Goal: Task Accomplishment & Management: Complete application form

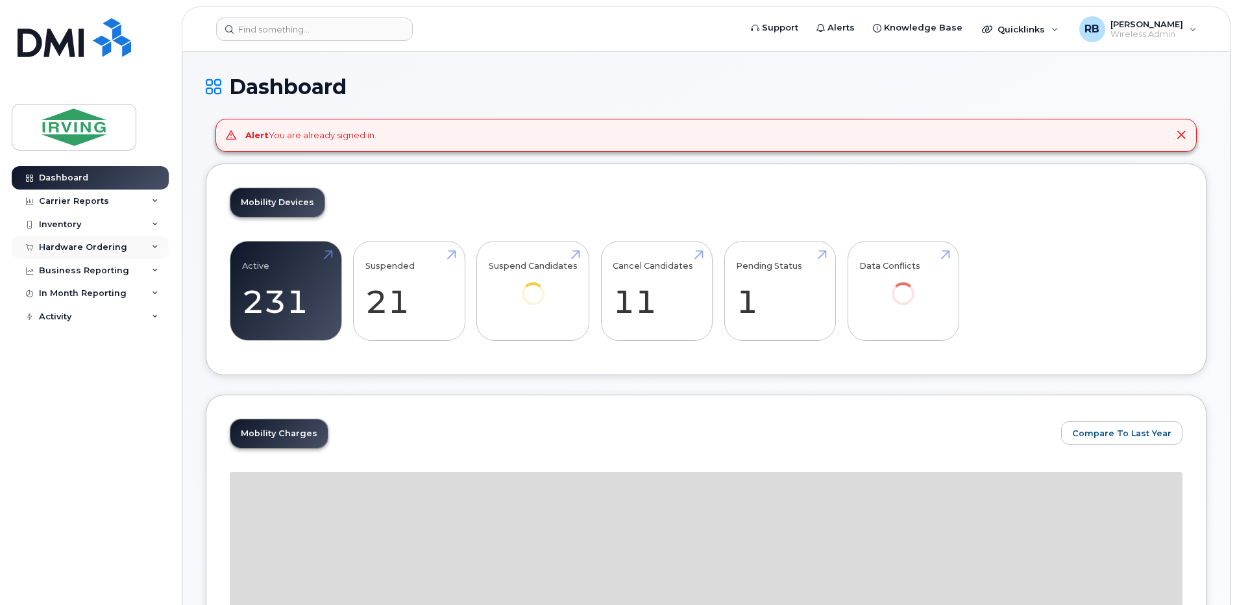
click at [75, 253] on div "Hardware Ordering" at bounding box center [90, 247] width 157 height 23
click at [67, 300] on div "Orders" at bounding box center [61, 296] width 32 height 12
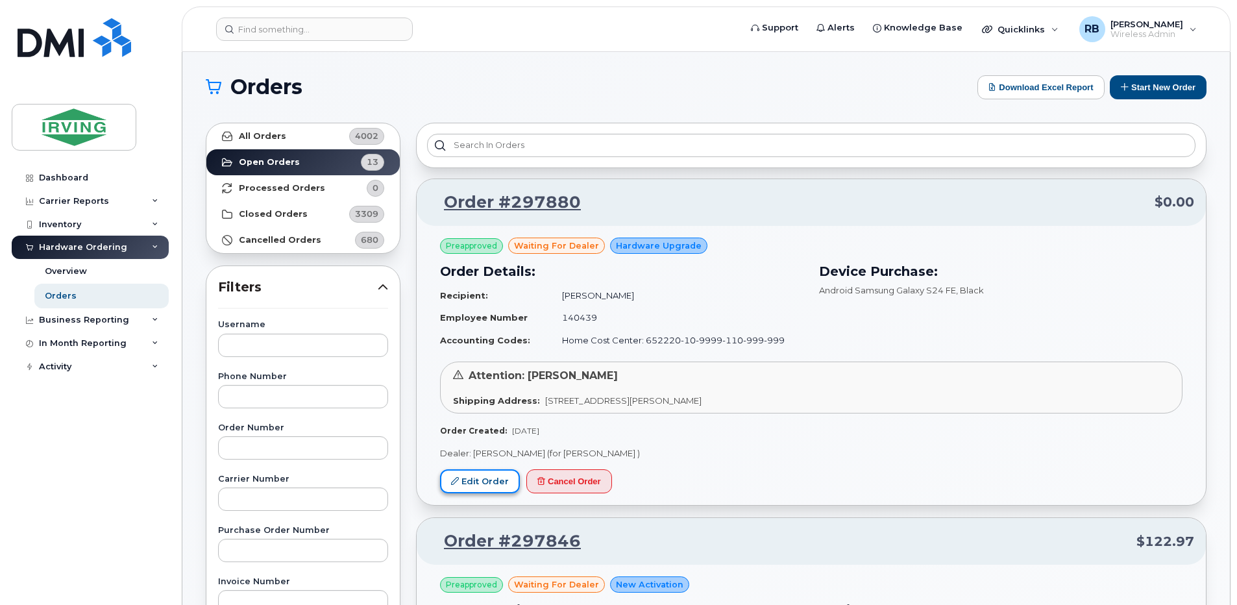
click at [483, 484] on link "Edit Order" at bounding box center [480, 481] width 80 height 24
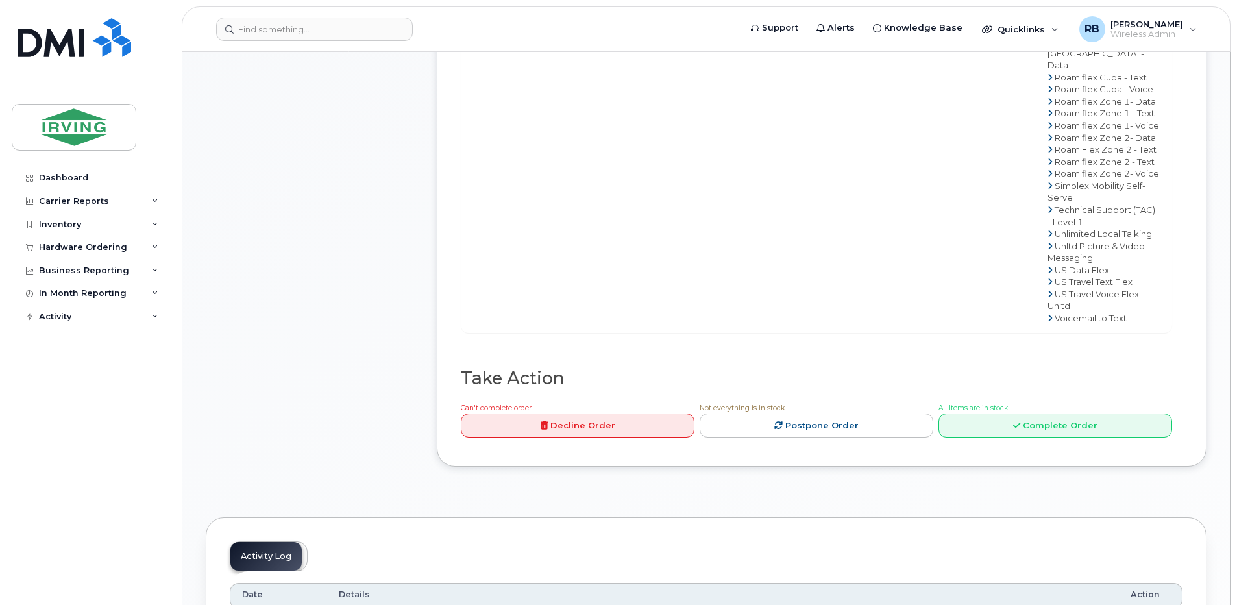
scroll to position [1038, 0]
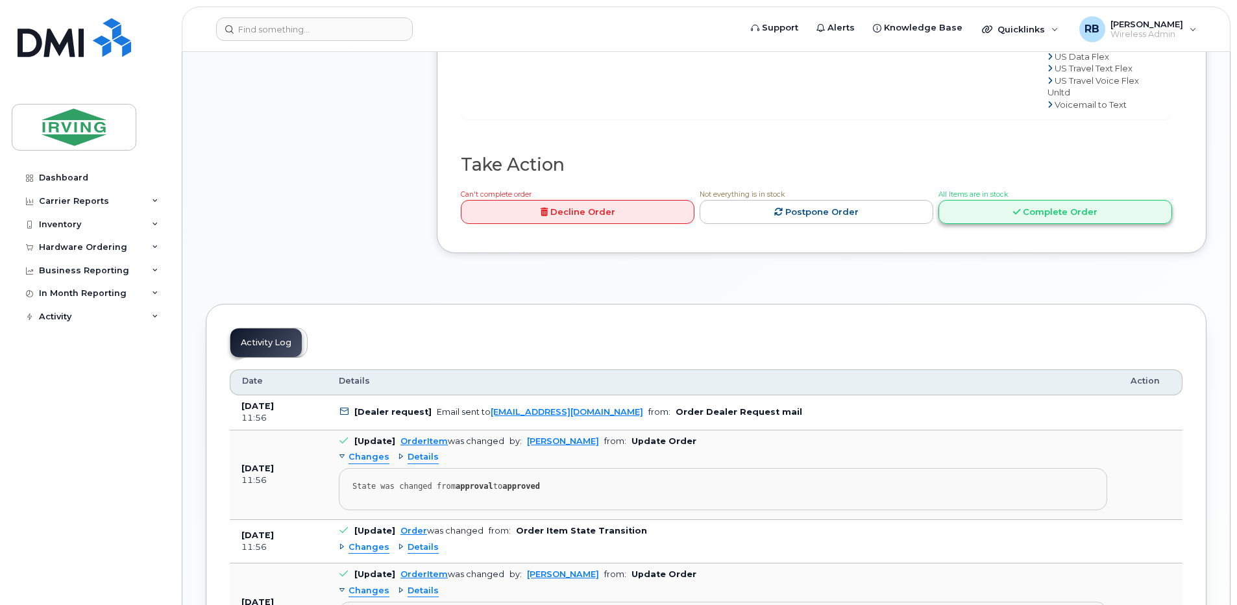
click at [998, 224] on link "Complete Order" at bounding box center [1055, 212] width 234 height 24
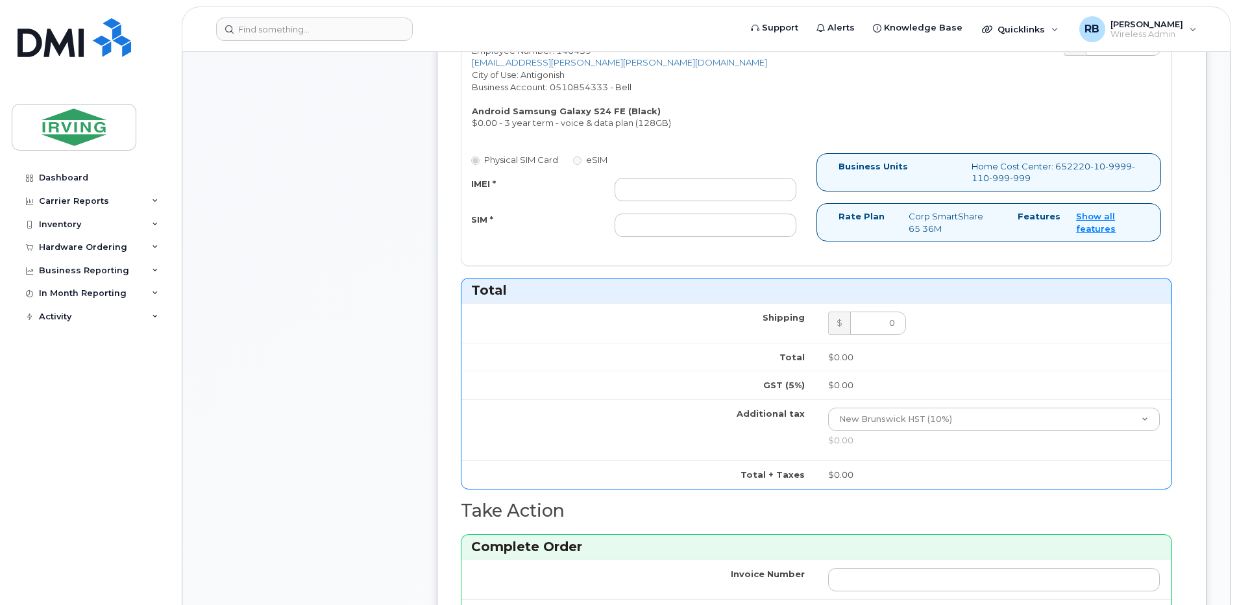
scroll to position [519, 0]
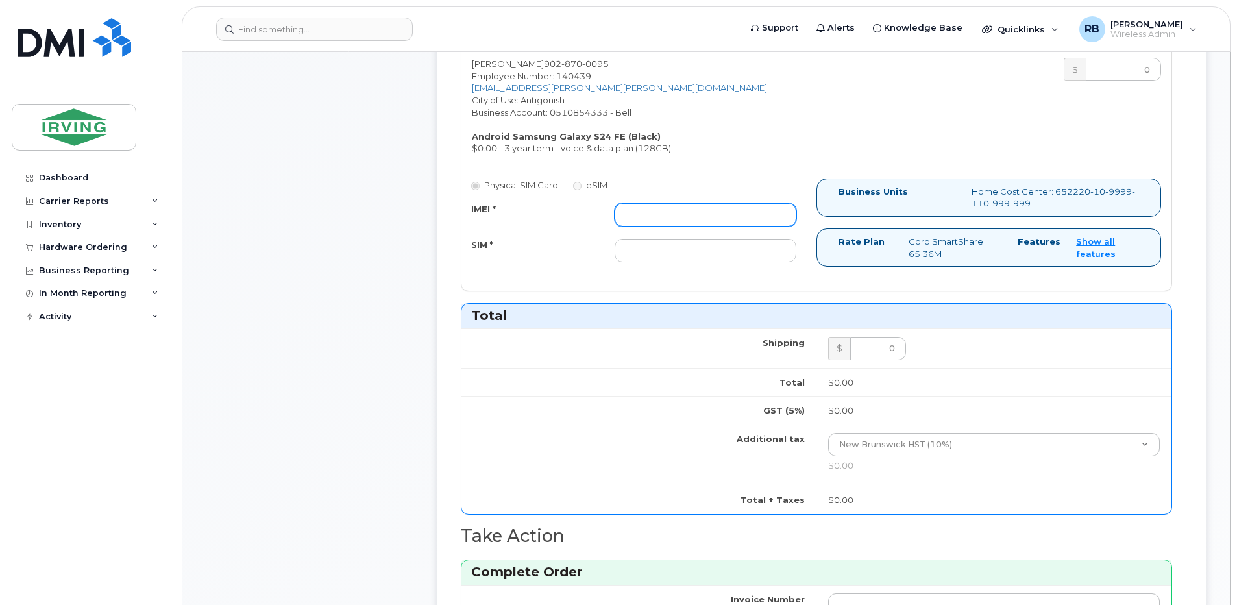
click at [718, 212] on input "IMEI *" at bounding box center [706, 214] width 182 height 23
type input "352693796223994"
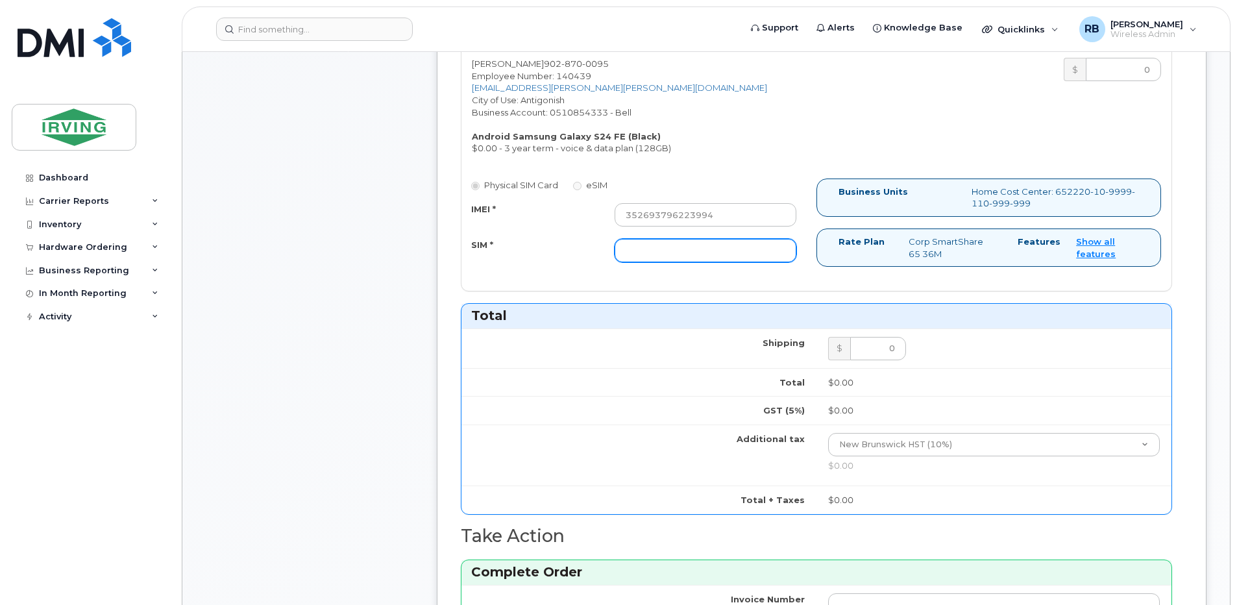
click at [702, 244] on input "SIM *" at bounding box center [706, 250] width 182 height 23
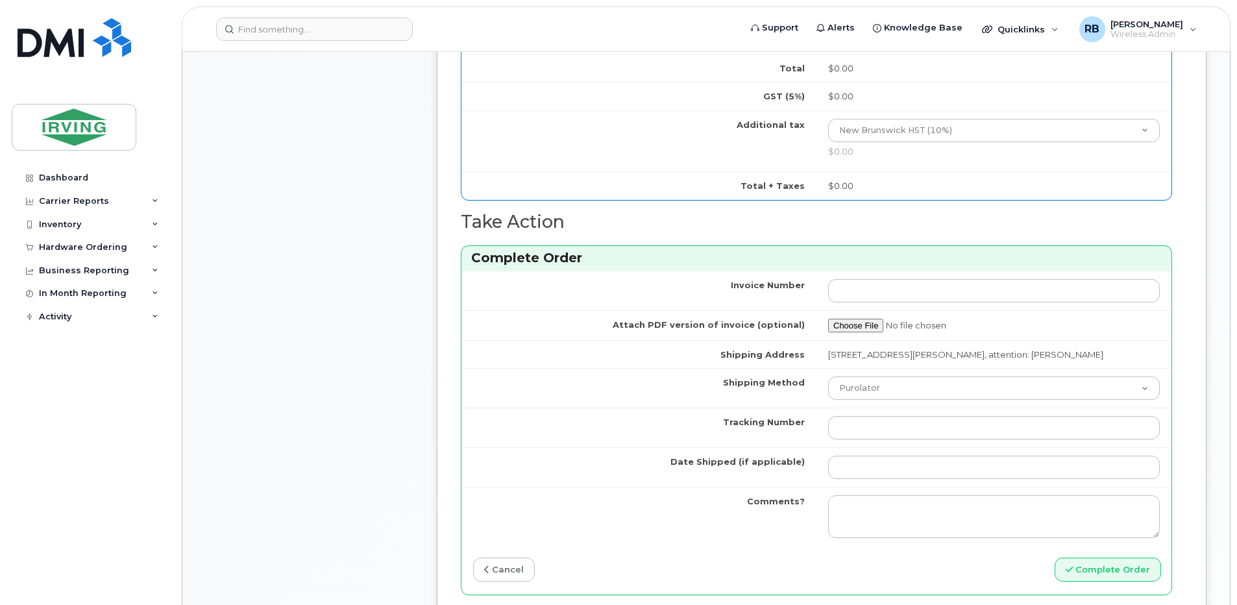
scroll to position [865, 0]
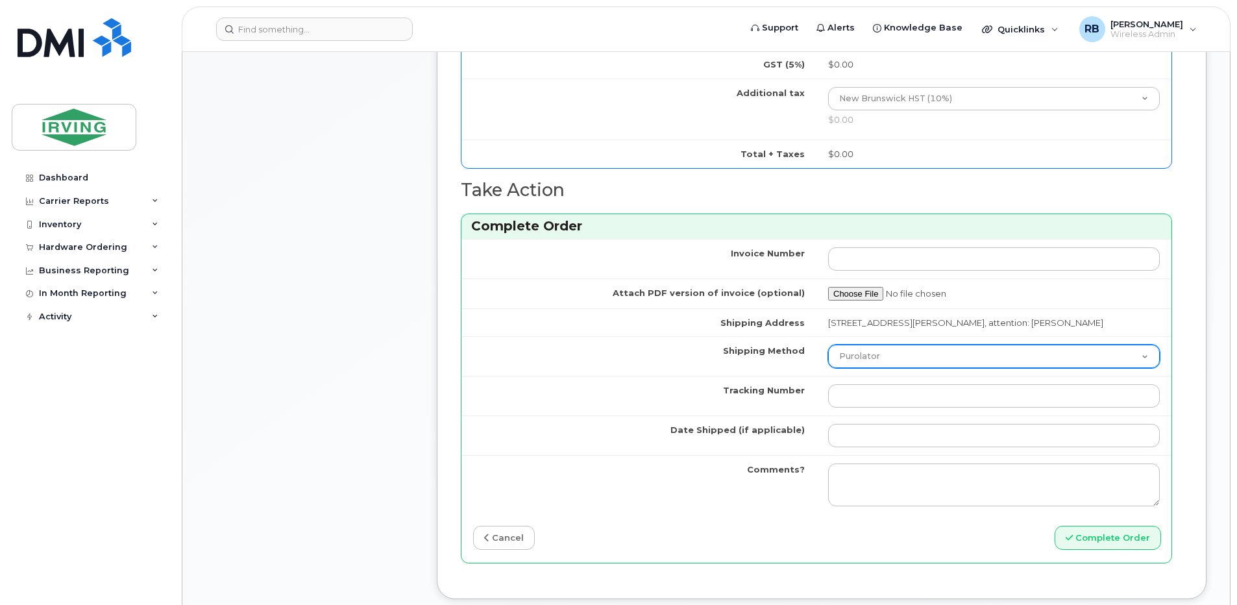
type input "89302610207712405700"
click at [856, 360] on select "Purolator UPS FedEx Canada Post Courier Other Drop Off Pick Up" at bounding box center [994, 356] width 332 height 23
select select "Drop Off"
click at [828, 345] on select "Purolator UPS FedEx Canada Post Courier Other Drop Off Pick Up" at bounding box center [994, 356] width 332 height 23
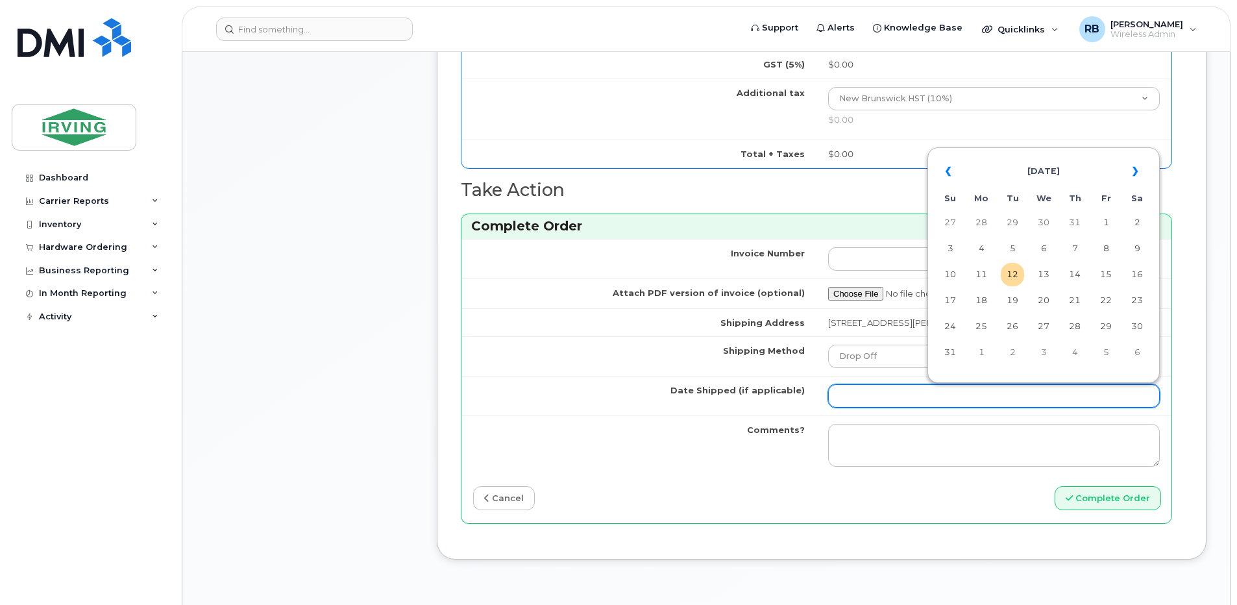
click at [930, 389] on input "Date Shipped (if applicable)" at bounding box center [994, 395] width 332 height 23
click at [1097, 272] on td "15" at bounding box center [1105, 274] width 23 height 23
type input "2025-08-15"
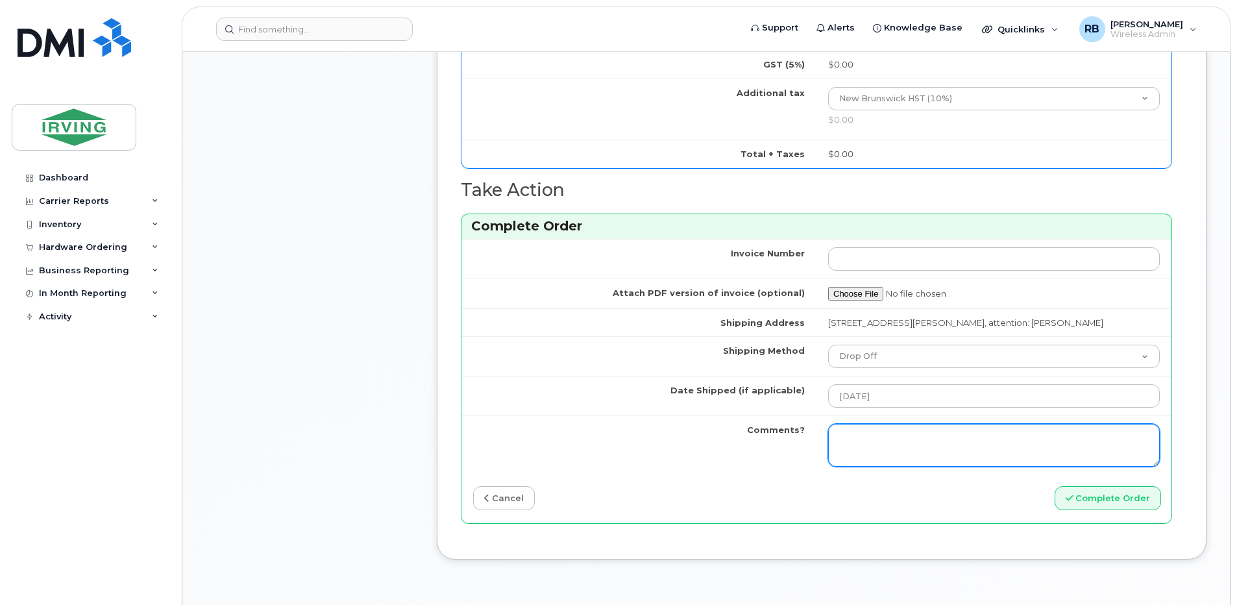
click at [890, 432] on textarea "Comments?" at bounding box center [994, 445] width 332 height 43
type textarea "Please be advised the order has been completed. SO#26195093 Allow 1-3 business …"
click at [1023, 448] on textarea "Please be advised the order has been completed. SO#26195093 Allow 1-3 business …" at bounding box center [994, 445] width 332 height 43
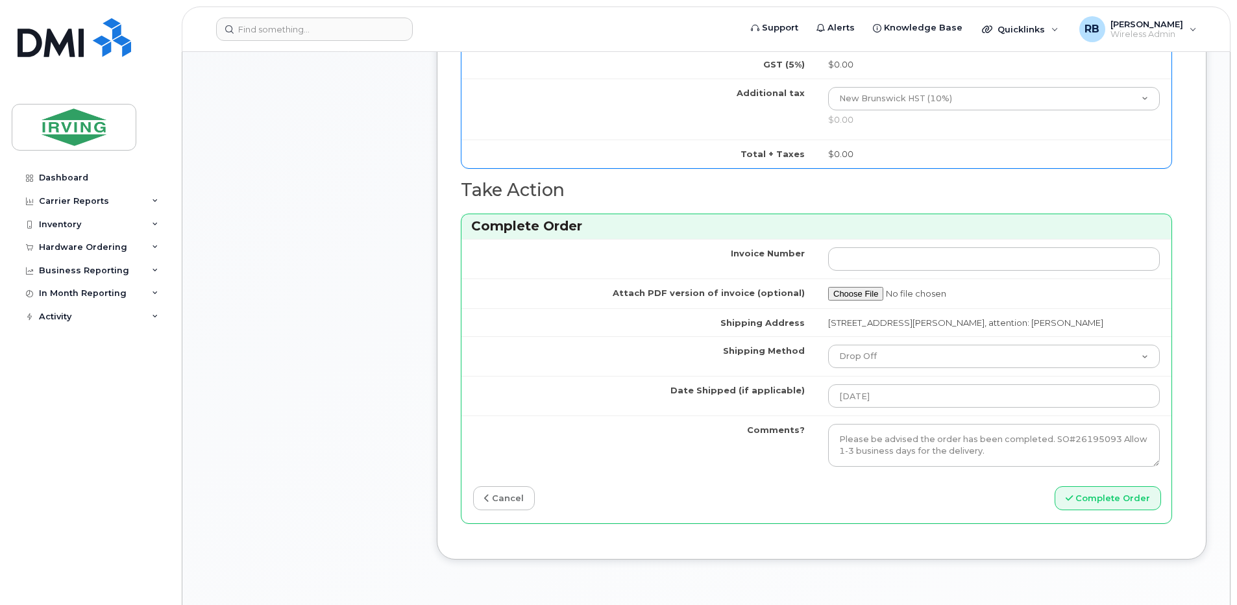
click at [560, 319] on td "Shipping Address" at bounding box center [638, 322] width 355 height 29
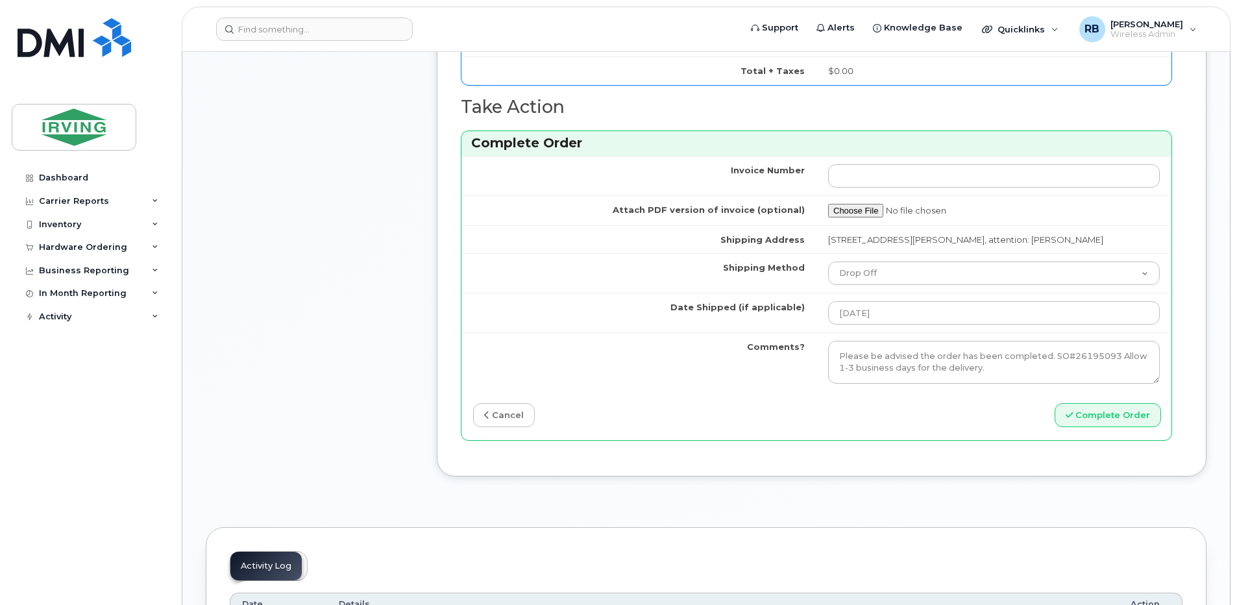
scroll to position [1038, 0]
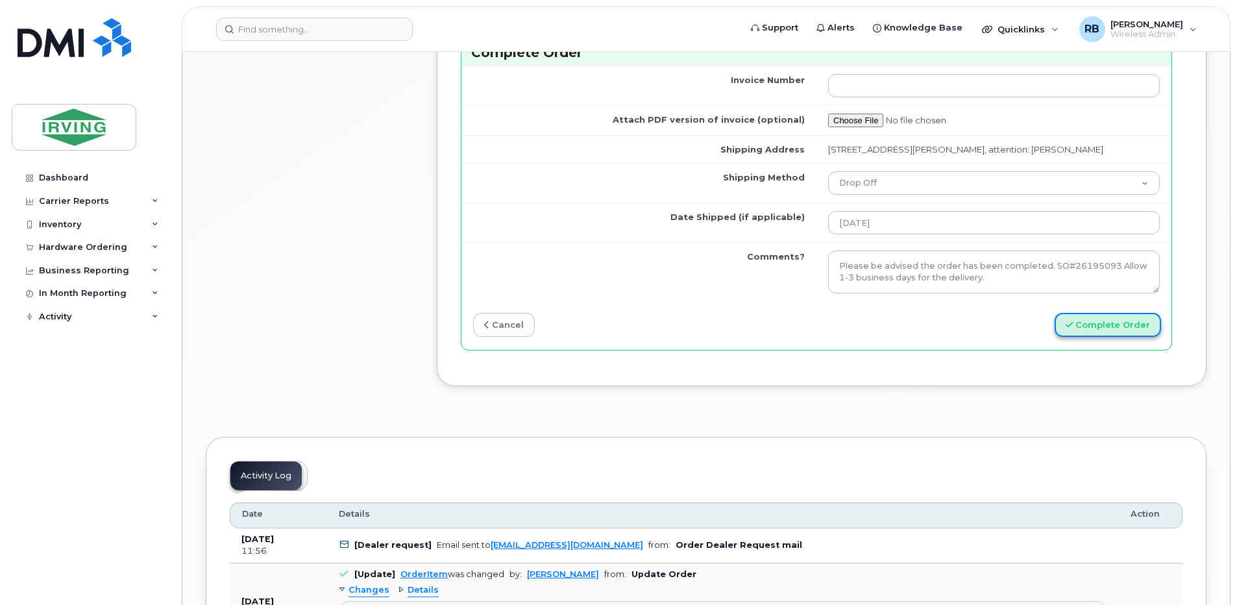
click at [1114, 332] on button "Complete Order" at bounding box center [1108, 325] width 106 height 24
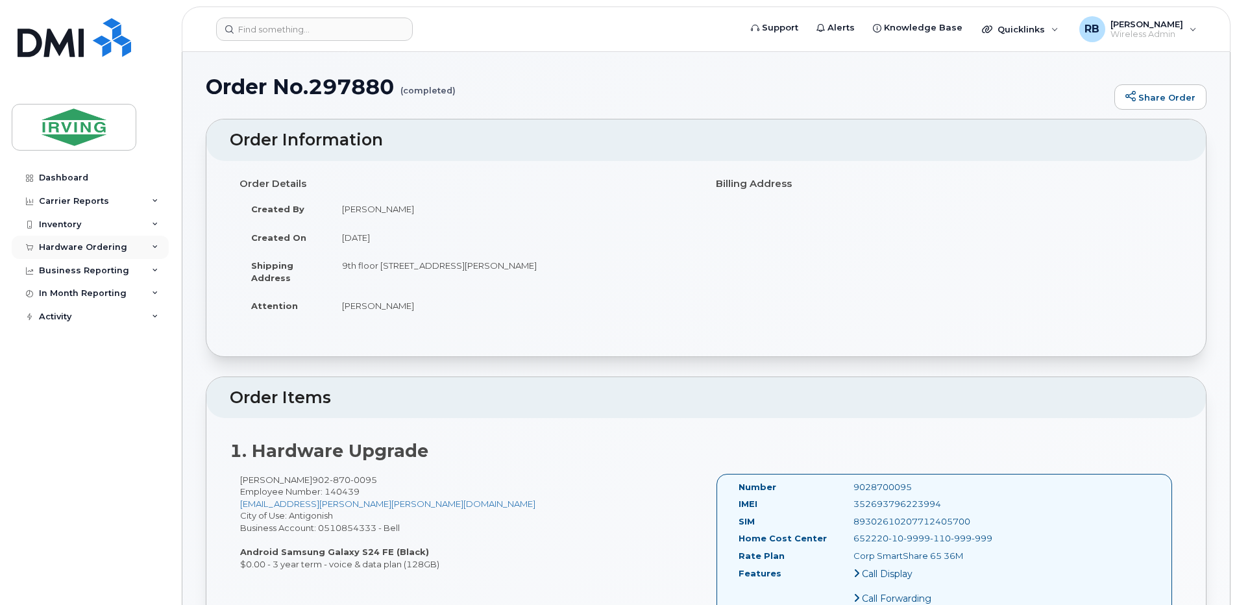
click at [54, 250] on div "Hardware Ordering" at bounding box center [83, 247] width 88 height 10
click at [55, 293] on div "Orders" at bounding box center [61, 296] width 32 height 12
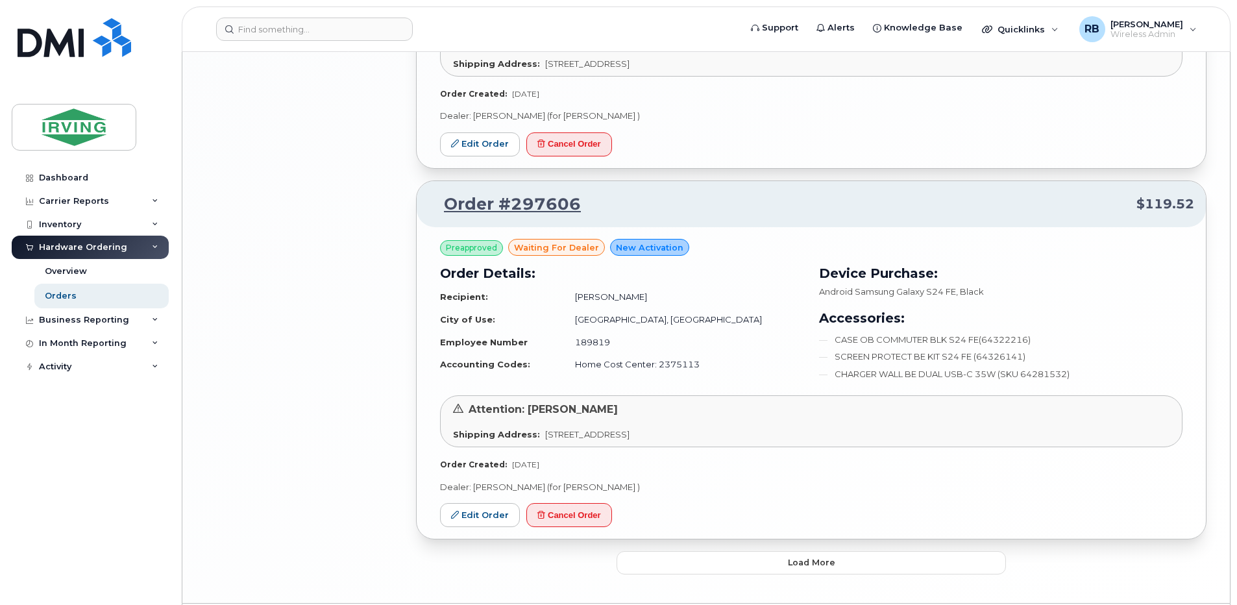
scroll to position [2376, 0]
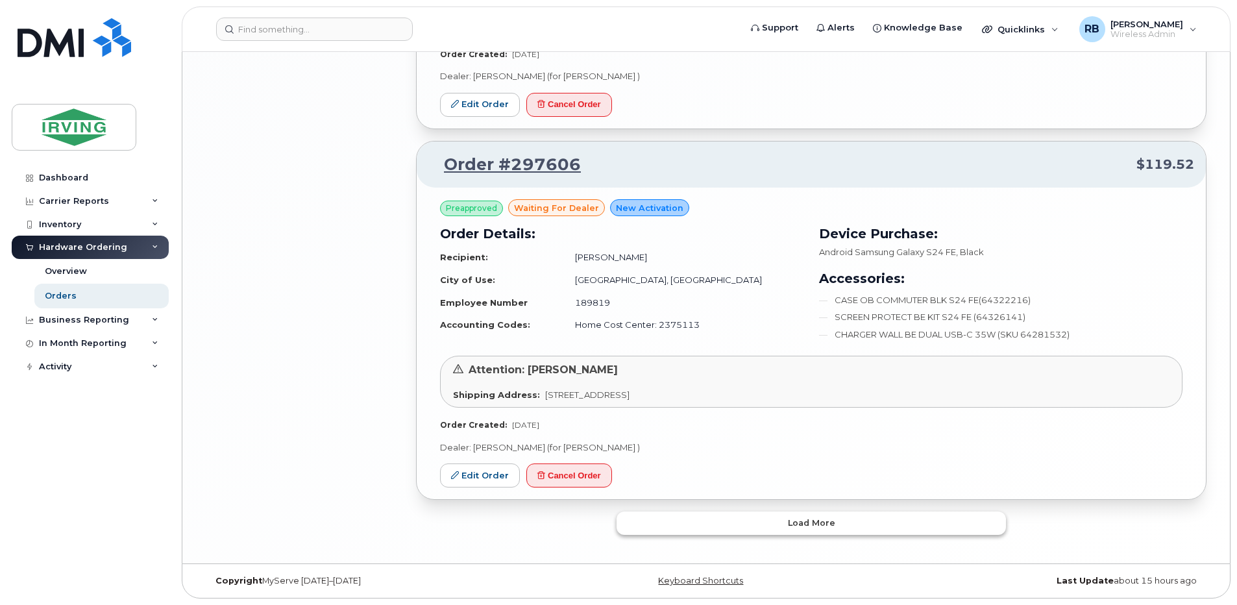
click at [700, 516] on button "Load more" at bounding box center [811, 522] width 389 height 23
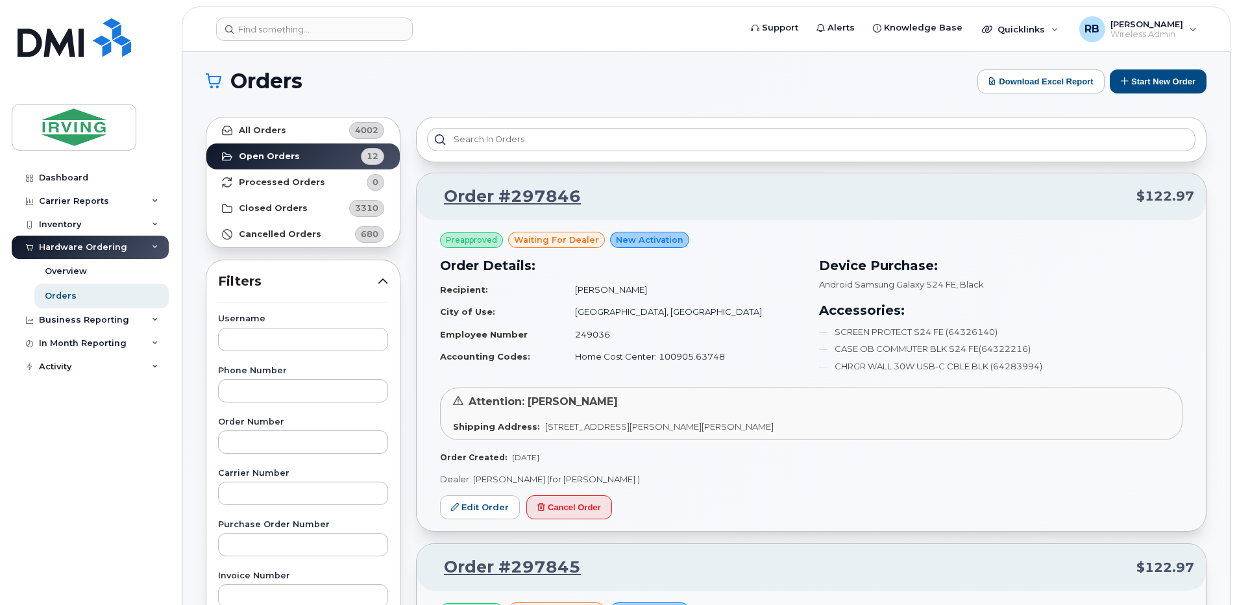
scroll to position [0, 0]
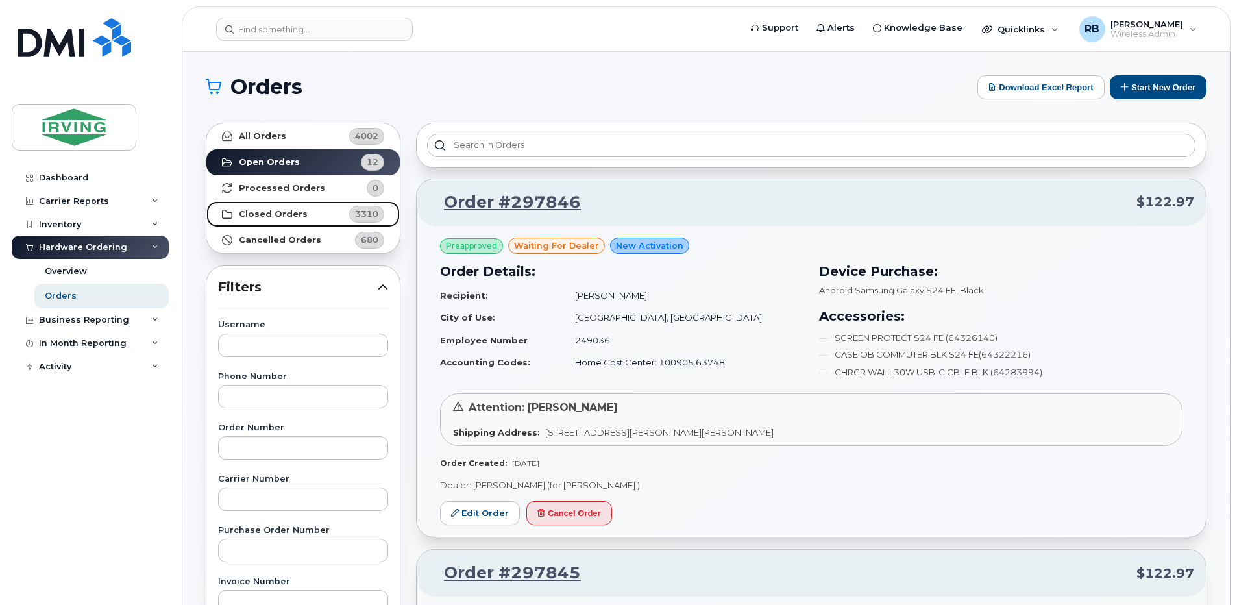
click at [294, 214] on strong "Closed Orders" at bounding box center [273, 214] width 69 height 10
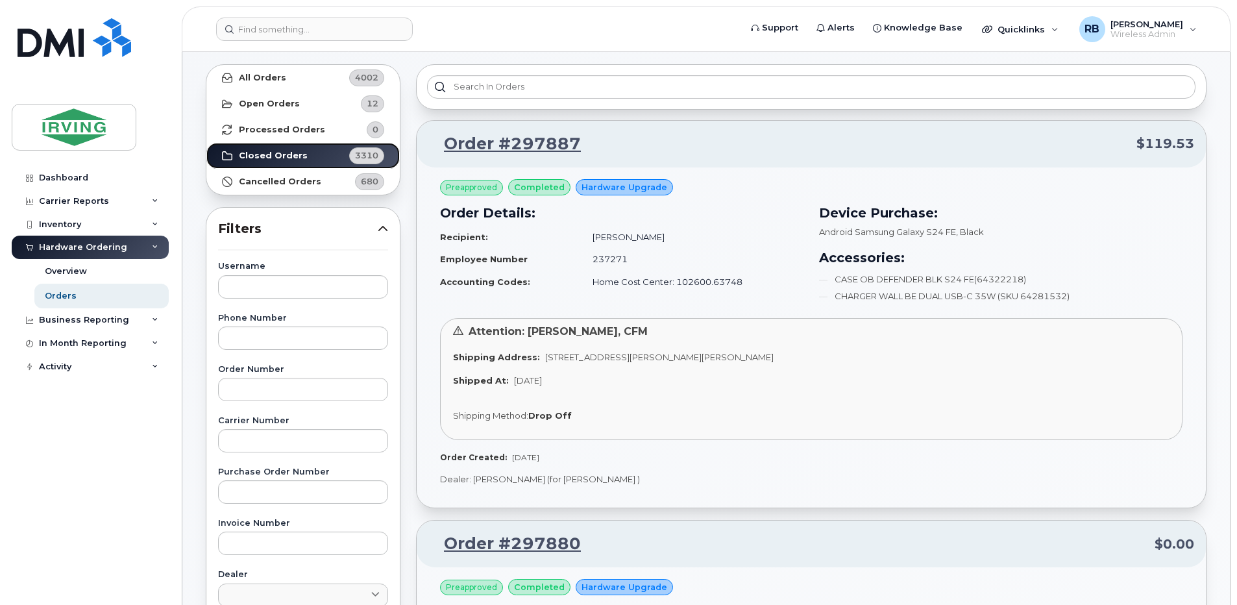
scroll to position [86, 0]
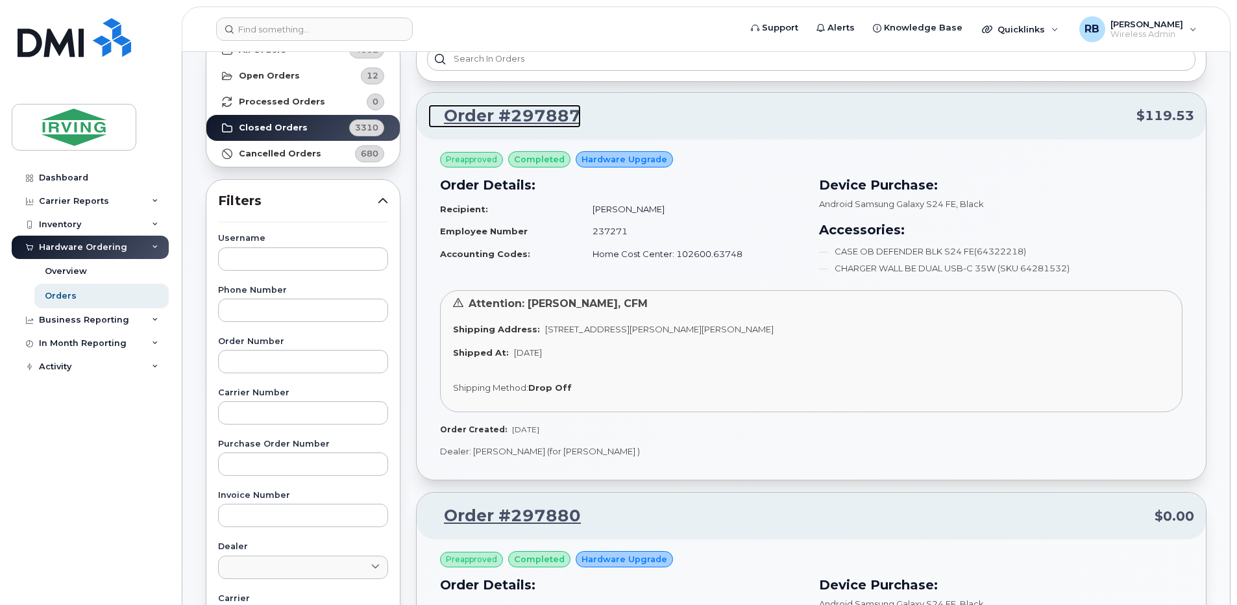
click at [486, 117] on link "Order #297887" at bounding box center [504, 115] width 153 height 23
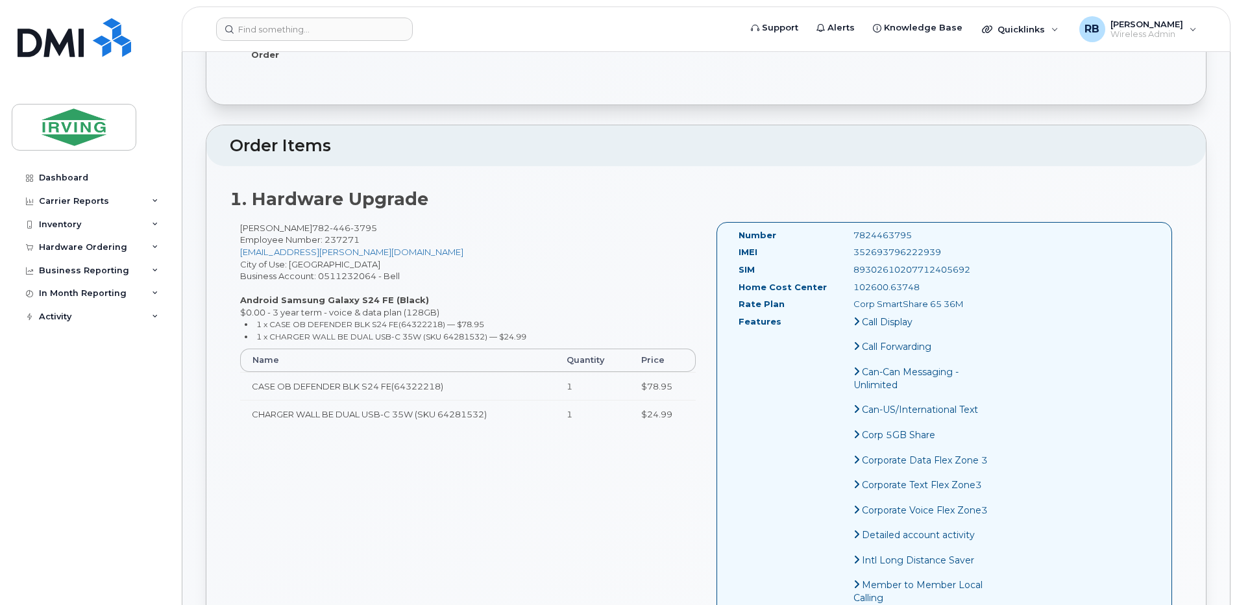
scroll to position [433, 0]
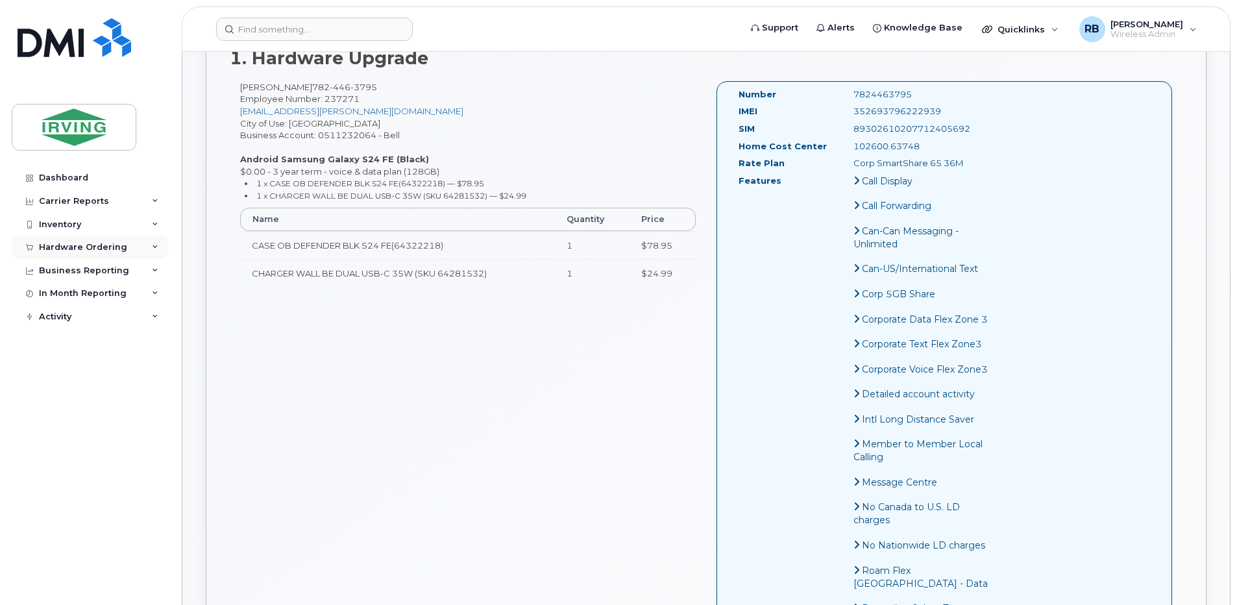
click at [64, 250] on div "Hardware Ordering" at bounding box center [83, 247] width 88 height 10
click at [55, 299] on div "Orders" at bounding box center [61, 296] width 32 height 12
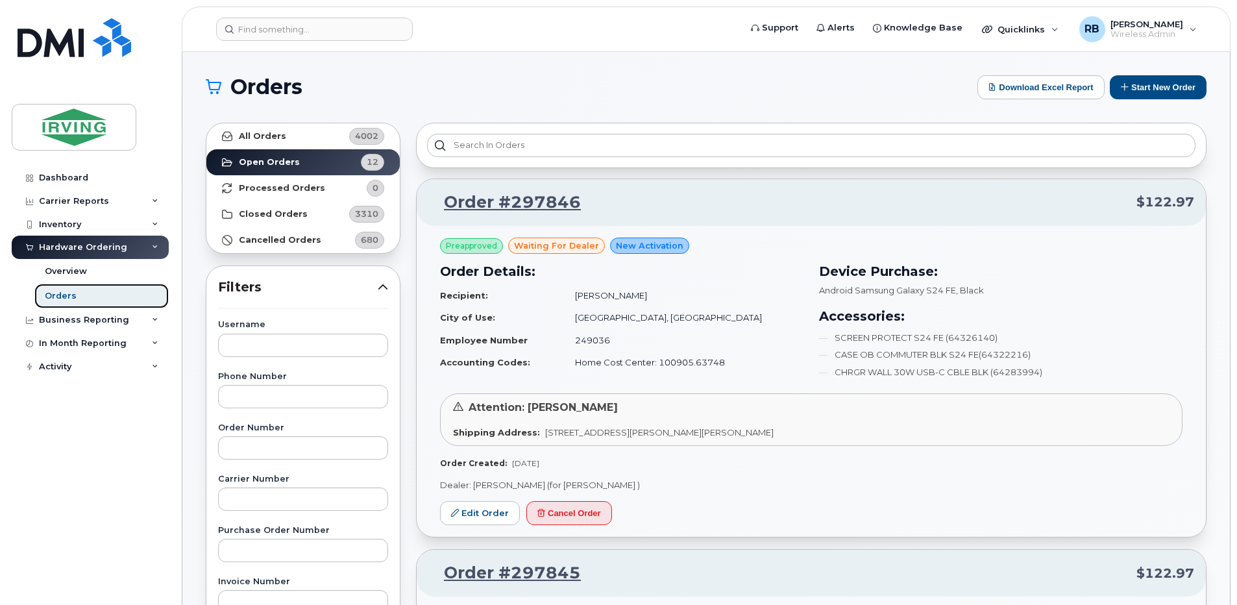
click at [66, 297] on div "Orders" at bounding box center [61, 296] width 32 height 12
click at [280, 162] on strong "Open Orders" at bounding box center [269, 162] width 61 height 10
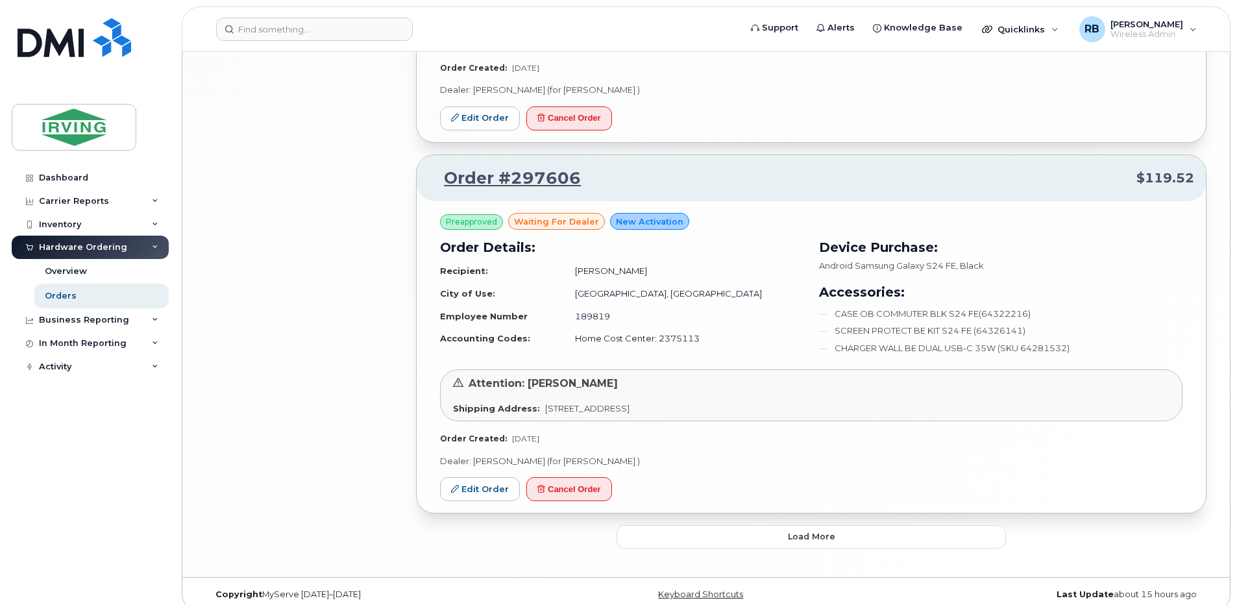
scroll to position [2376, 0]
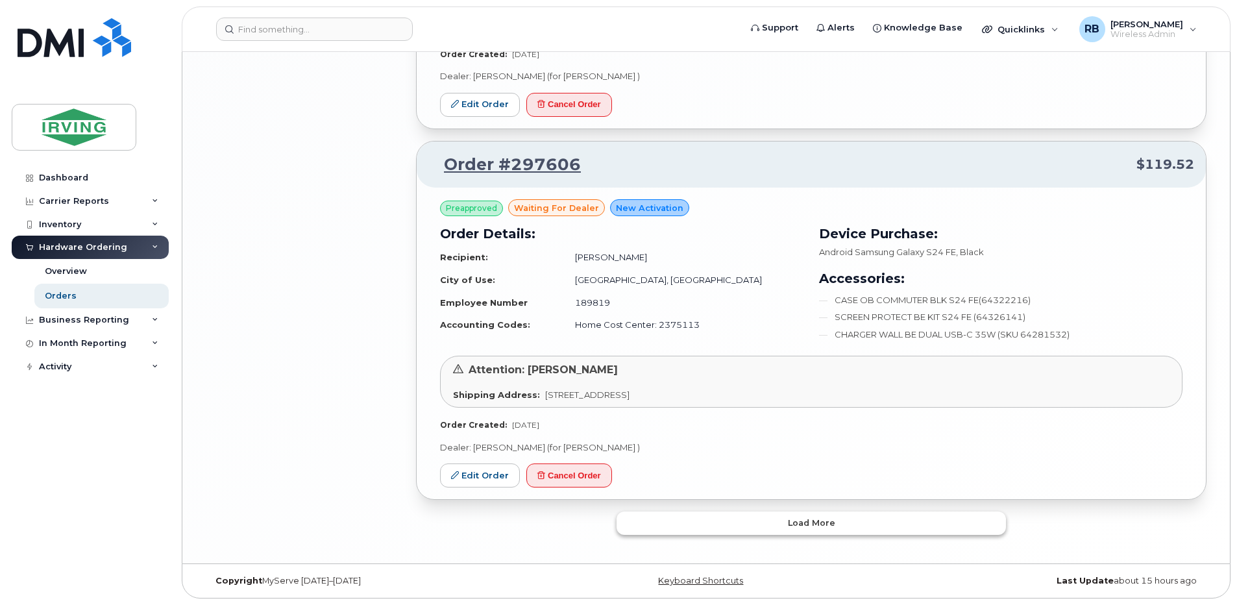
click at [790, 523] on span "Load more" at bounding box center [811, 523] width 47 height 12
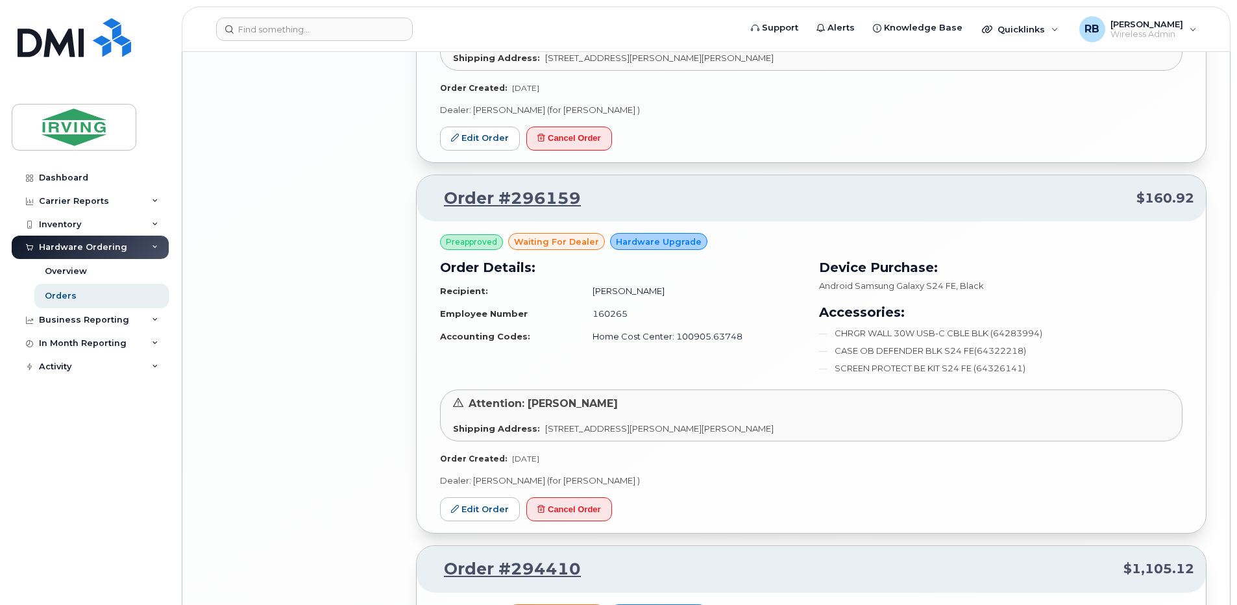
scroll to position [3414, 0]
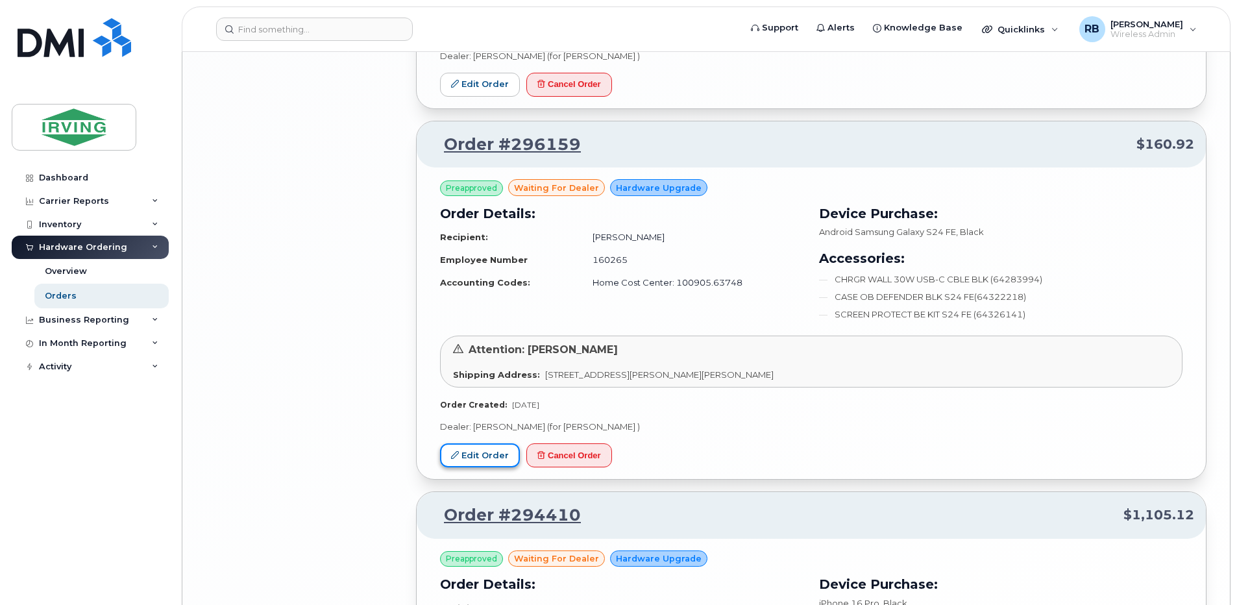
click at [504, 450] on link "Edit Order" at bounding box center [480, 455] width 80 height 24
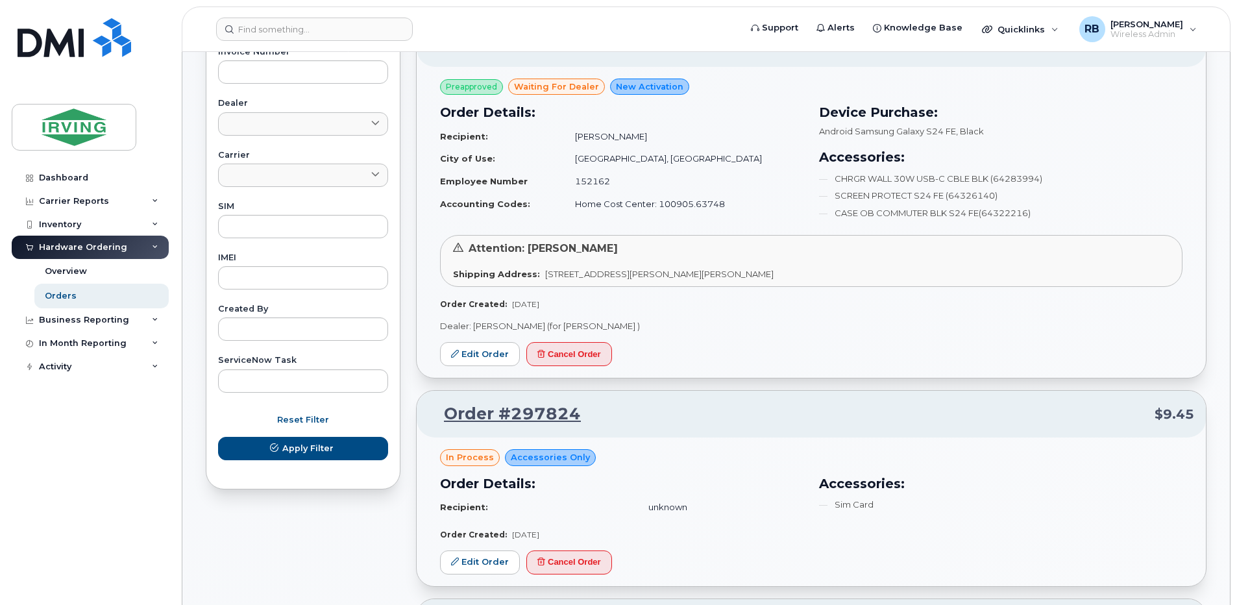
scroll to position [559, 0]
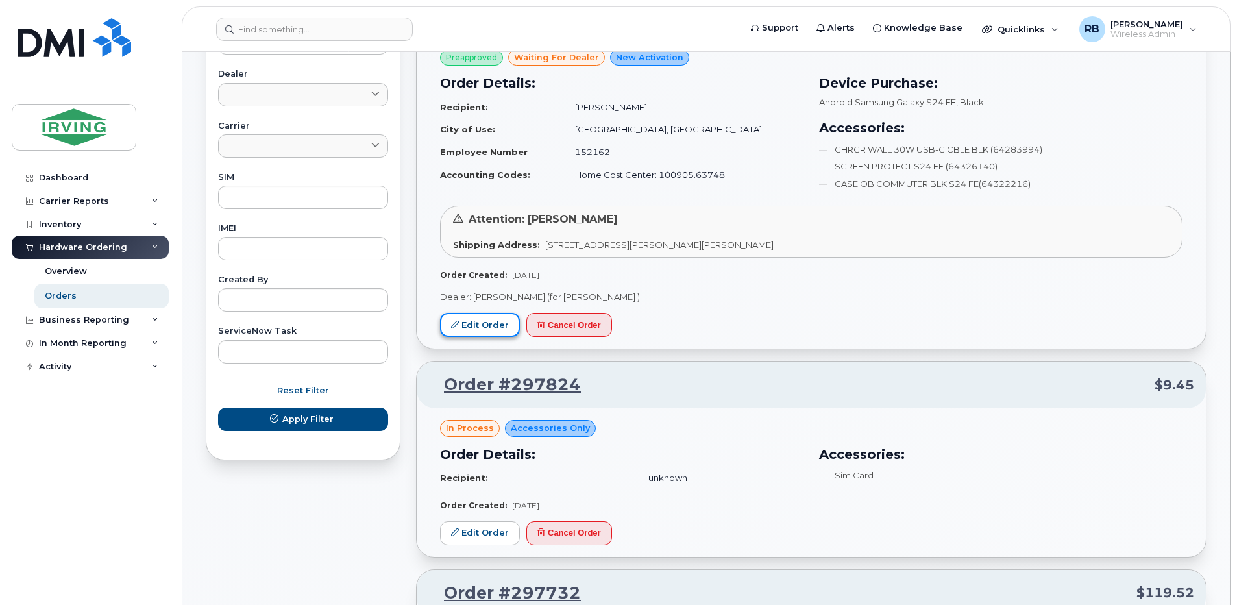
click at [505, 328] on link "Edit Order" at bounding box center [480, 325] width 80 height 24
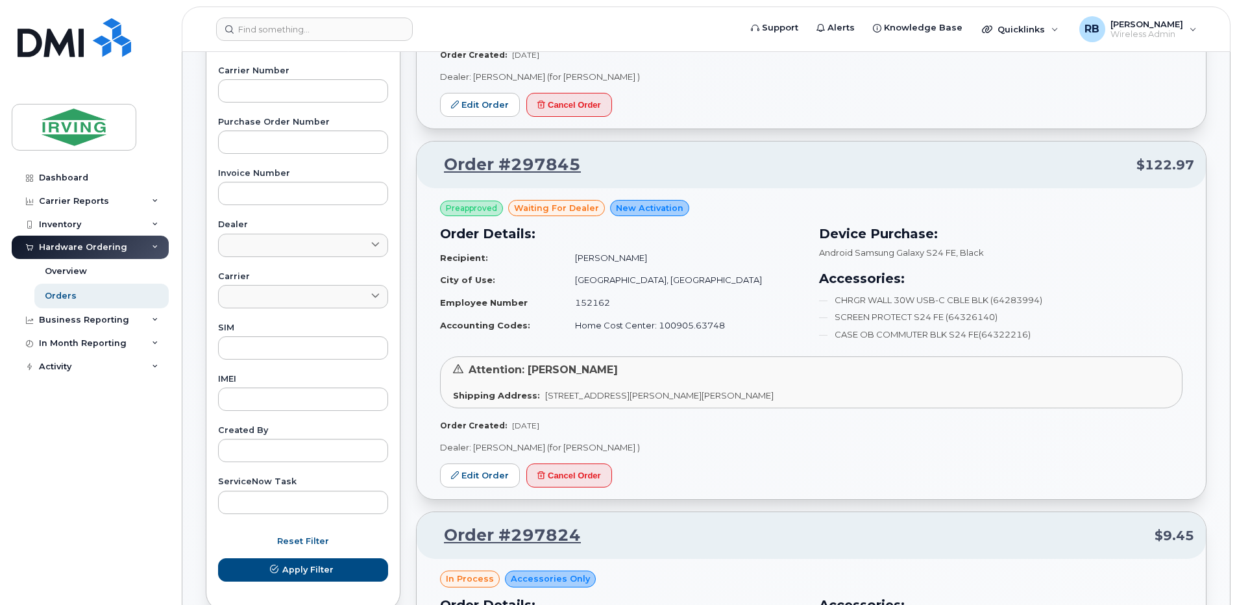
scroll to position [433, 0]
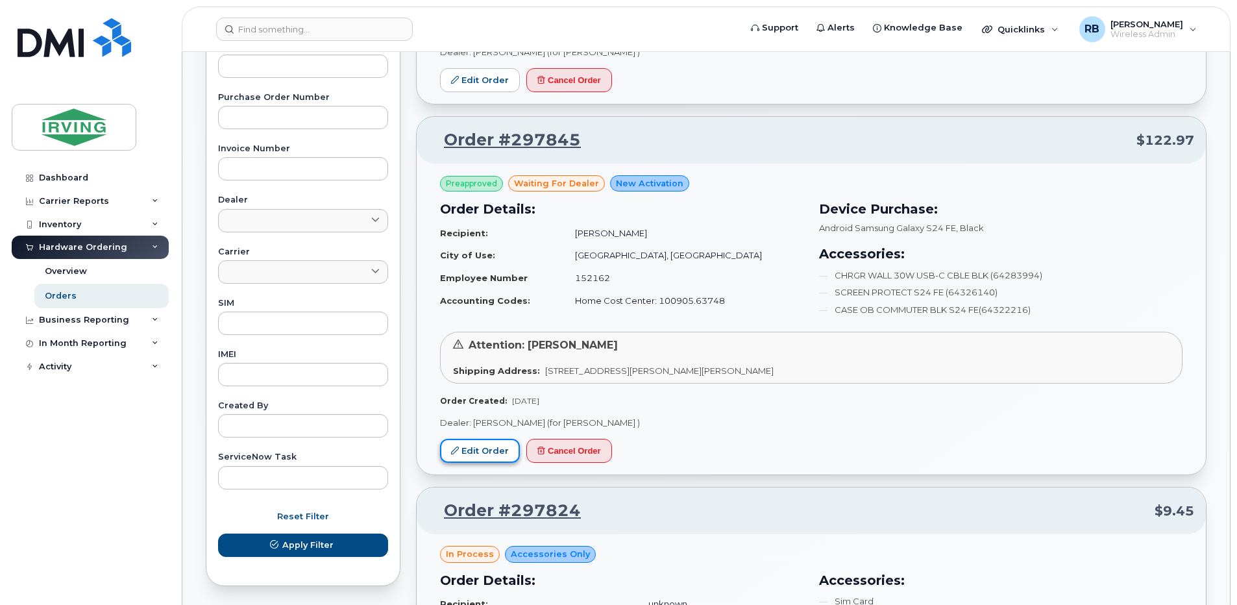
click at [496, 445] on link "Edit Order" at bounding box center [480, 451] width 80 height 24
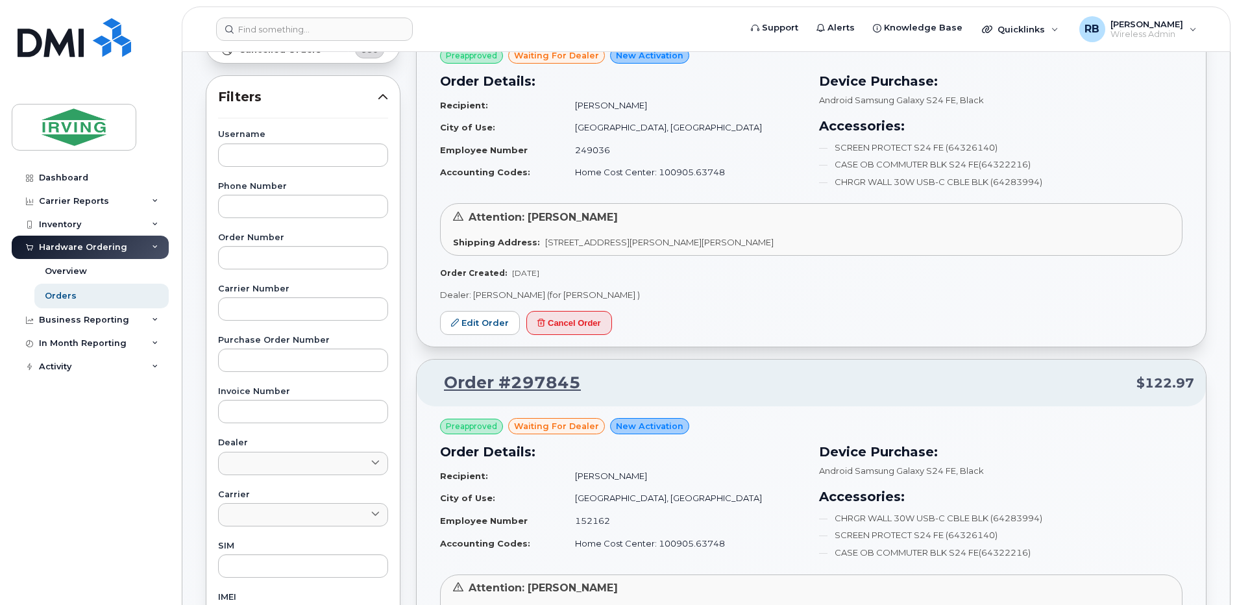
scroll to position [173, 0]
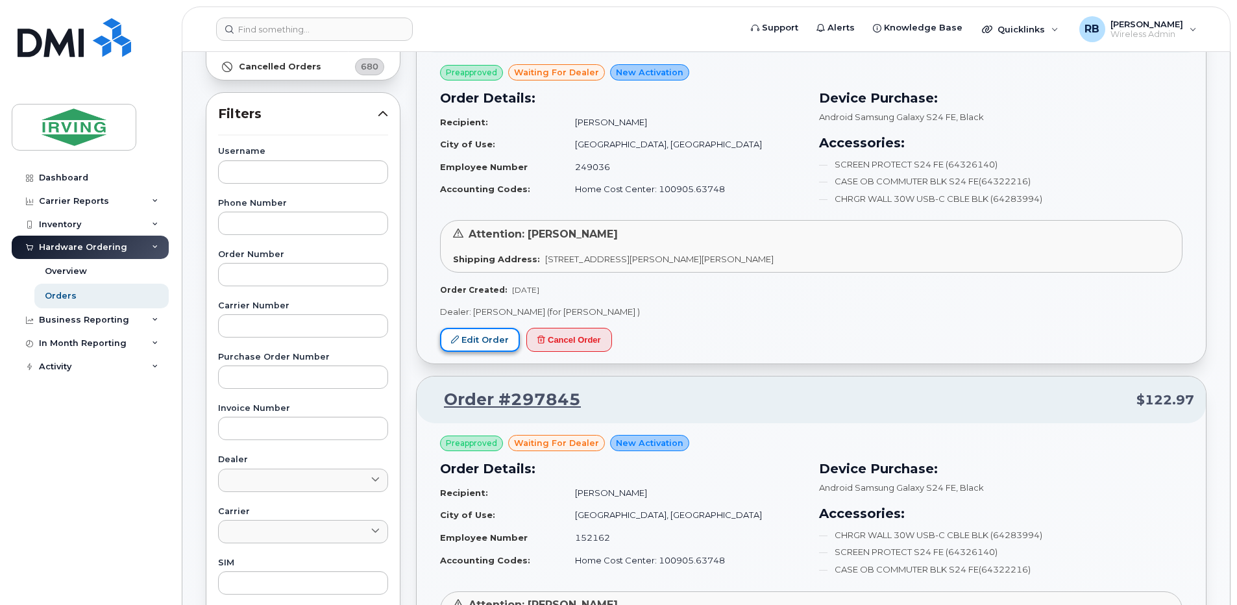
click at [479, 328] on link "Edit Order" at bounding box center [480, 340] width 80 height 24
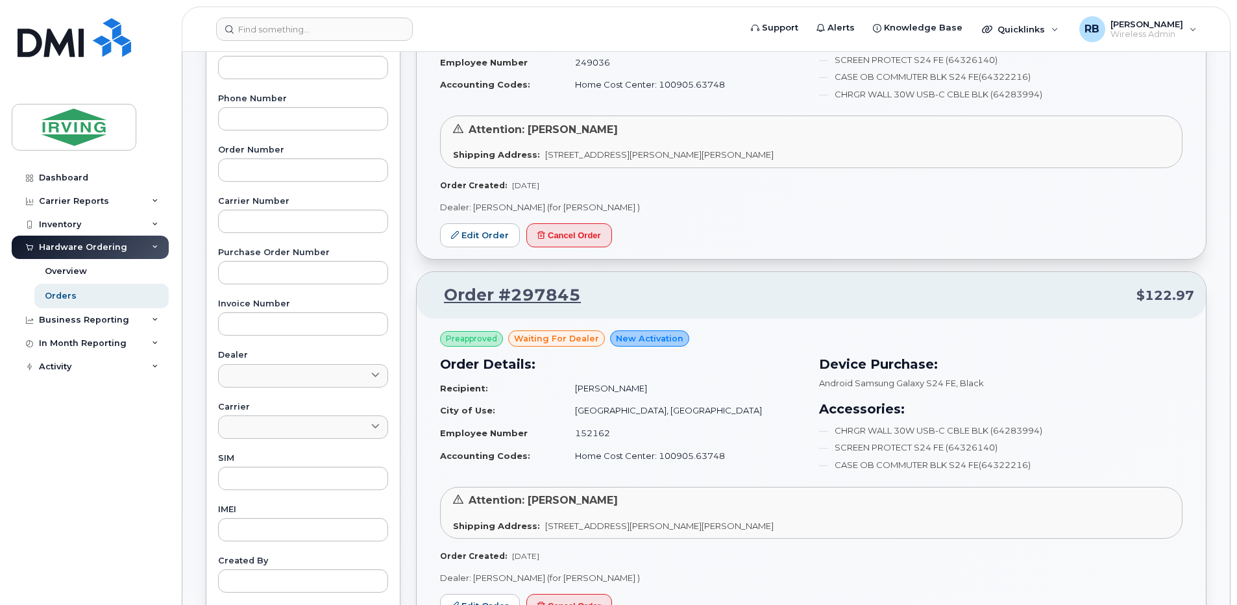
scroll to position [346, 0]
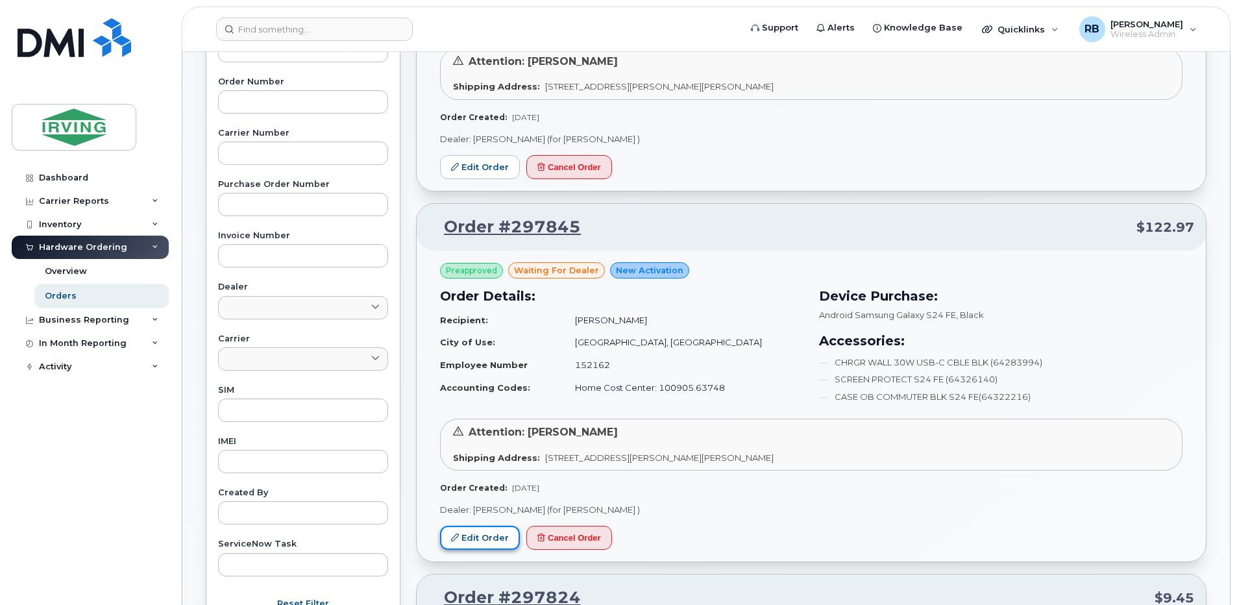
click at [480, 537] on link "Edit Order" at bounding box center [480, 538] width 80 height 24
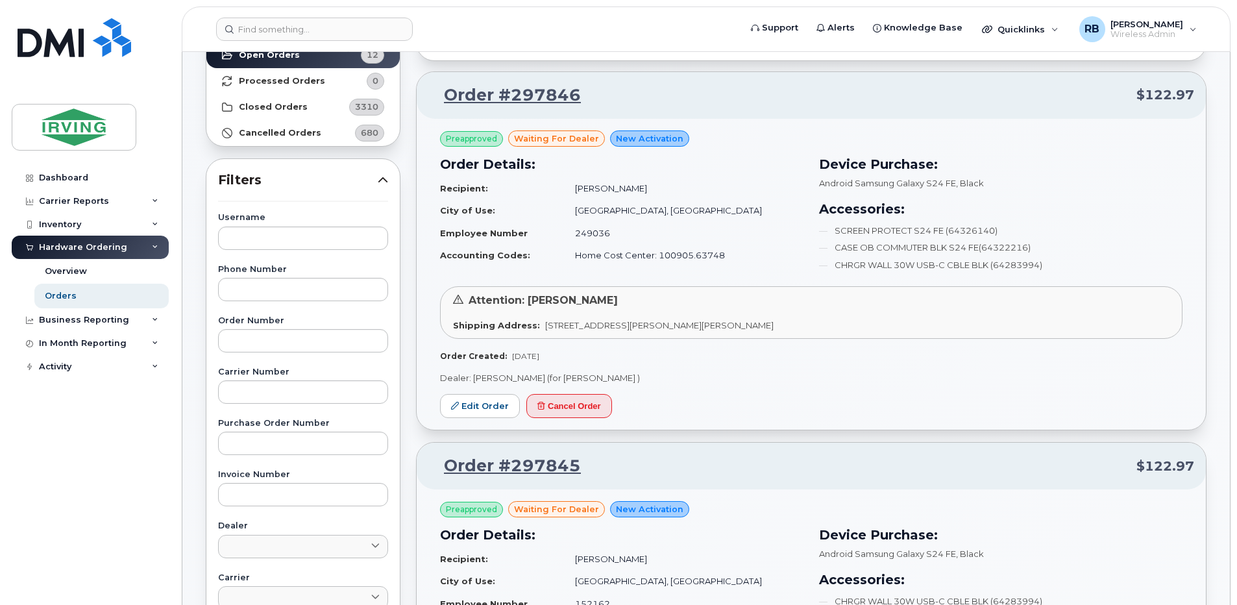
scroll to position [86, 0]
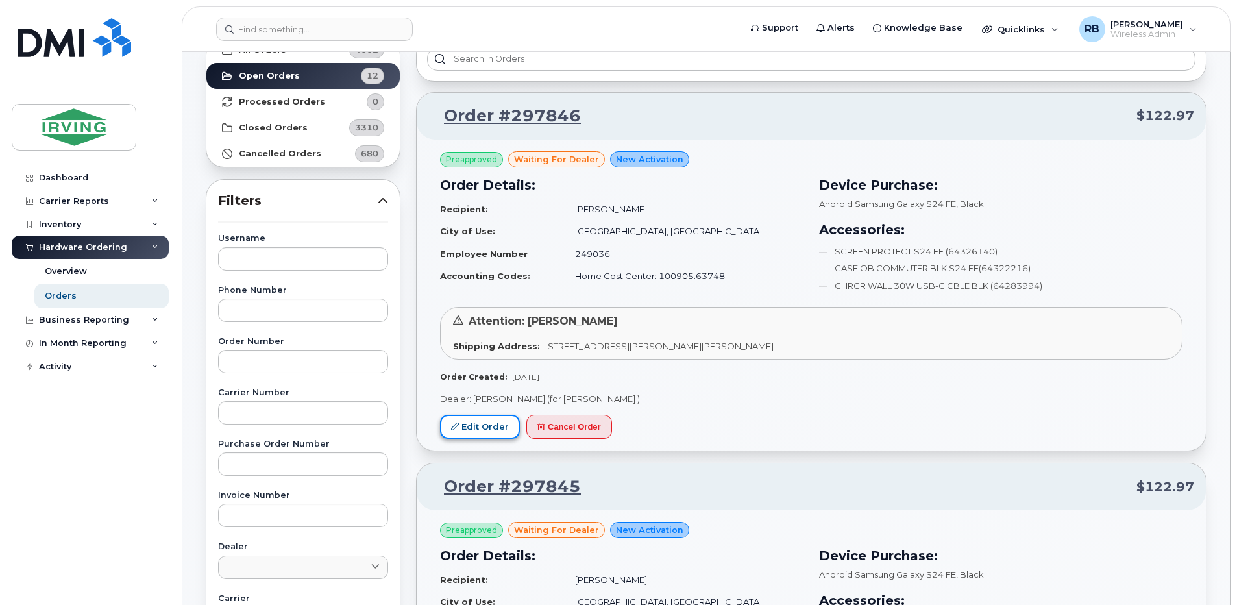
click at [499, 416] on link "Edit Order" at bounding box center [480, 427] width 80 height 24
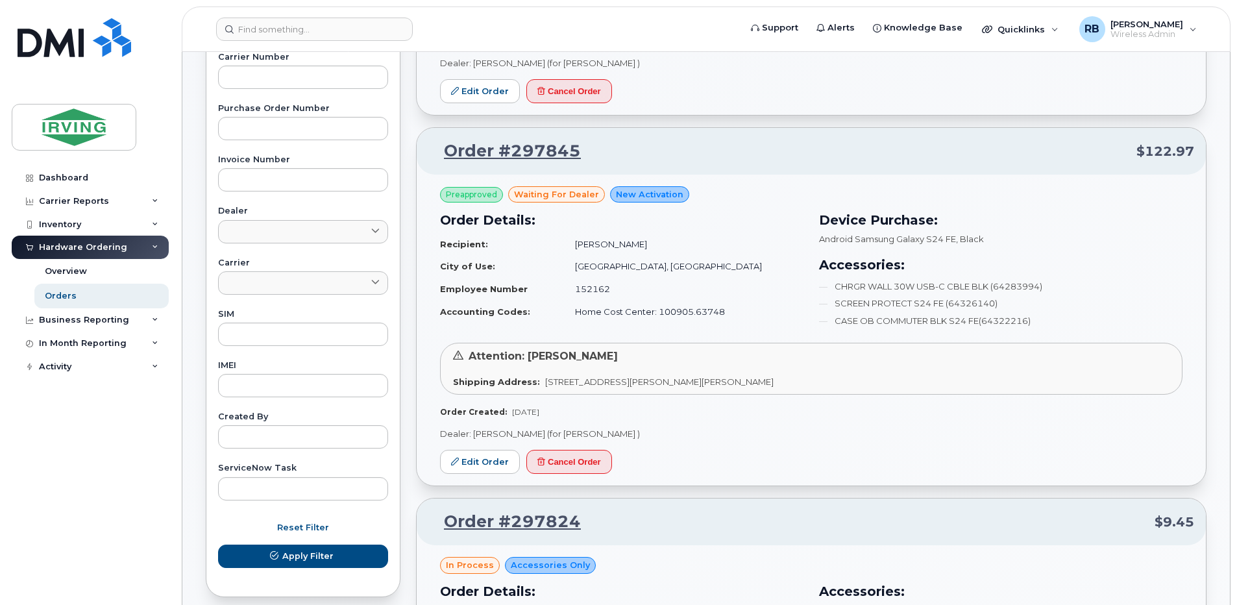
scroll to position [433, 0]
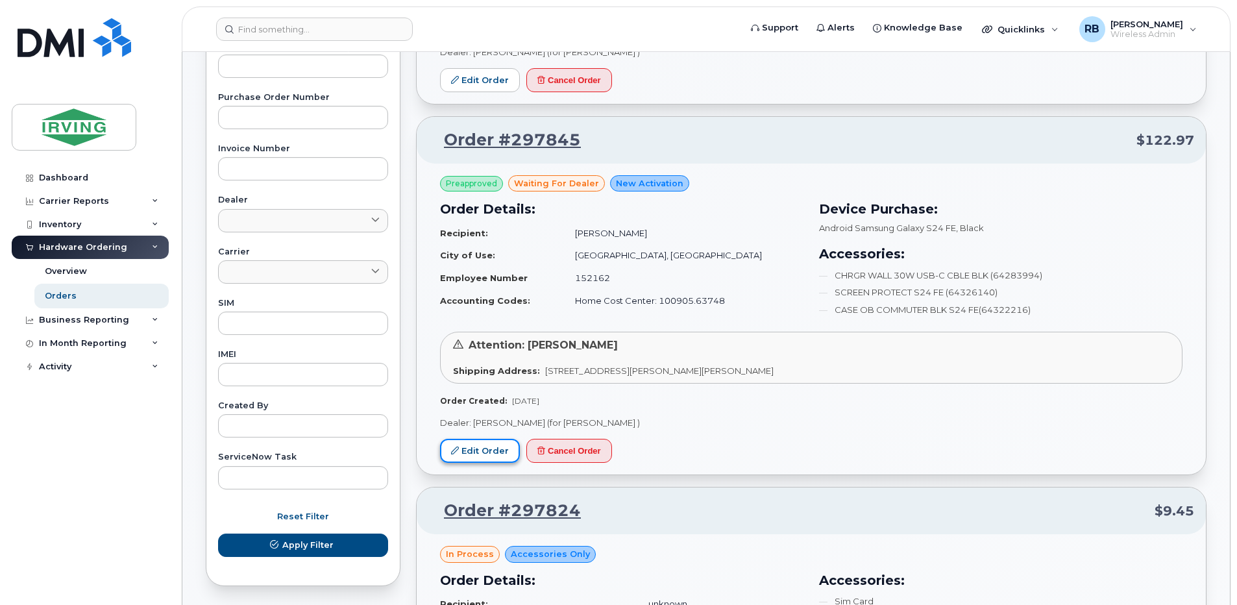
click at [496, 449] on link "Edit Order" at bounding box center [480, 451] width 80 height 24
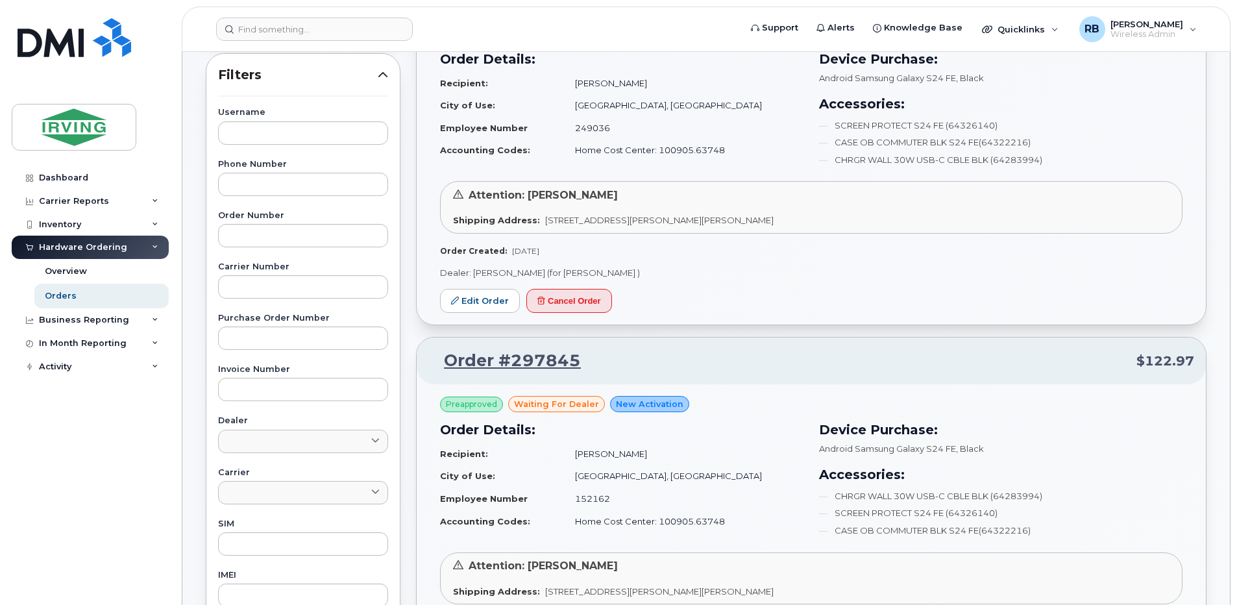
scroll to position [173, 0]
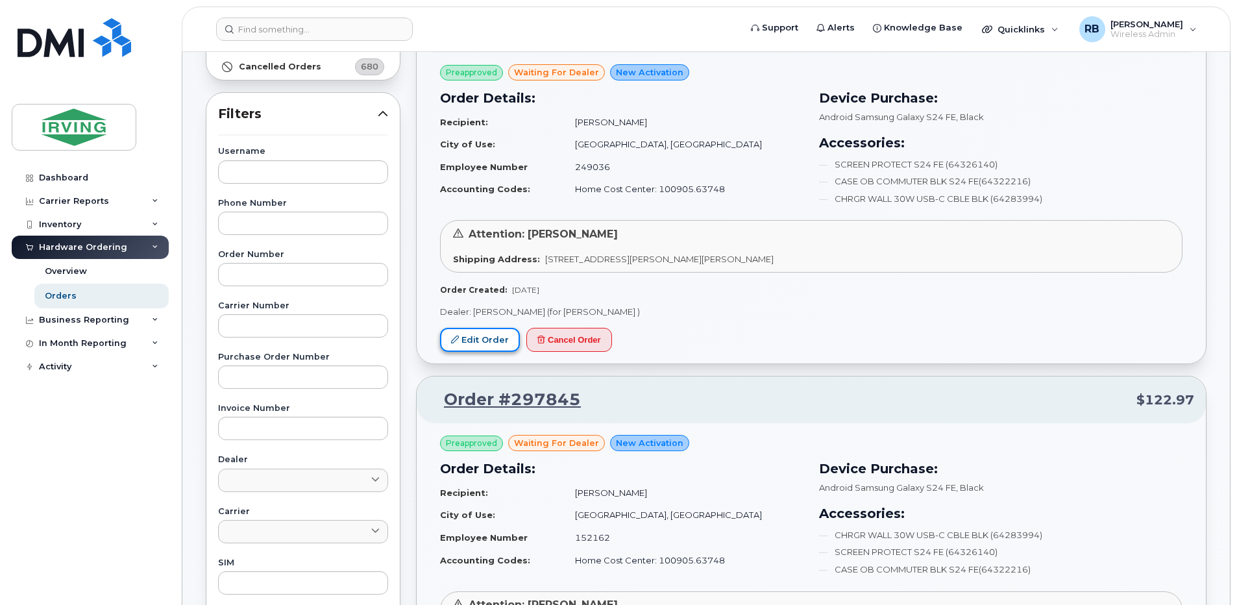
click at [504, 337] on link "Edit Order" at bounding box center [480, 340] width 80 height 24
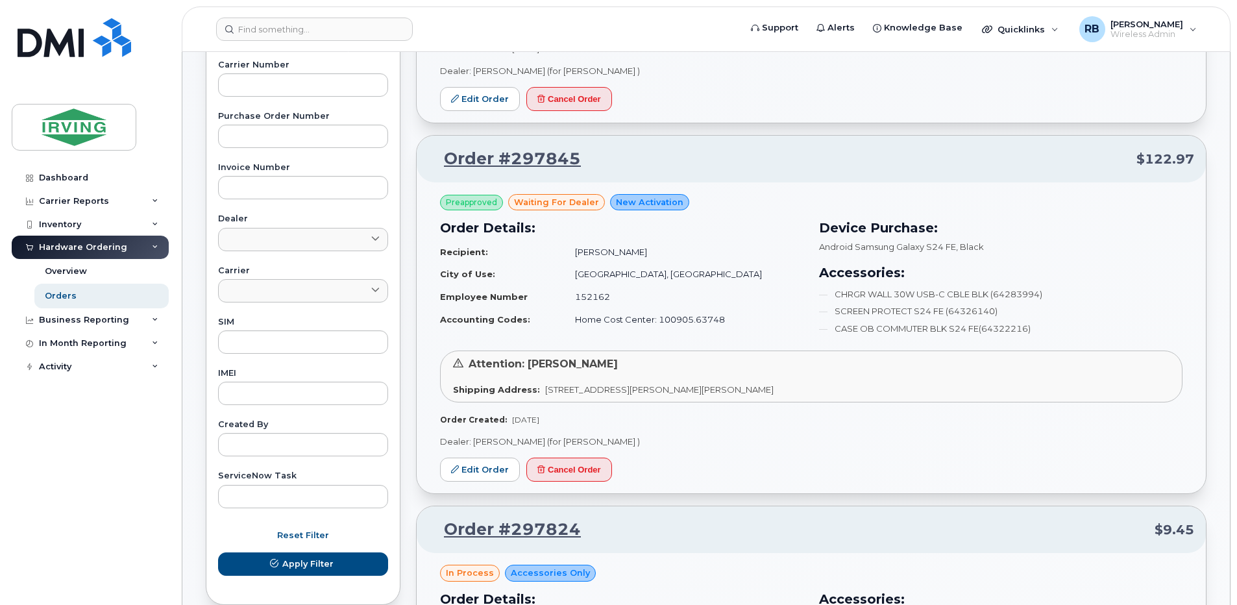
scroll to position [433, 0]
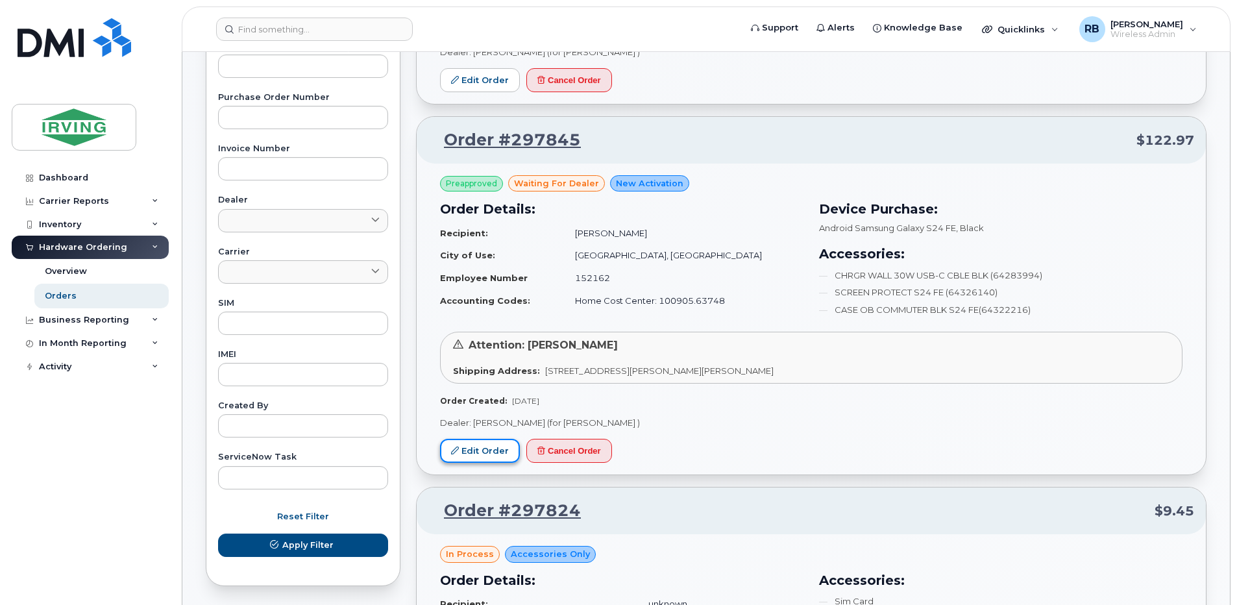
click at [465, 454] on link "Edit Order" at bounding box center [480, 451] width 80 height 24
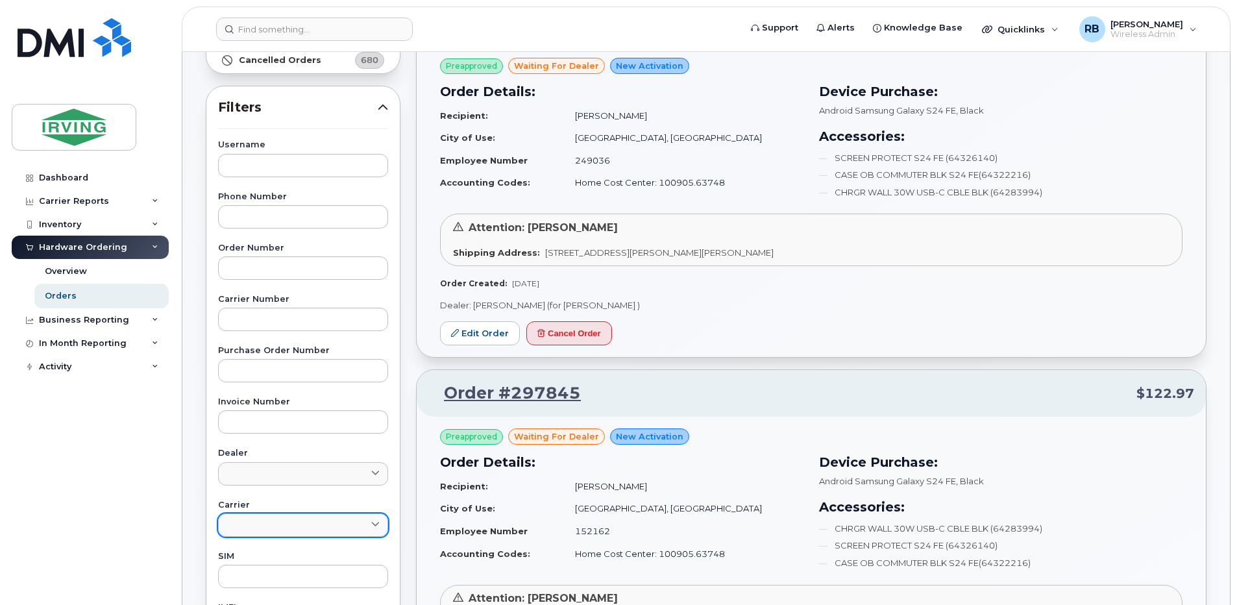
scroll to position [173, 0]
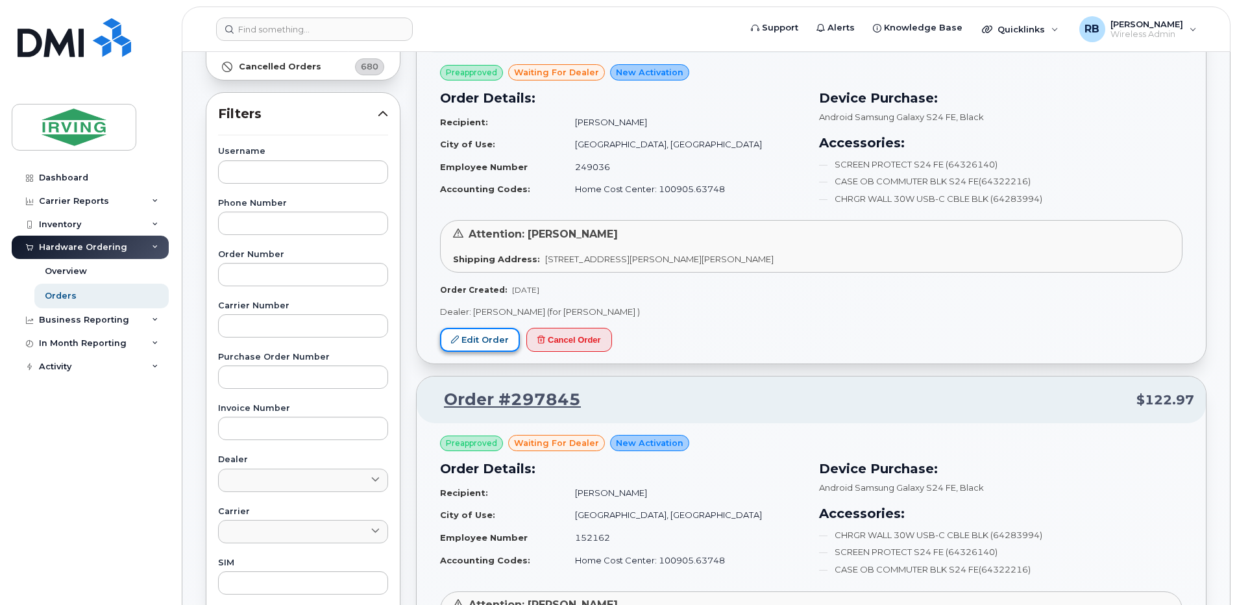
click at [475, 336] on link "Edit Order" at bounding box center [480, 340] width 80 height 24
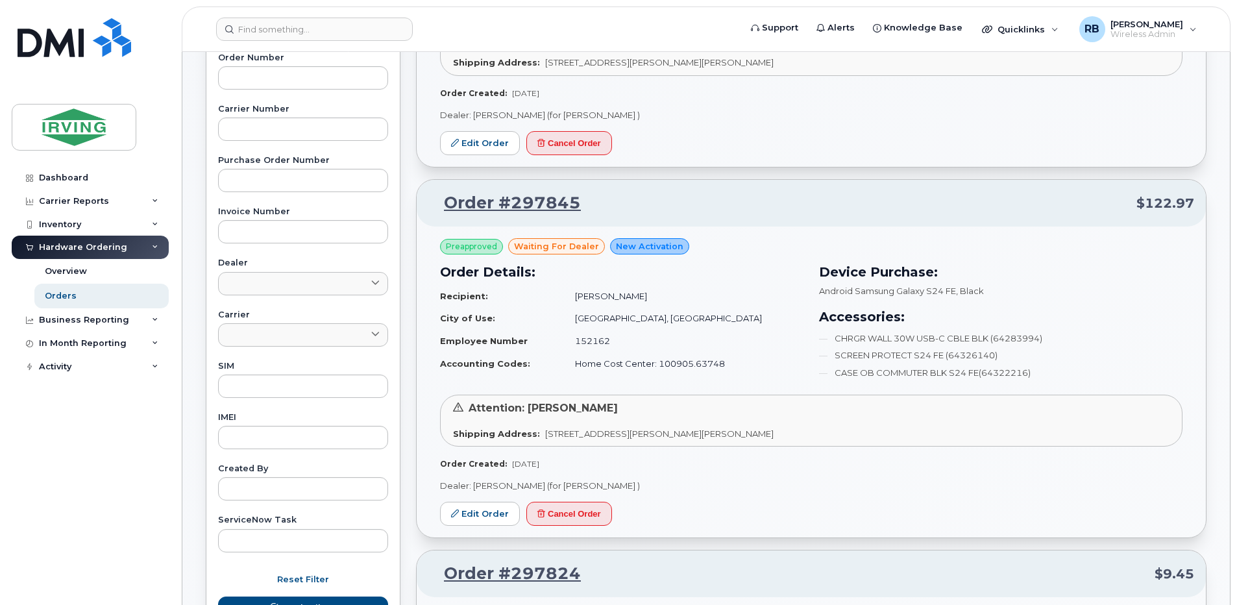
scroll to position [433, 0]
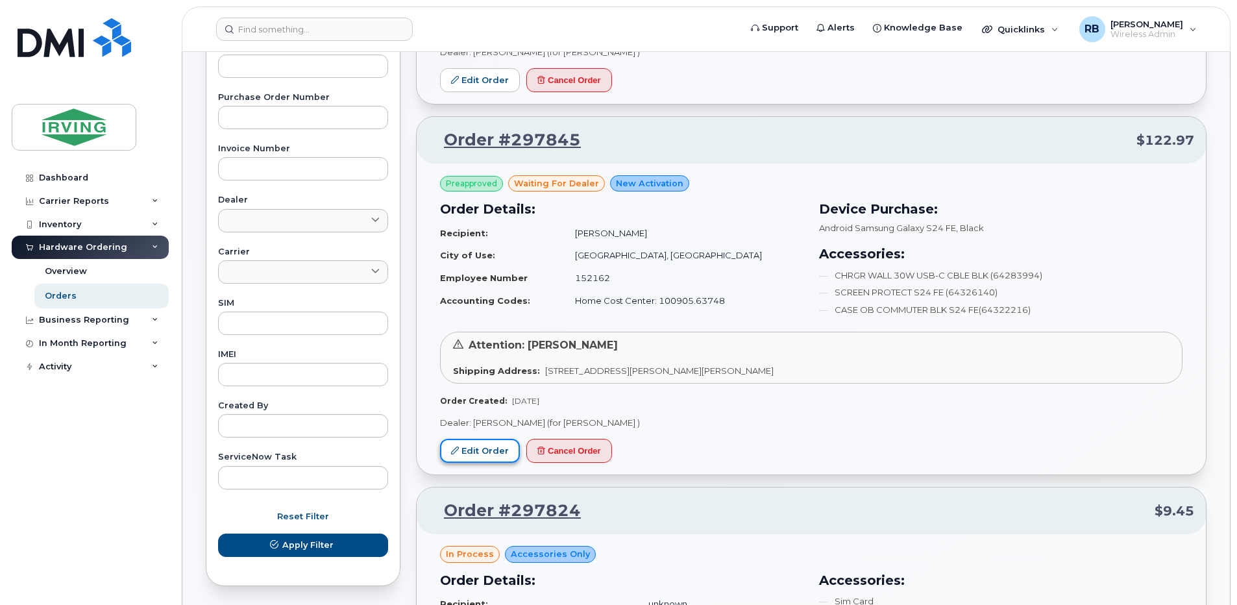
click at [495, 455] on link "Edit Order" at bounding box center [480, 451] width 80 height 24
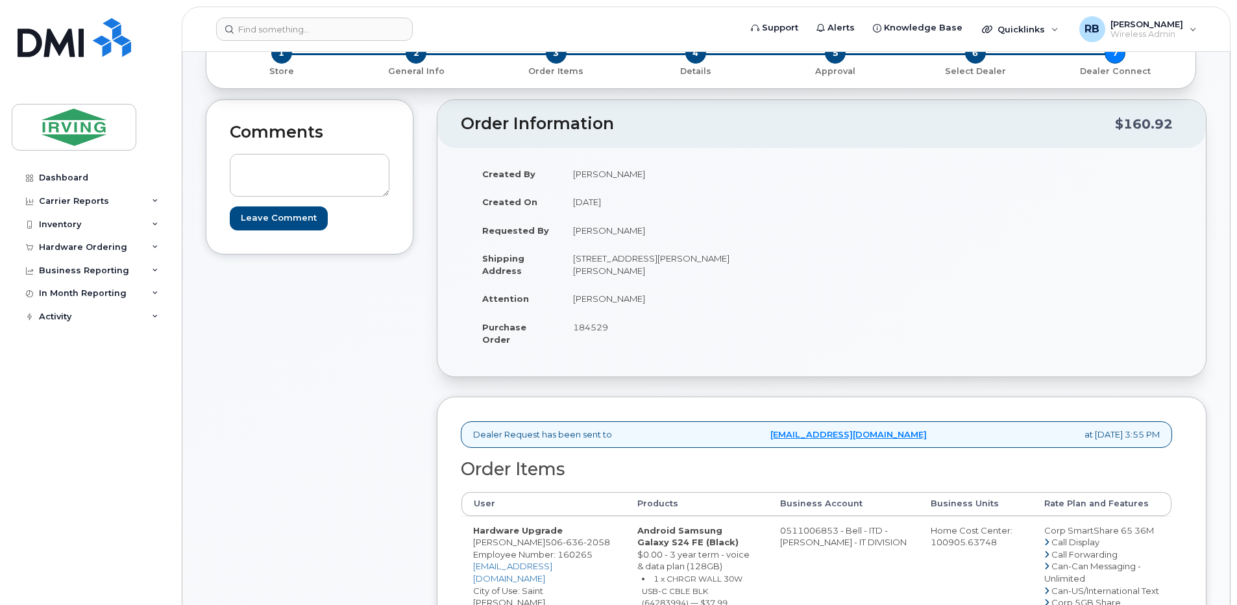
scroll to position [86, 0]
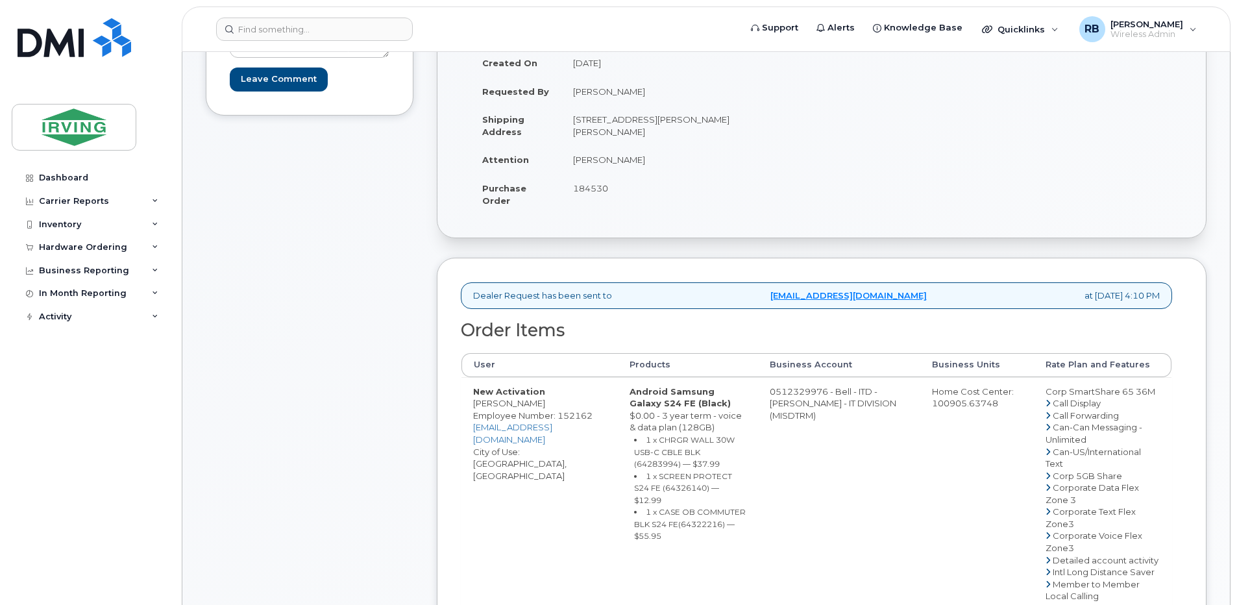
scroll to position [173, 0]
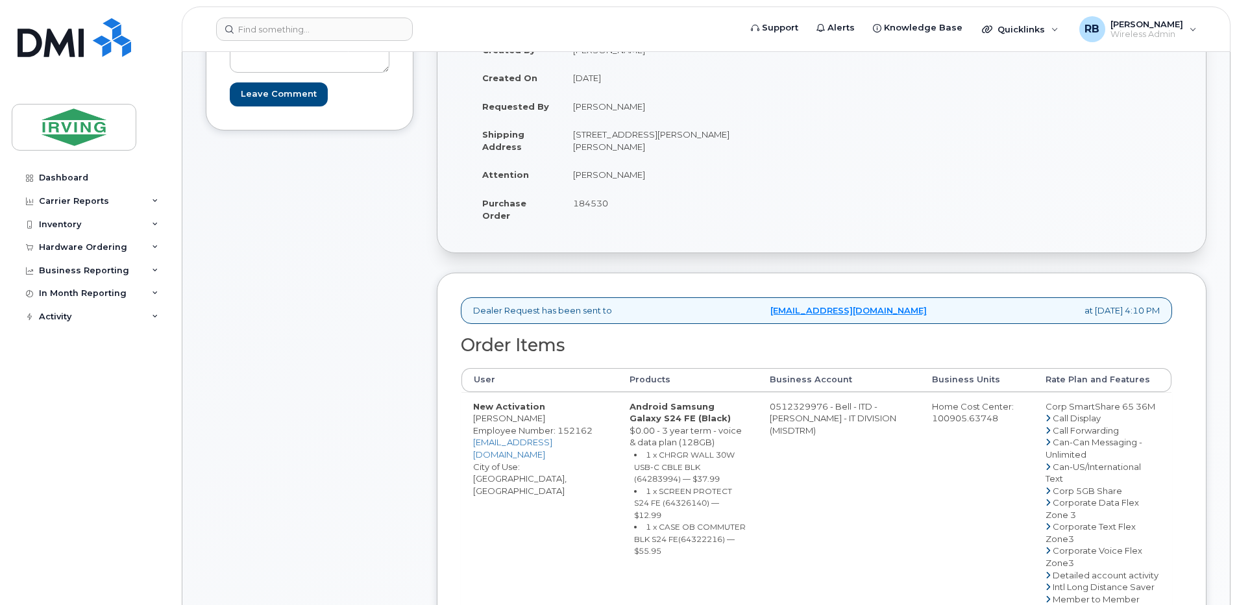
scroll to position [346, 0]
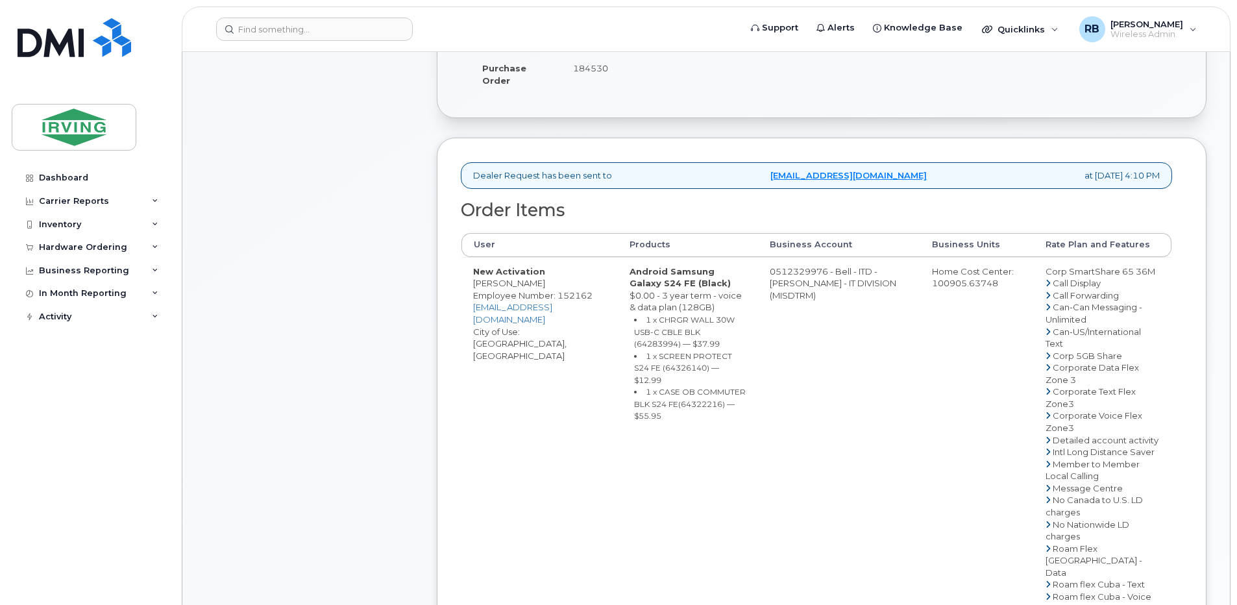
click at [829, 283] on td "0512329976 - Bell - ITD - [PERSON_NAME] - IT DIVISION (MISDTRM)" at bounding box center [839, 548] width 162 height 582
drag, startPoint x: 829, startPoint y: 283, endPoint x: 808, endPoint y: 287, distance: 21.3
click at [808, 287] on td "0512329976 - Bell - ITD - J.D. IRVING - IT DIVISION (MISDTRM)" at bounding box center [839, 548] width 162 height 582
drag, startPoint x: 796, startPoint y: 284, endPoint x: 853, endPoint y: 282, distance: 56.5
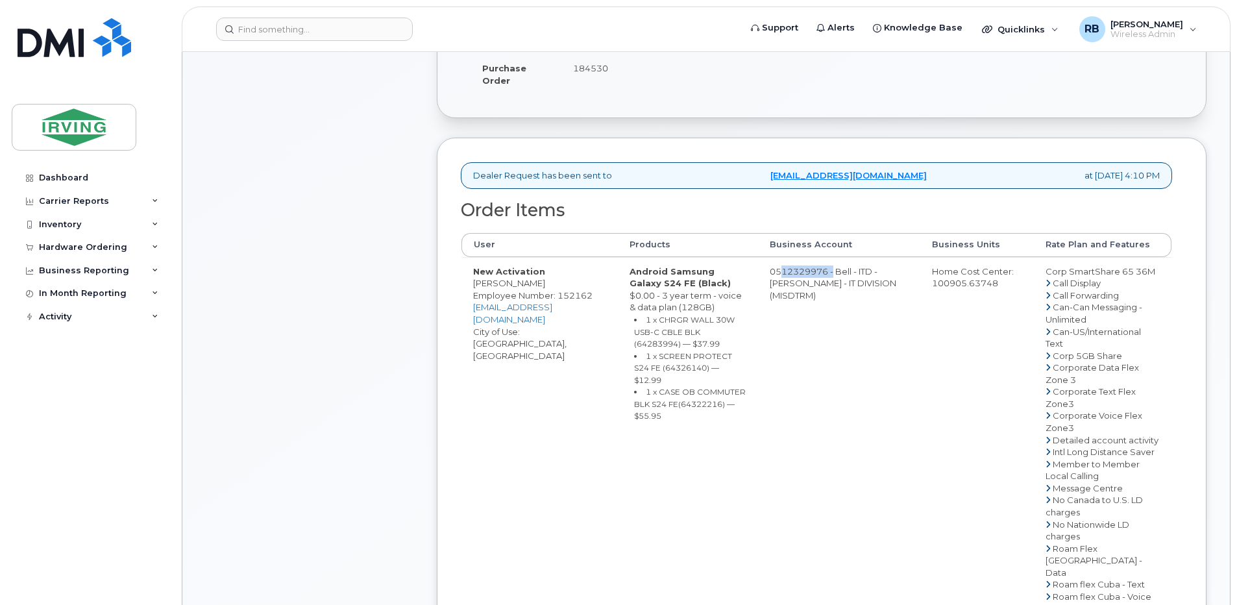
click at [853, 282] on td "0512329976 - Bell - ITD - [PERSON_NAME] - IT DIVISION (MISDTRM)" at bounding box center [839, 548] width 162 height 582
copy td "512329976"
click at [794, 297] on td "0512329976 - Bell - ITD - [PERSON_NAME] - IT DIVISION (MISDTRM)" at bounding box center [839, 548] width 162 height 582
click at [814, 282] on td "0512329976 - Bell - ITD - [PERSON_NAME] - IT DIVISION (MISDTRM)" at bounding box center [839, 548] width 162 height 582
drag, startPoint x: 798, startPoint y: 281, endPoint x: 851, endPoint y: 285, distance: 53.4
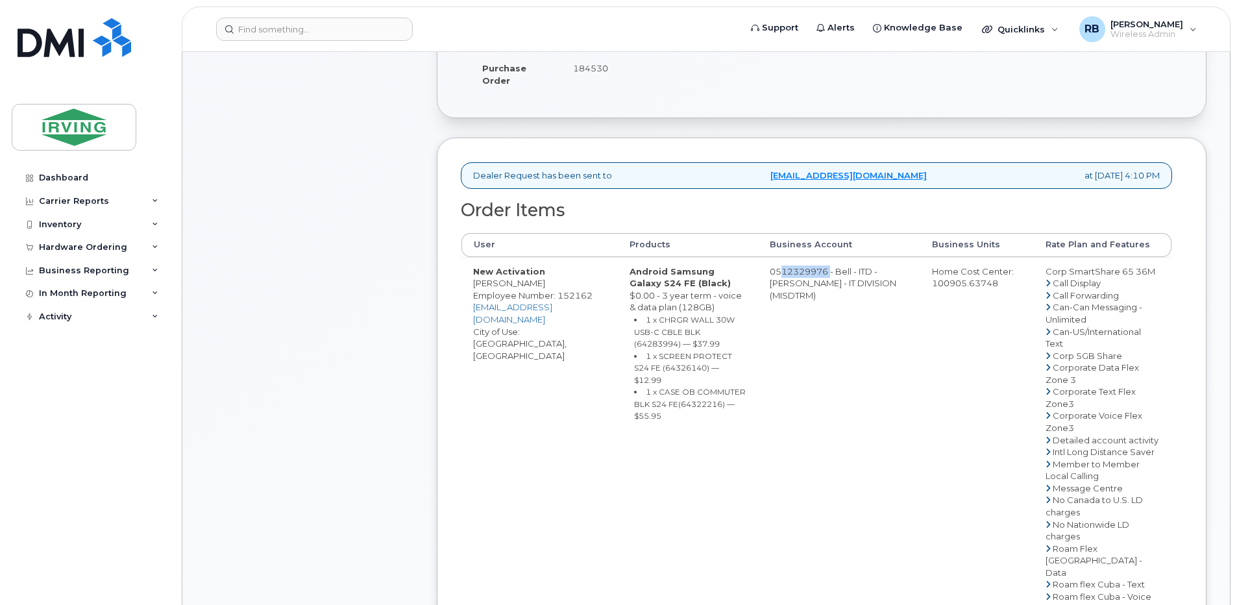
click at [851, 285] on td "0512329976 - Bell - ITD - [PERSON_NAME] - IT DIVISION (MISDTRM)" at bounding box center [839, 548] width 162 height 582
copy td "512329976"
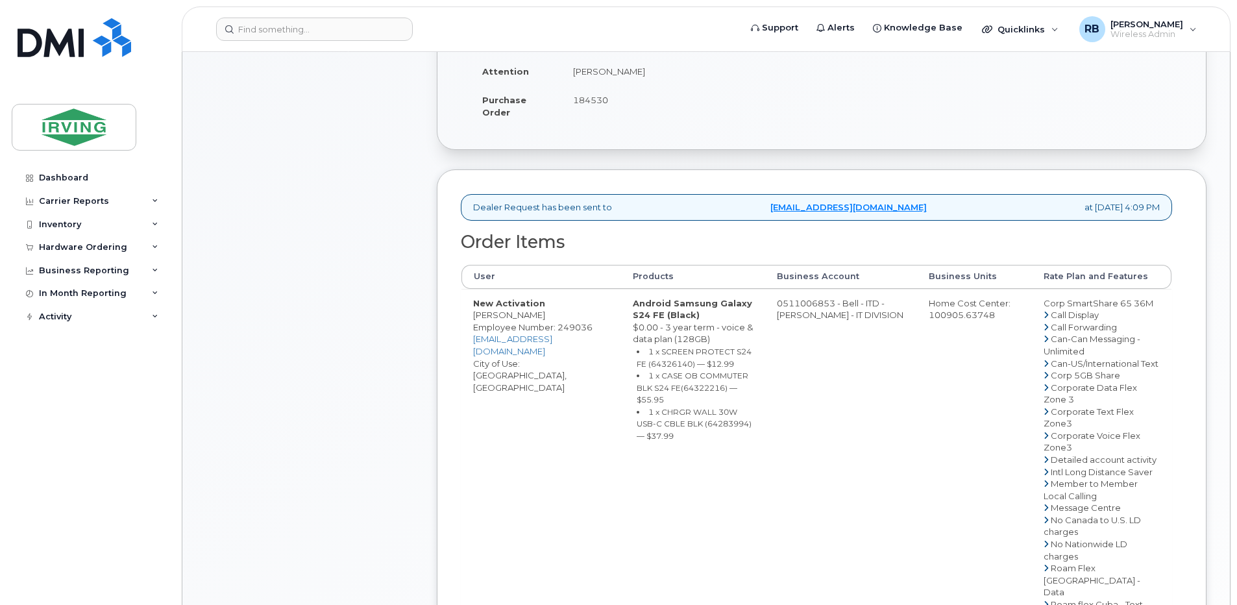
scroll to position [346, 0]
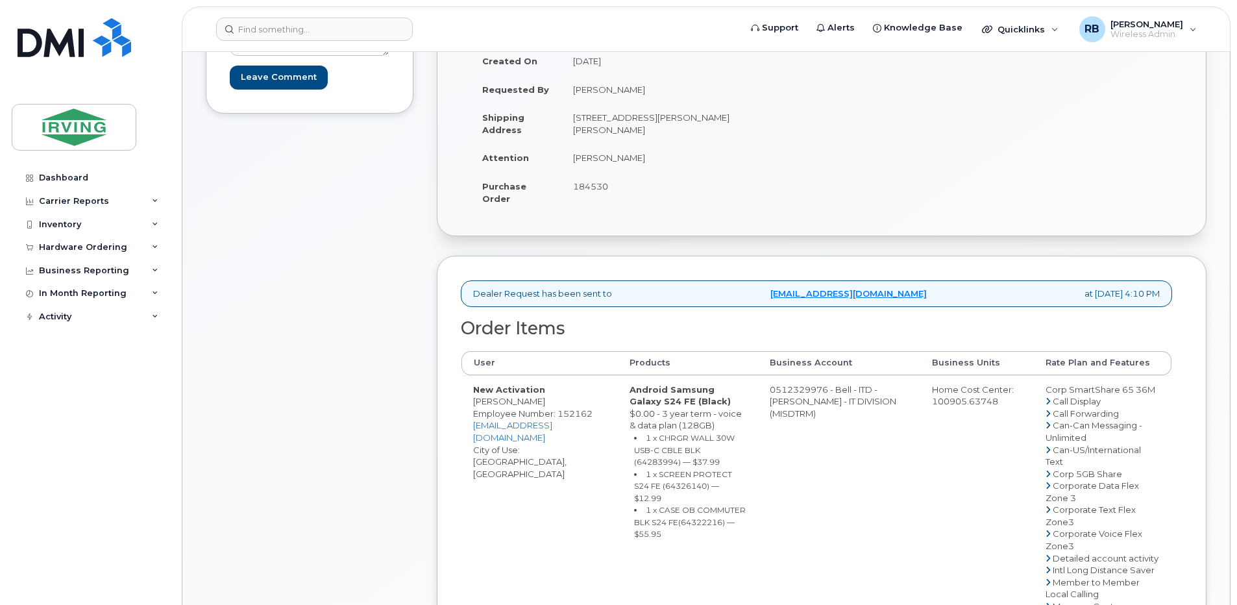
scroll to position [346, 0]
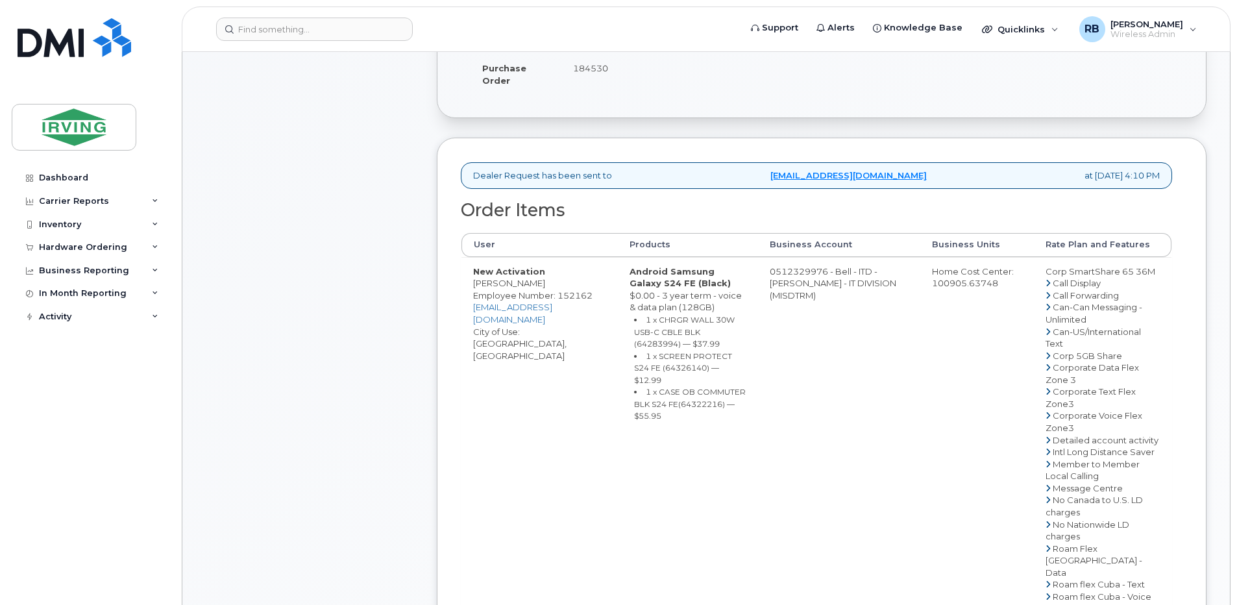
click at [838, 282] on td "0512329976 - Bell - ITD - [PERSON_NAME] - IT DIVISION (MISDTRM)" at bounding box center [839, 548] width 162 height 582
click at [822, 284] on td "0512329976 - Bell - ITD - [PERSON_NAME] - IT DIVISION (MISDTRM)" at bounding box center [839, 548] width 162 height 582
drag, startPoint x: 798, startPoint y: 284, endPoint x: 850, endPoint y: 285, distance: 51.9
click at [850, 285] on td "0512329976 - Bell - ITD - [PERSON_NAME] - IT DIVISION (MISDTRM)" at bounding box center [839, 548] width 162 height 582
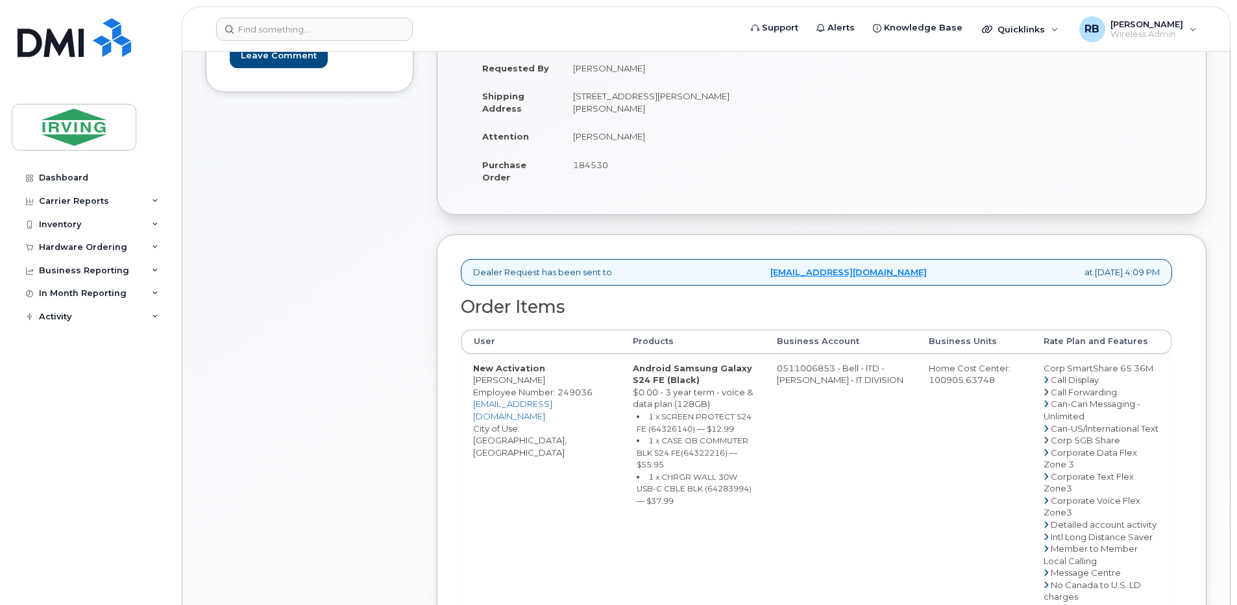
scroll to position [260, 0]
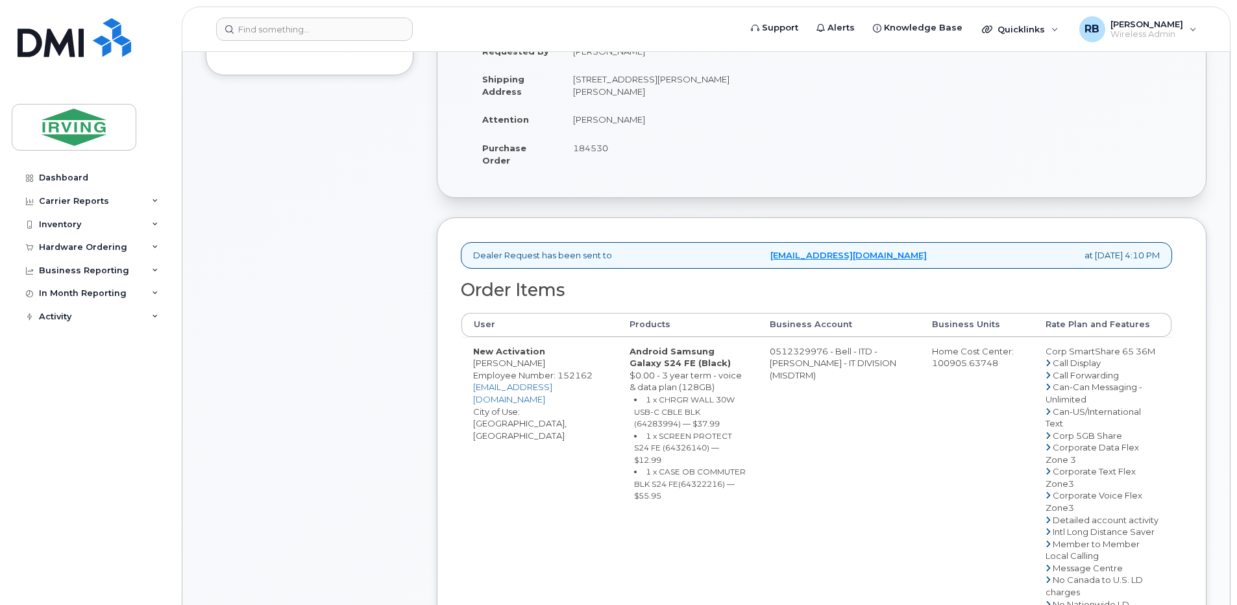
scroll to position [346, 0]
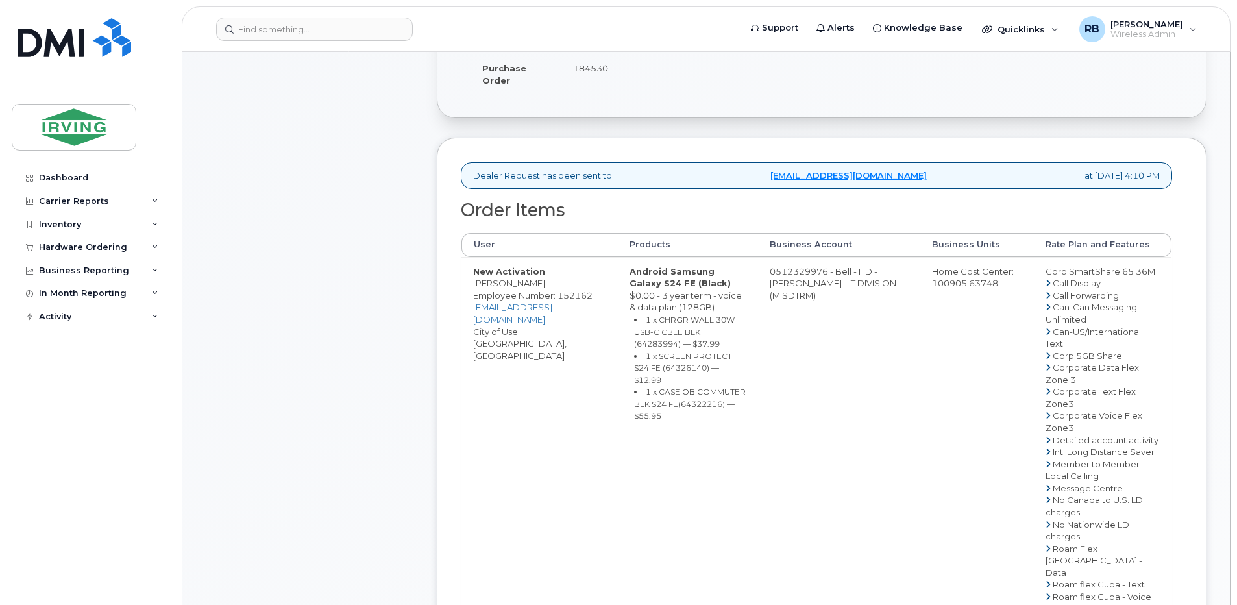
click at [308, 319] on div "Comments Leave Comment" at bounding box center [310, 416] width 208 height 1153
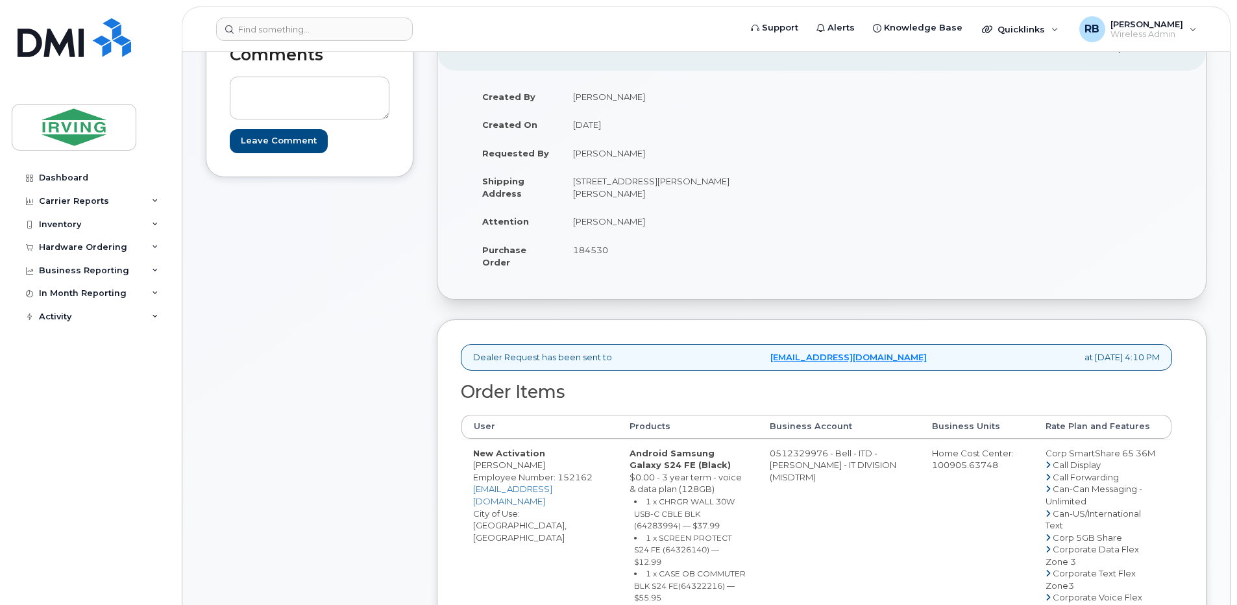
scroll to position [173, 0]
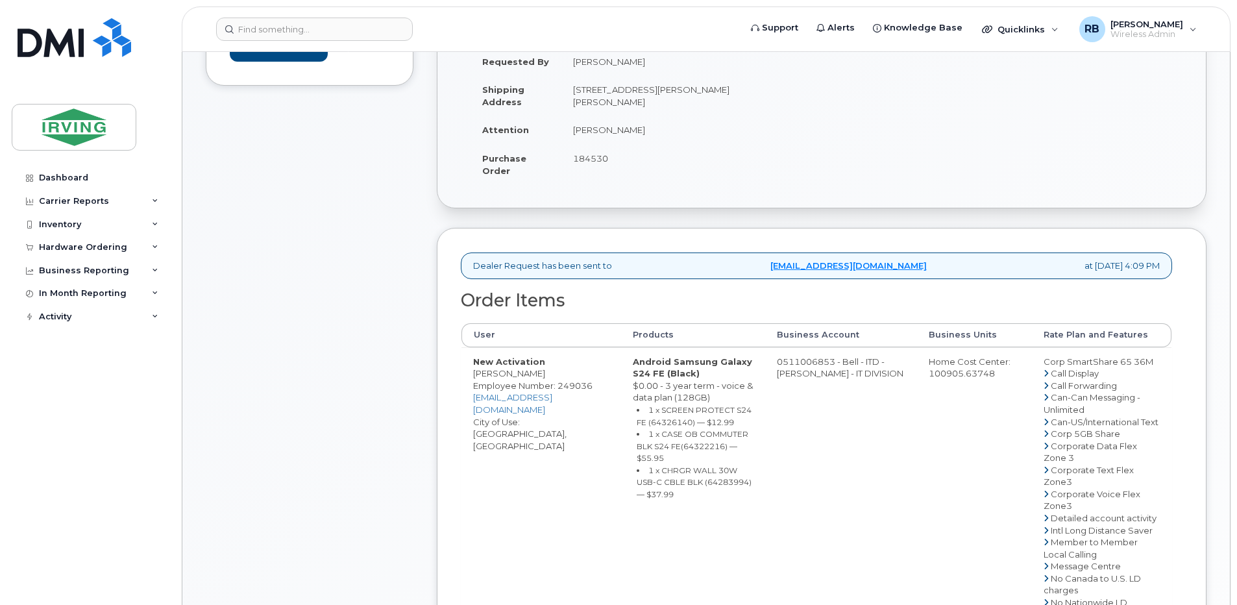
scroll to position [260, 0]
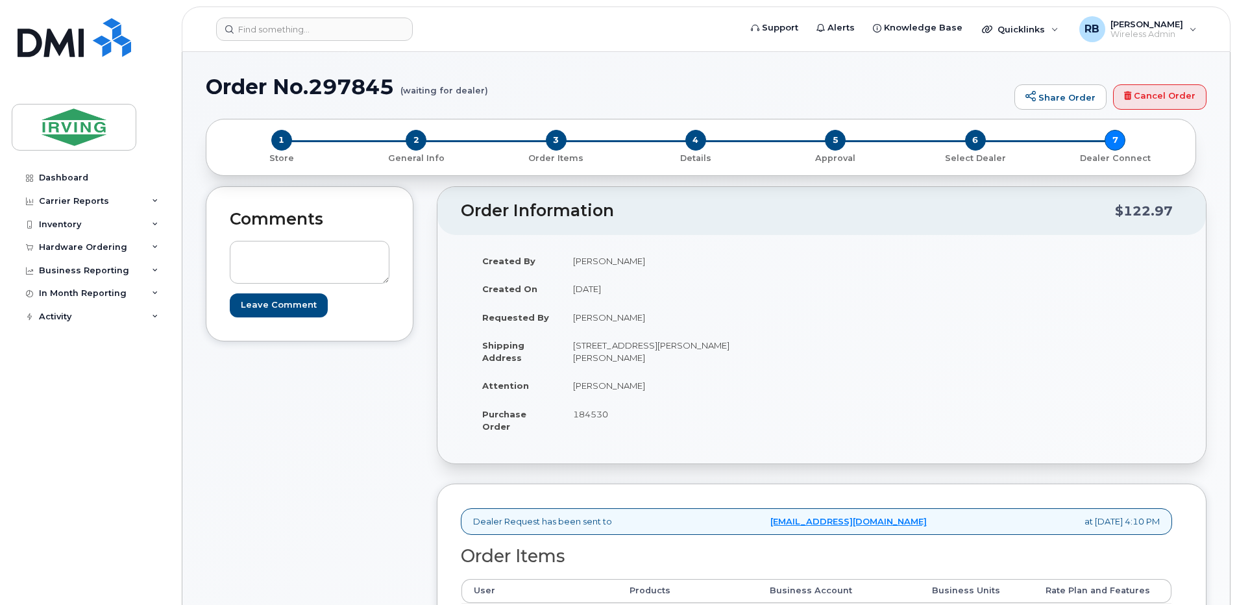
scroll to position [260, 0]
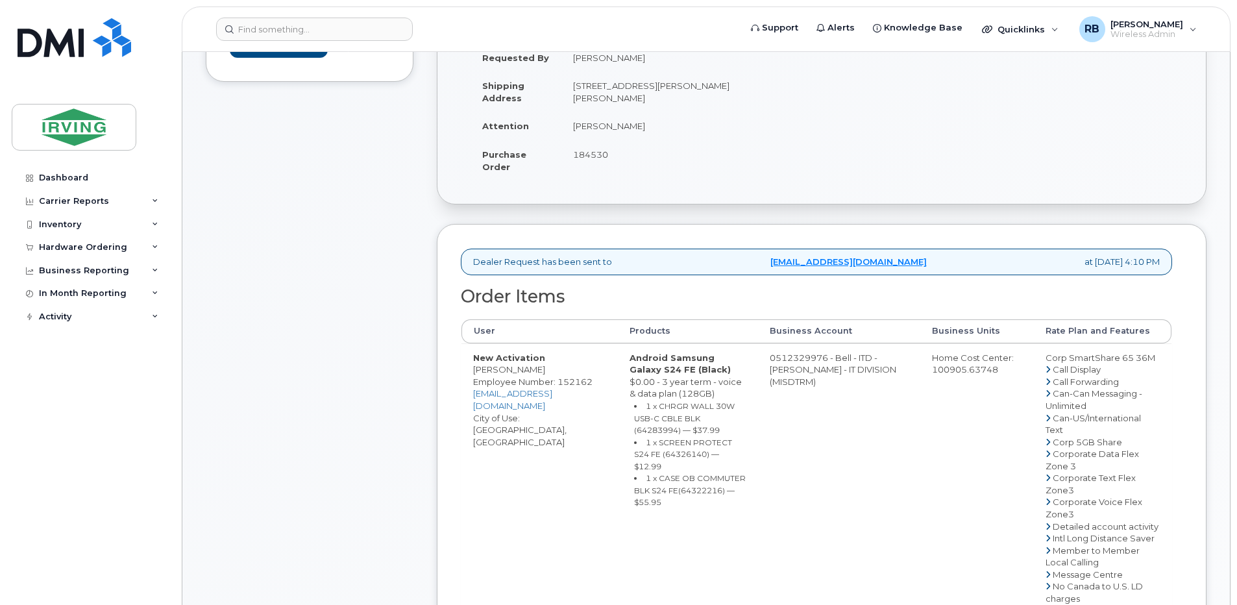
drag, startPoint x: 557, startPoint y: 383, endPoint x: 474, endPoint y: 384, distance: 83.1
copy td "[PERSON_NAME]"
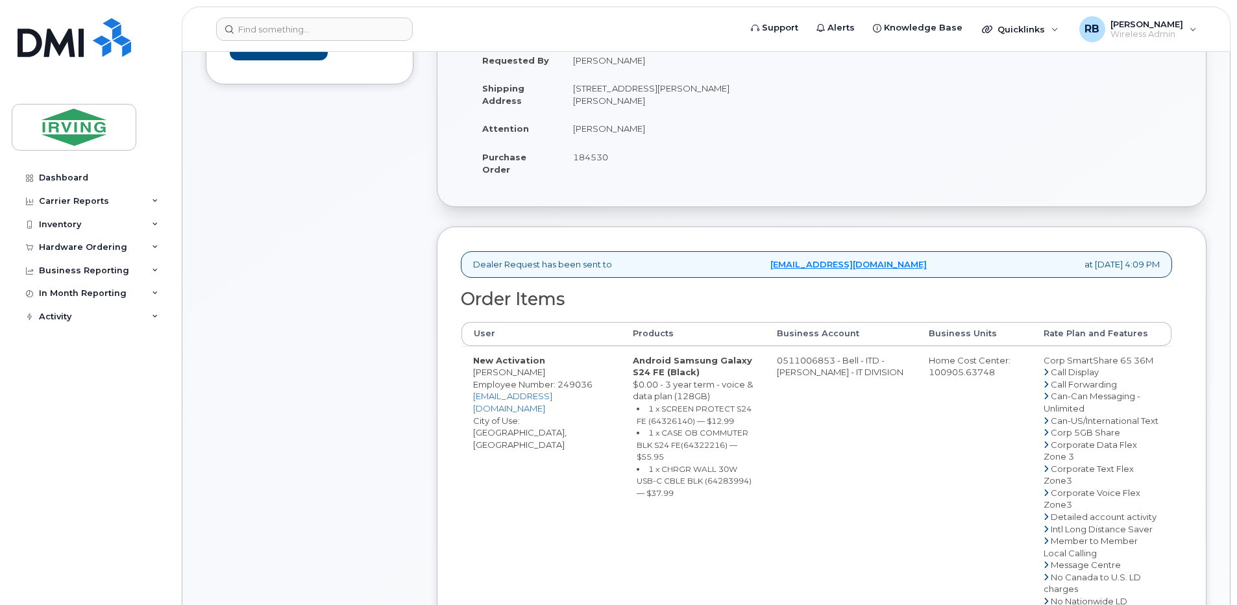
scroll to position [260, 0]
drag, startPoint x: 537, startPoint y: 383, endPoint x: 473, endPoint y: 385, distance: 63.6
copy td "Abdullah Sami"
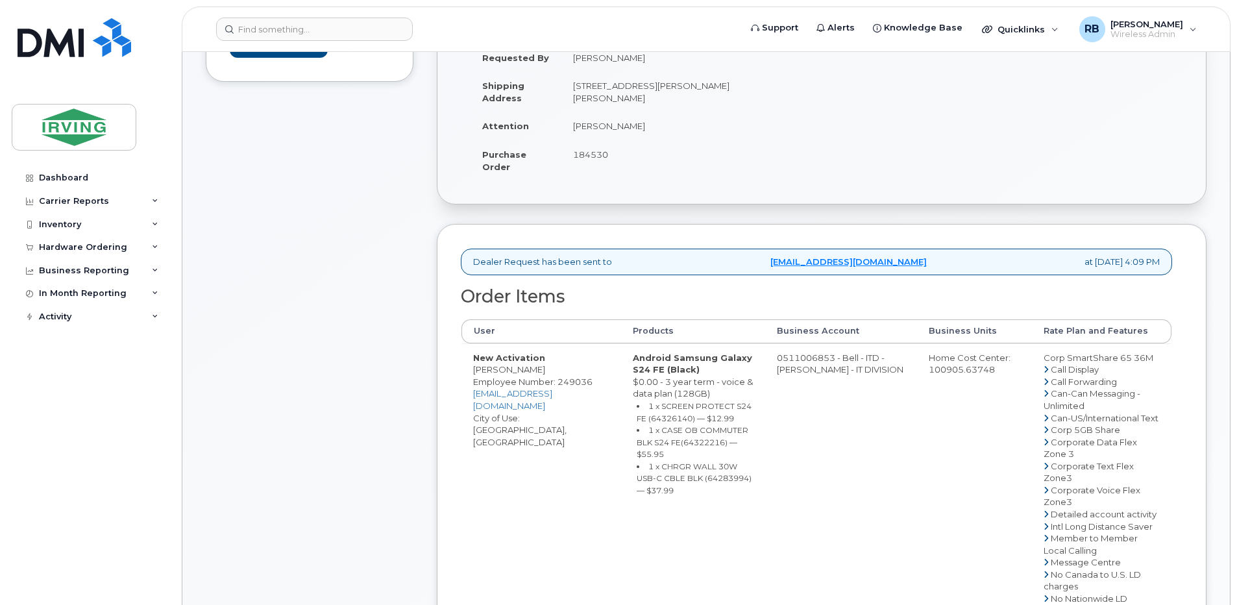
click at [669, 423] on small "1 x SCREEN PROTECT S24 FE (64326140) — $12.99" at bounding box center [694, 412] width 115 height 22
copy small "64326140"
click at [691, 453] on small "1 x CASE OB COMMUTER BLK S24 FE(64322216) — $55.95" at bounding box center [693, 442] width 112 height 34
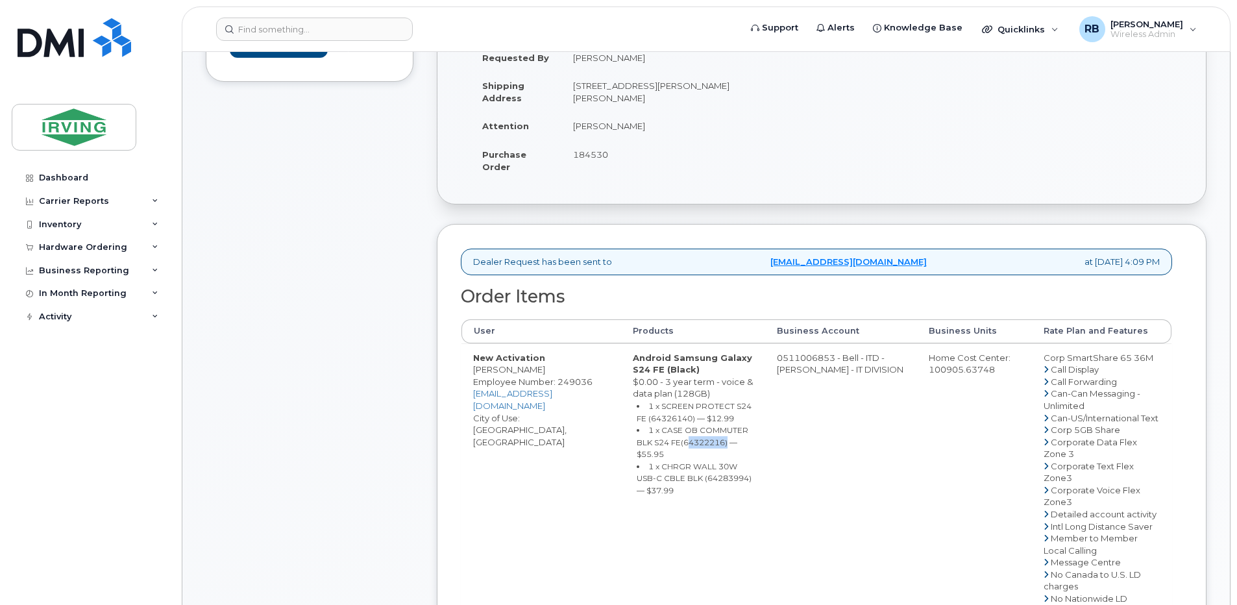
copy small "64322216"
click at [696, 480] on small "1 x CHRGR WALL 30W USB-C CBLE BLK (64283994) — $37.99" at bounding box center [694, 478] width 115 height 34
copy small "64283994"
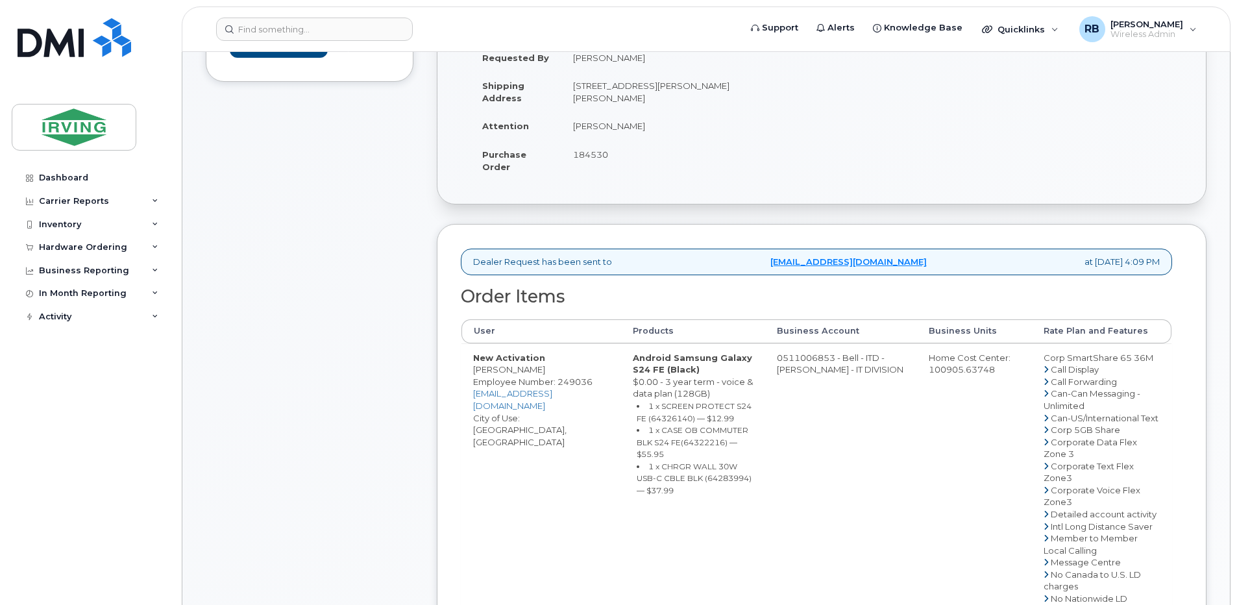
drag, startPoint x: 826, startPoint y: 370, endPoint x: 812, endPoint y: 369, distance: 14.3
drag, startPoint x: 796, startPoint y: 370, endPoint x: 848, endPoint y: 369, distance: 51.9
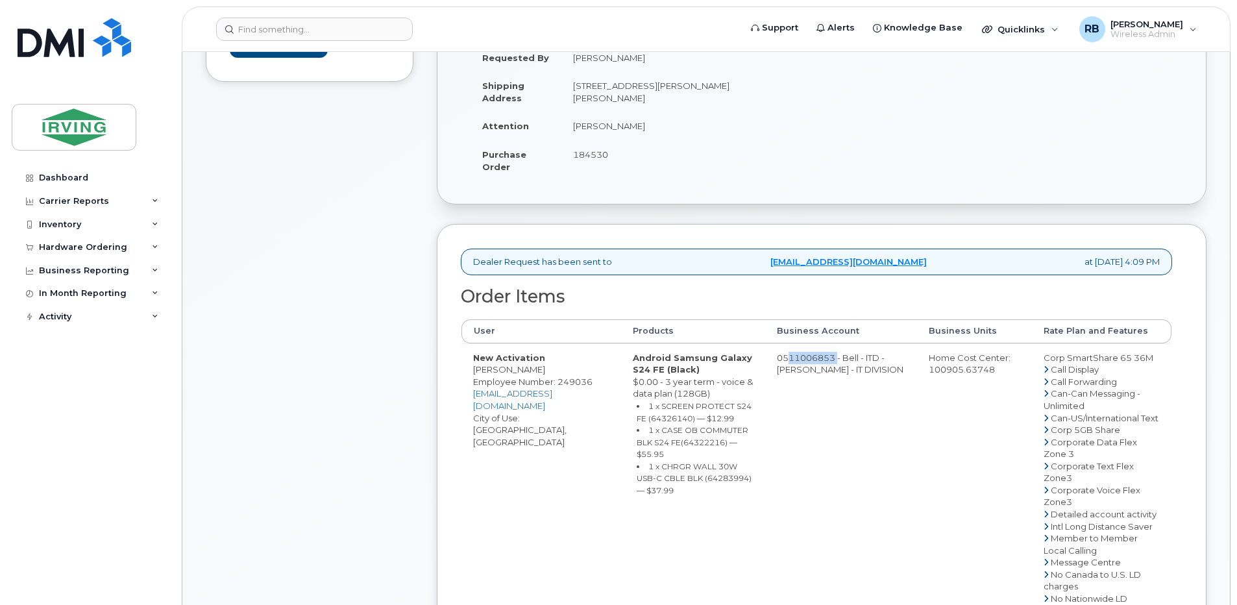
copy td "511006853"
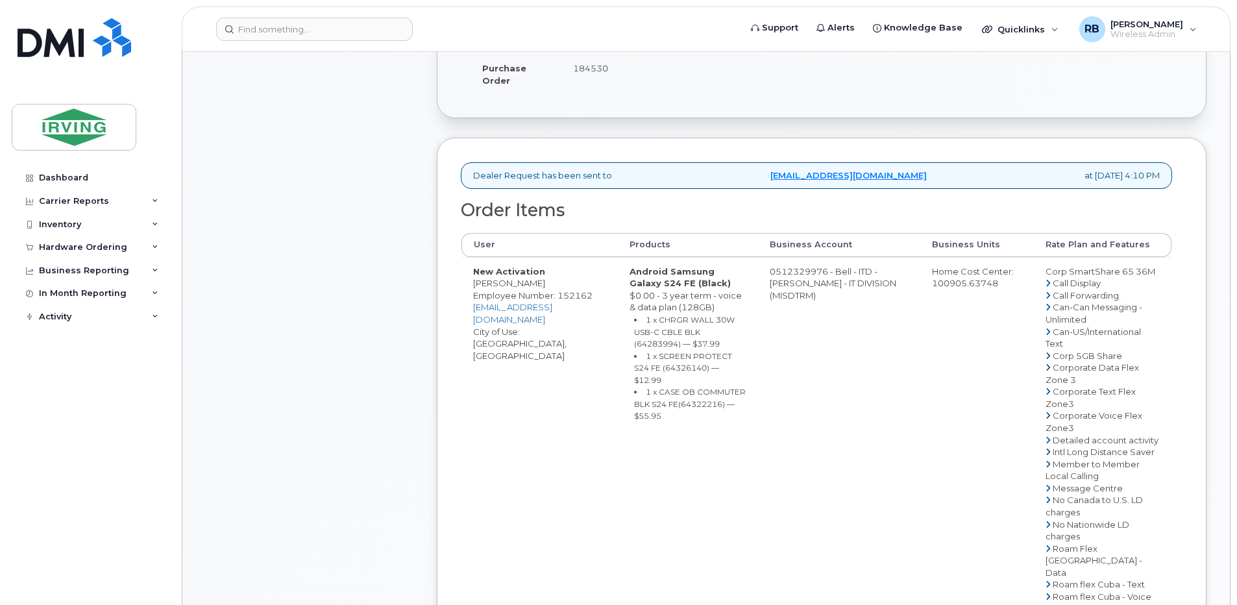
click at [429, 387] on div "Comments Leave Comment Order Information $122.97 Created By Sherry Wood Created…" at bounding box center [706, 416] width 1001 height 1153
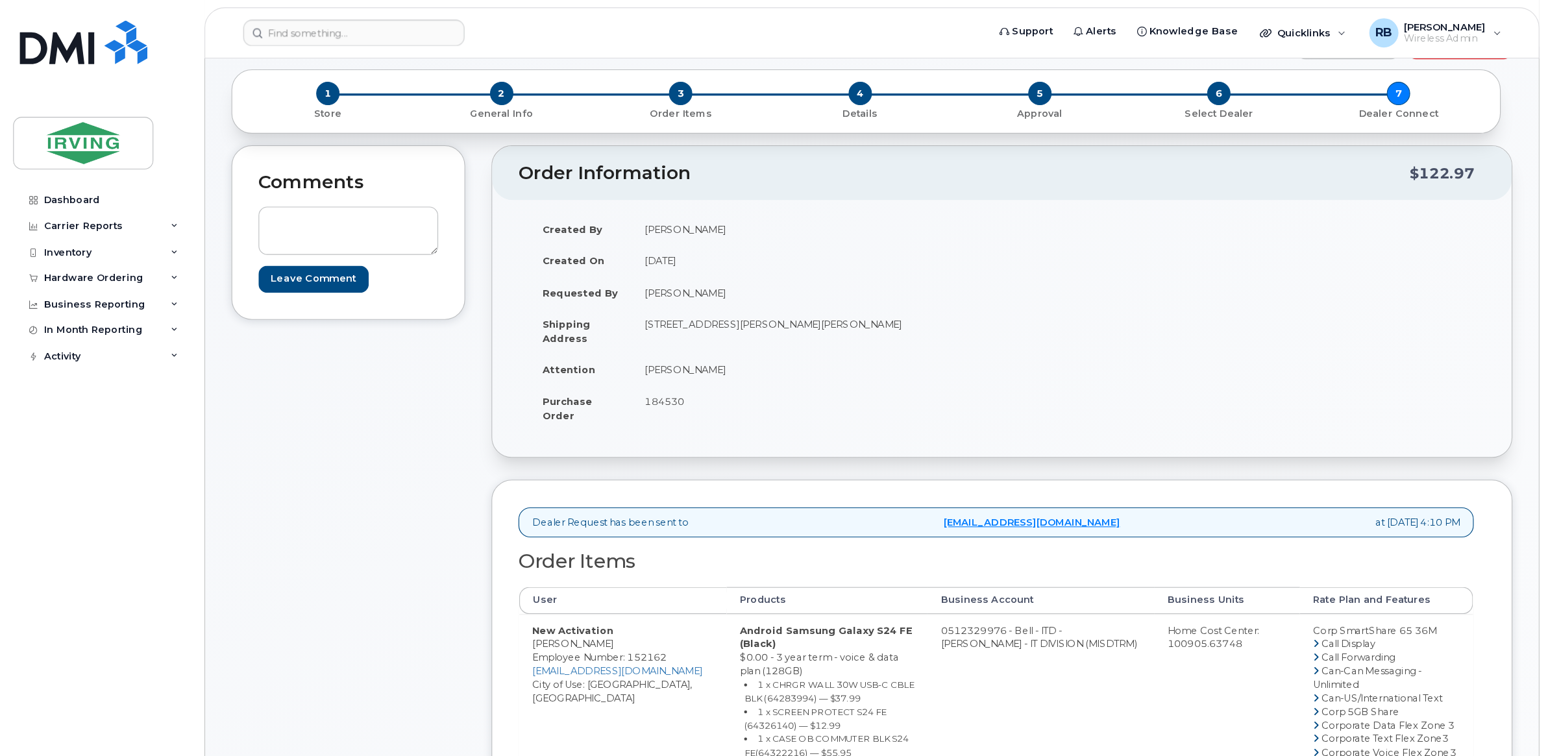
scroll to position [57, 0]
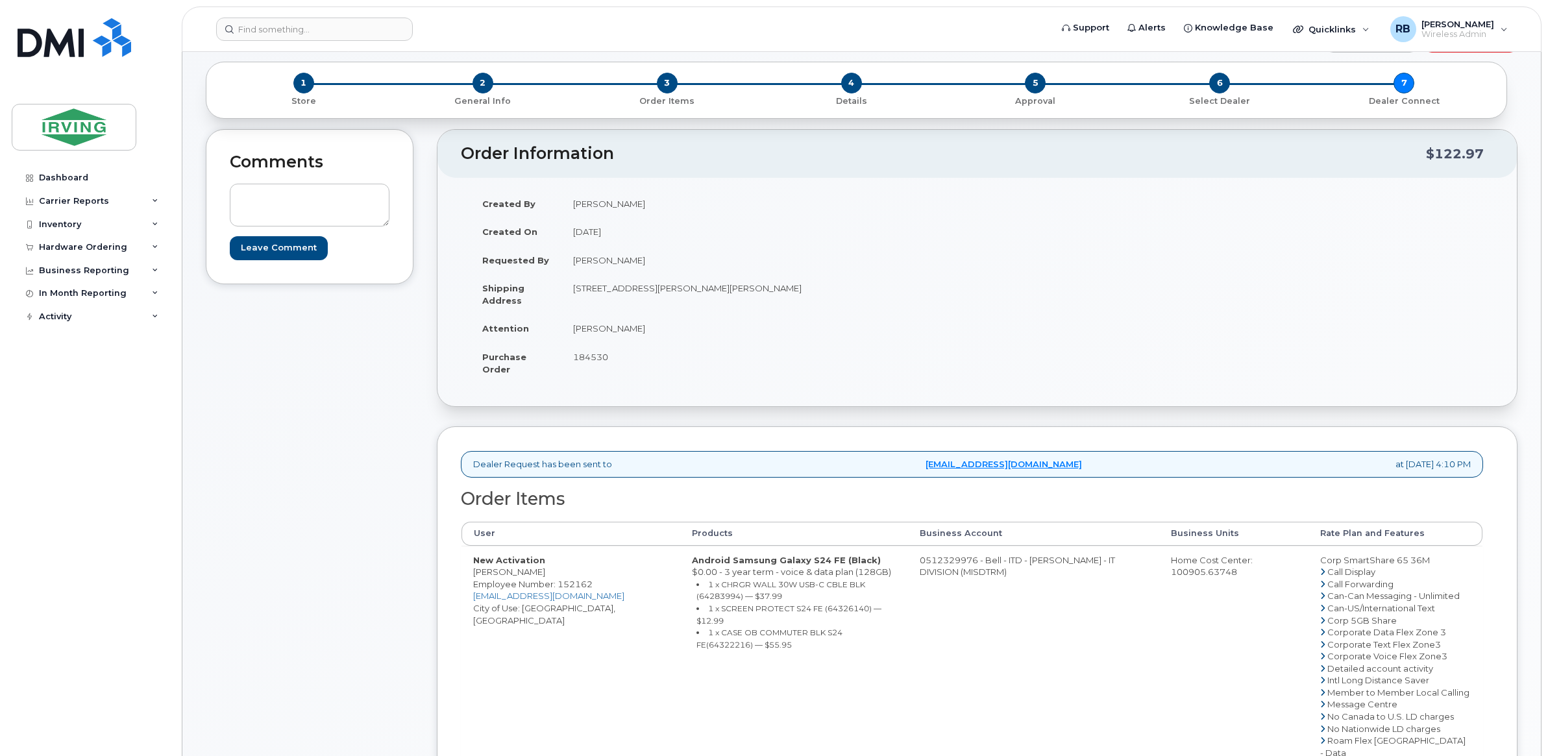
click at [385, 526] on div "Comments Leave Comment" at bounding box center [310, 627] width 208 height 997
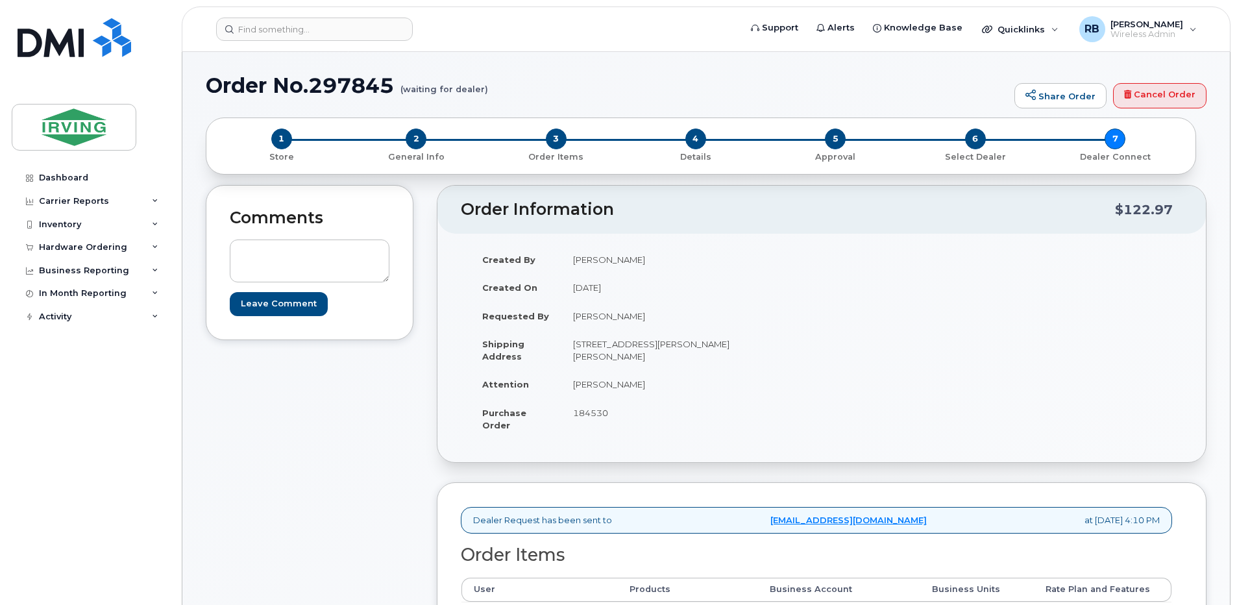
scroll to position [0, 0]
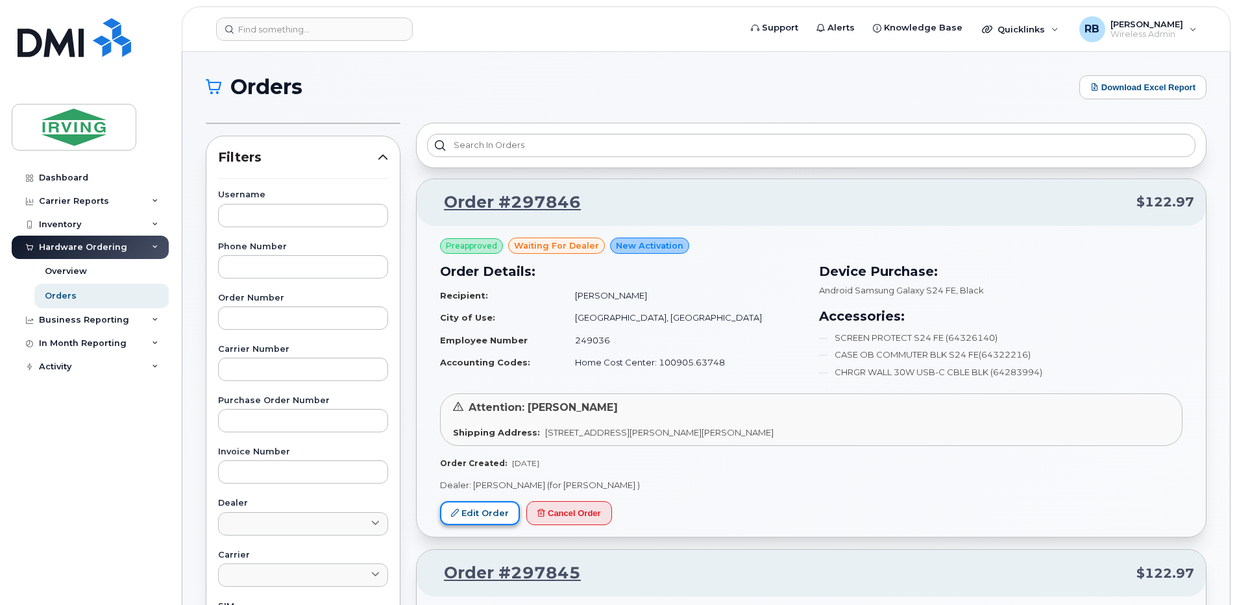
click at [471, 506] on link "Edit Order" at bounding box center [480, 513] width 80 height 24
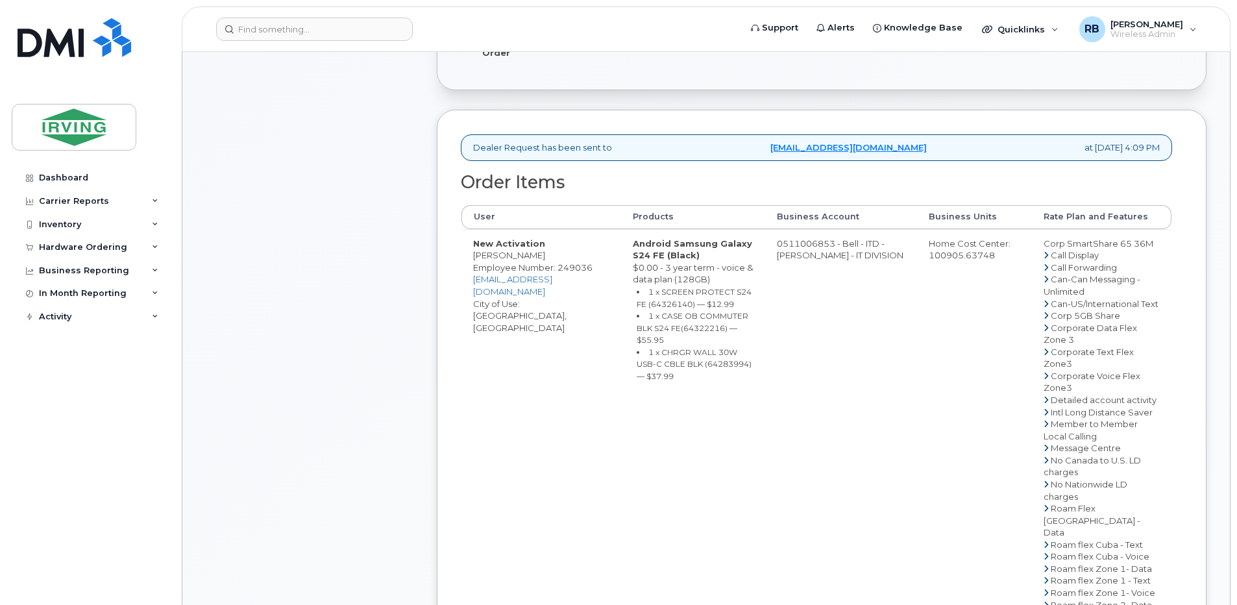
scroll to position [346, 0]
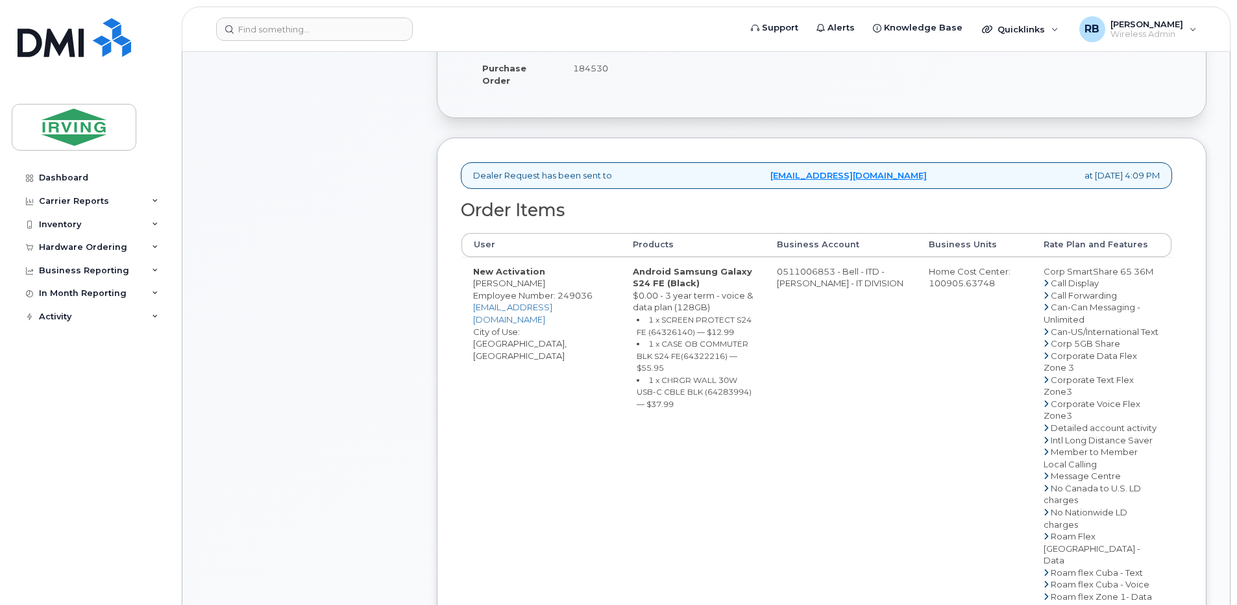
click at [831, 284] on td "0511006853 - Bell - ITD - [PERSON_NAME] - IT DIVISION" at bounding box center [841, 542] width 152 height 570
drag, startPoint x: 798, startPoint y: 284, endPoint x: 848, endPoint y: 284, distance: 50.6
click at [848, 284] on td "0511006853 - Bell - ITD - JD IRVING - IT DIVISION" at bounding box center [841, 542] width 152 height 570
copy td "511006853"
click at [811, 415] on td "0511006853 - Bell - ITD - JD IRVING - IT DIVISION" at bounding box center [841, 542] width 152 height 570
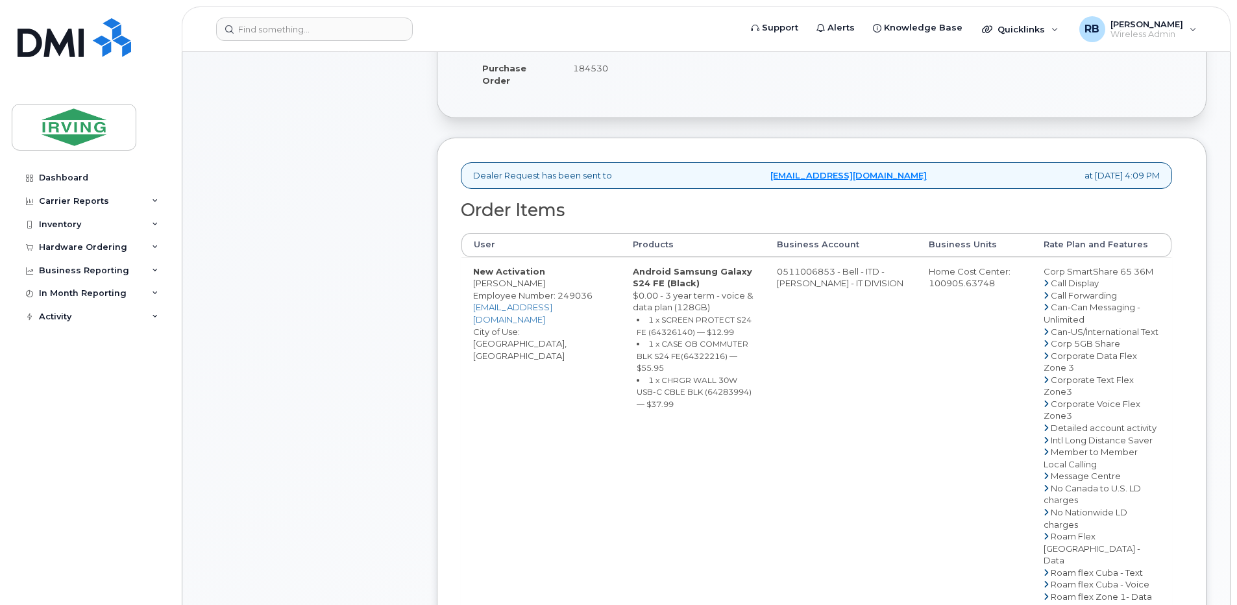
click at [829, 280] on td "0511006853 - Bell - ITD - JD IRVING - IT DIVISION" at bounding box center [841, 542] width 152 height 570
drag, startPoint x: 797, startPoint y: 283, endPoint x: 848, endPoint y: 284, distance: 50.6
click at [848, 284] on td "0511006853 - Bell - ITD - JD IRVING - IT DIVISION" at bounding box center [841, 542] width 152 height 570
copy td "511006853"
click at [347, 256] on div "Comments Leave Comment" at bounding box center [310, 410] width 208 height 1141
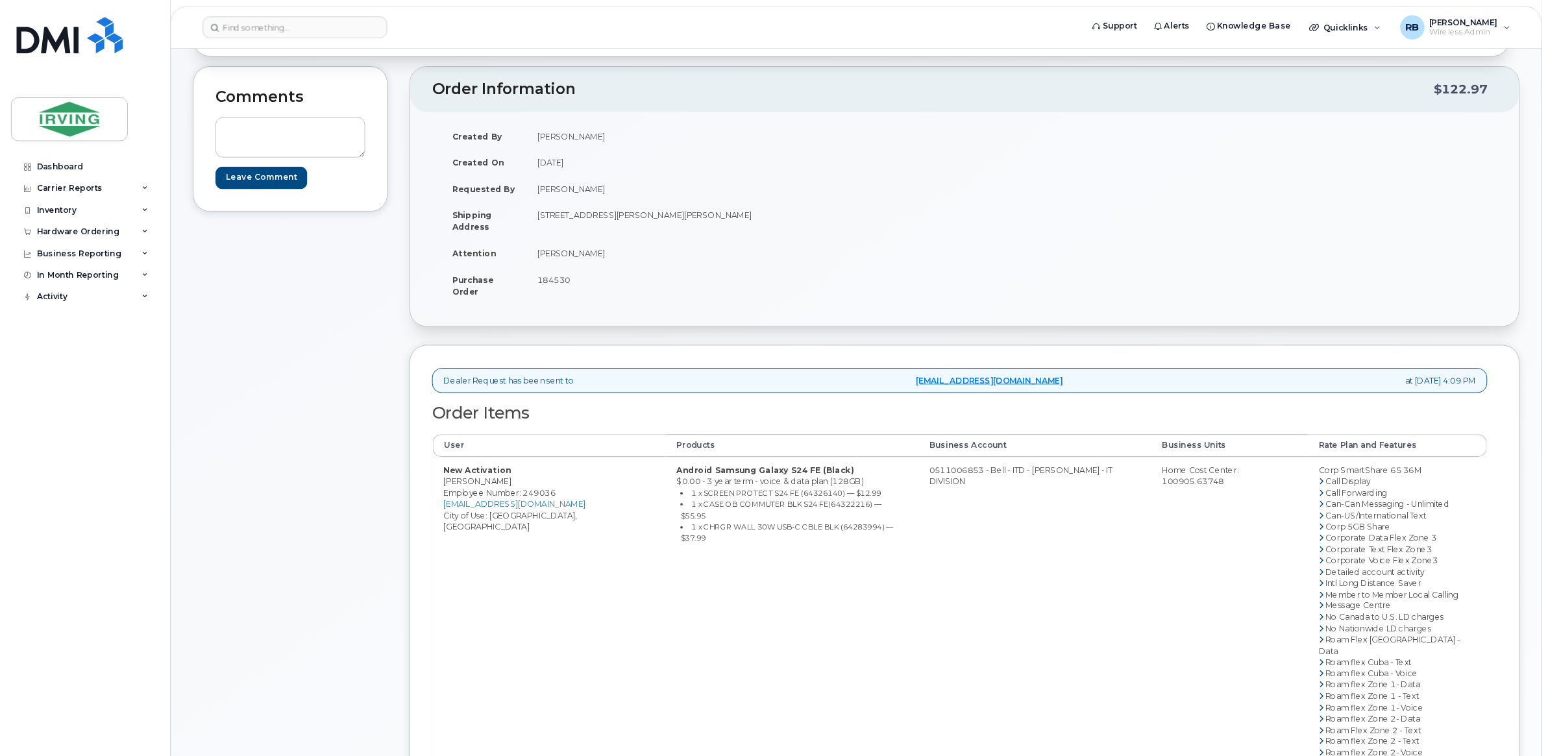
scroll to position [116, 0]
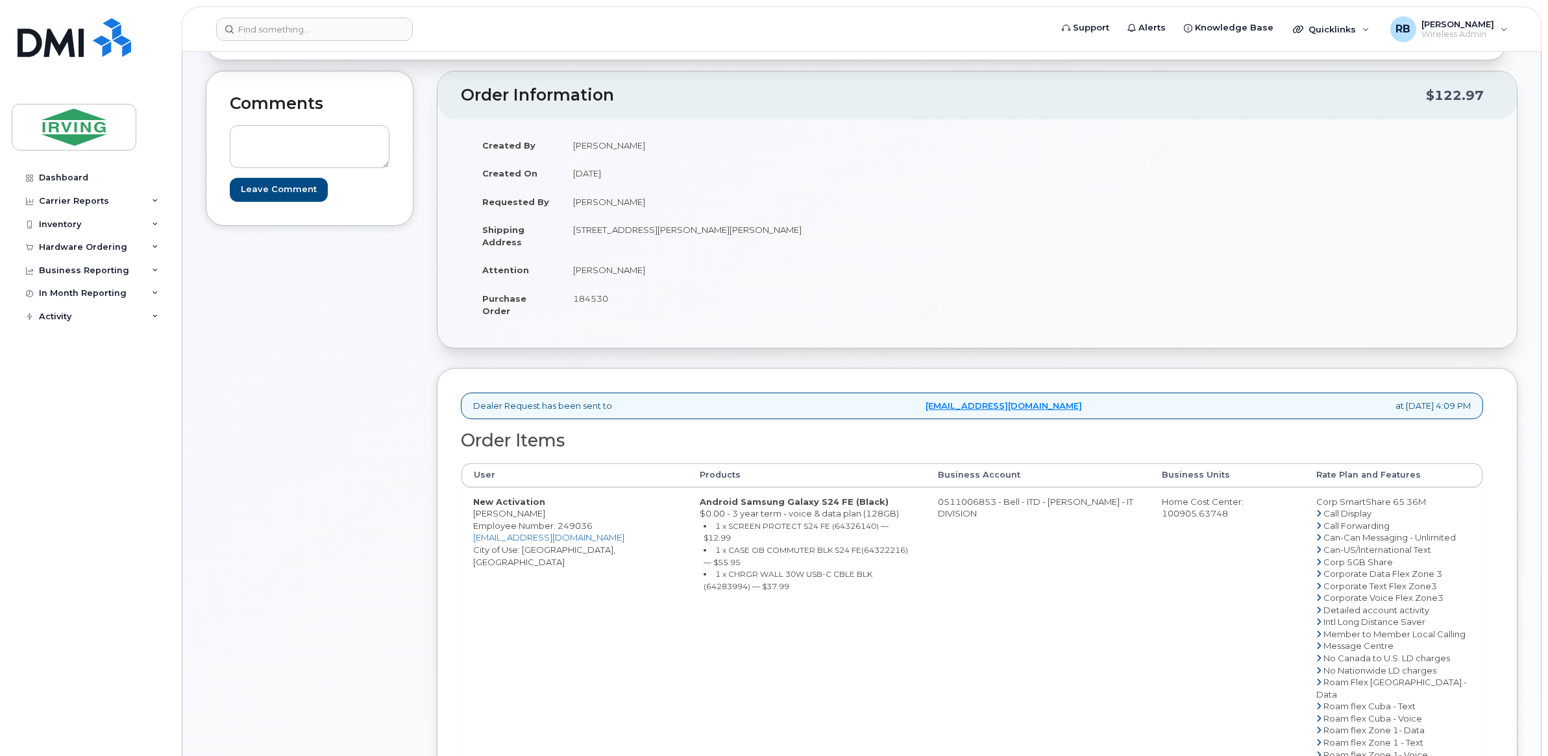
click at [326, 416] on div "Comments Leave Comment" at bounding box center [310, 569] width 208 height 997
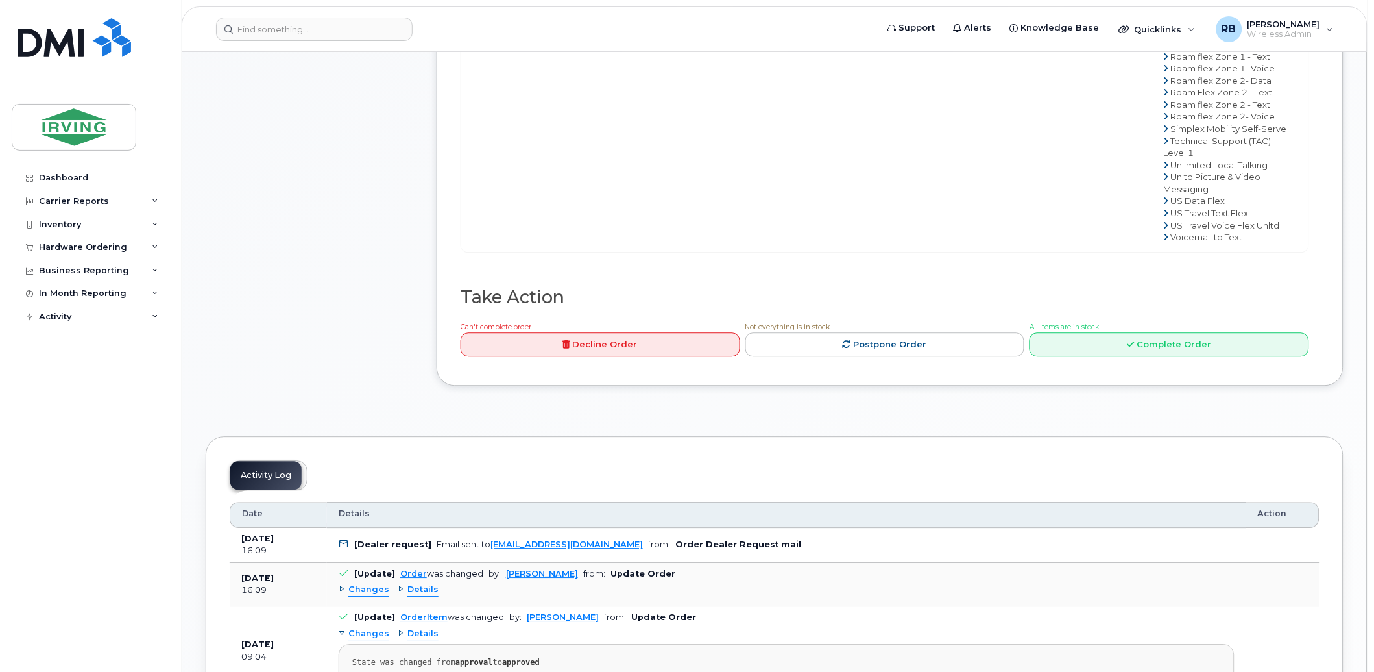
scroll to position [865, 0]
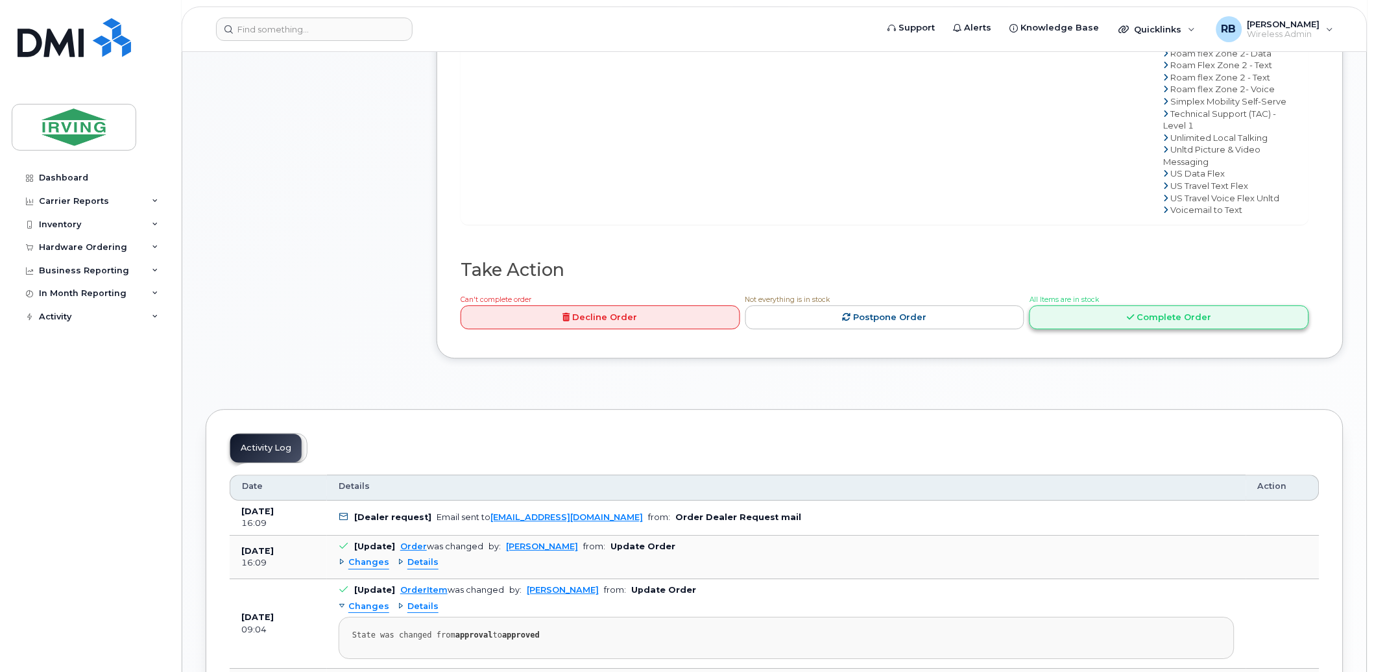
click at [1065, 329] on link "Complete Order" at bounding box center [1170, 317] width 280 height 24
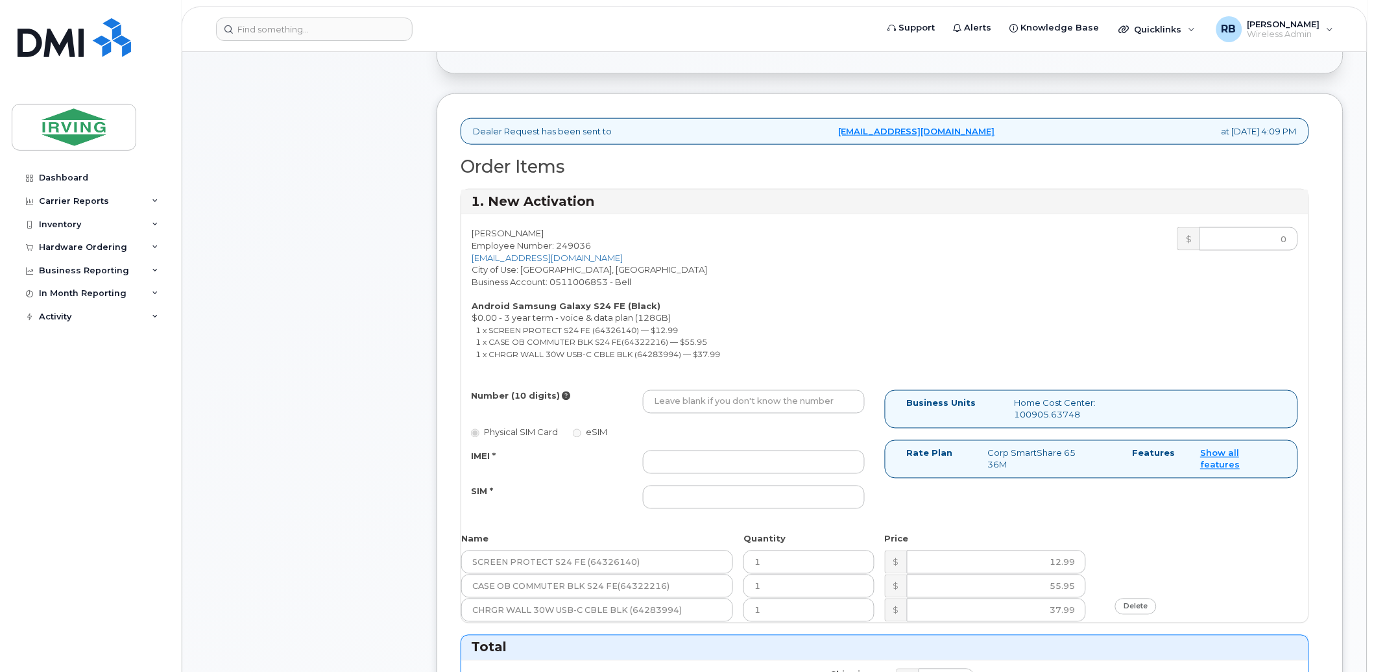
scroll to position [384, 0]
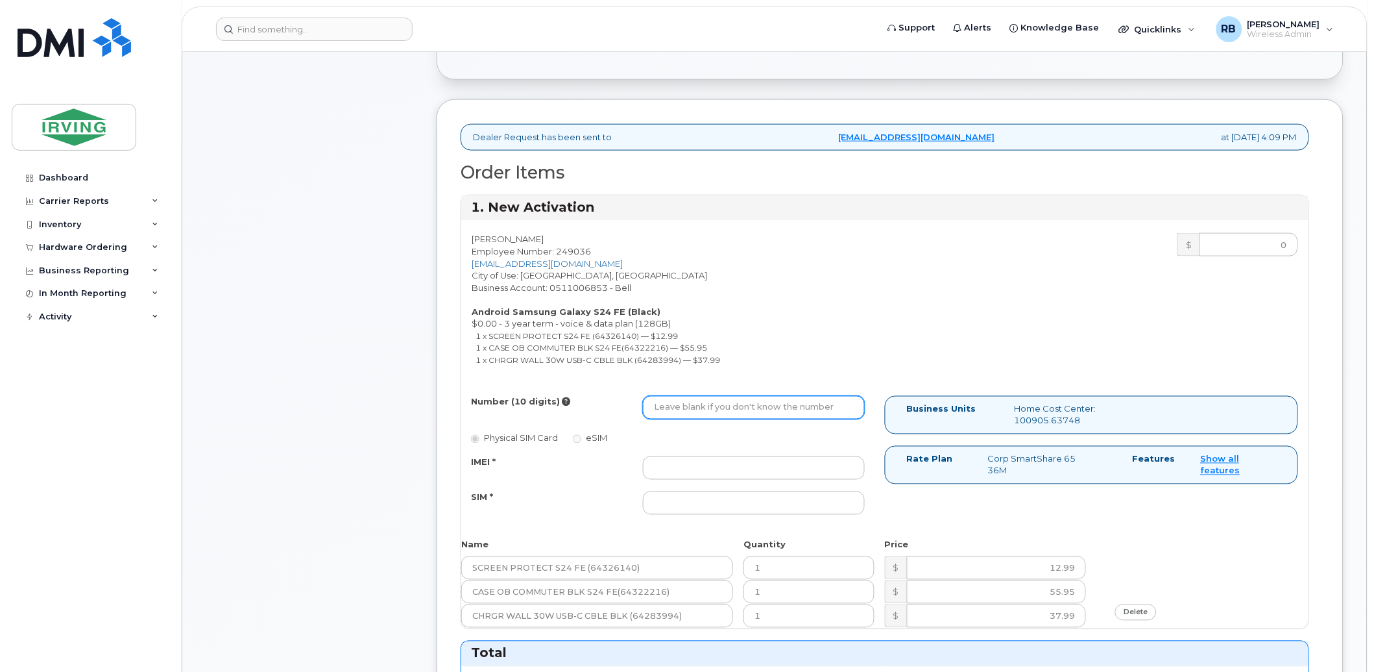
click at [705, 413] on input "Number (10 digits)" at bounding box center [754, 407] width 222 height 23
type input "5062698513"
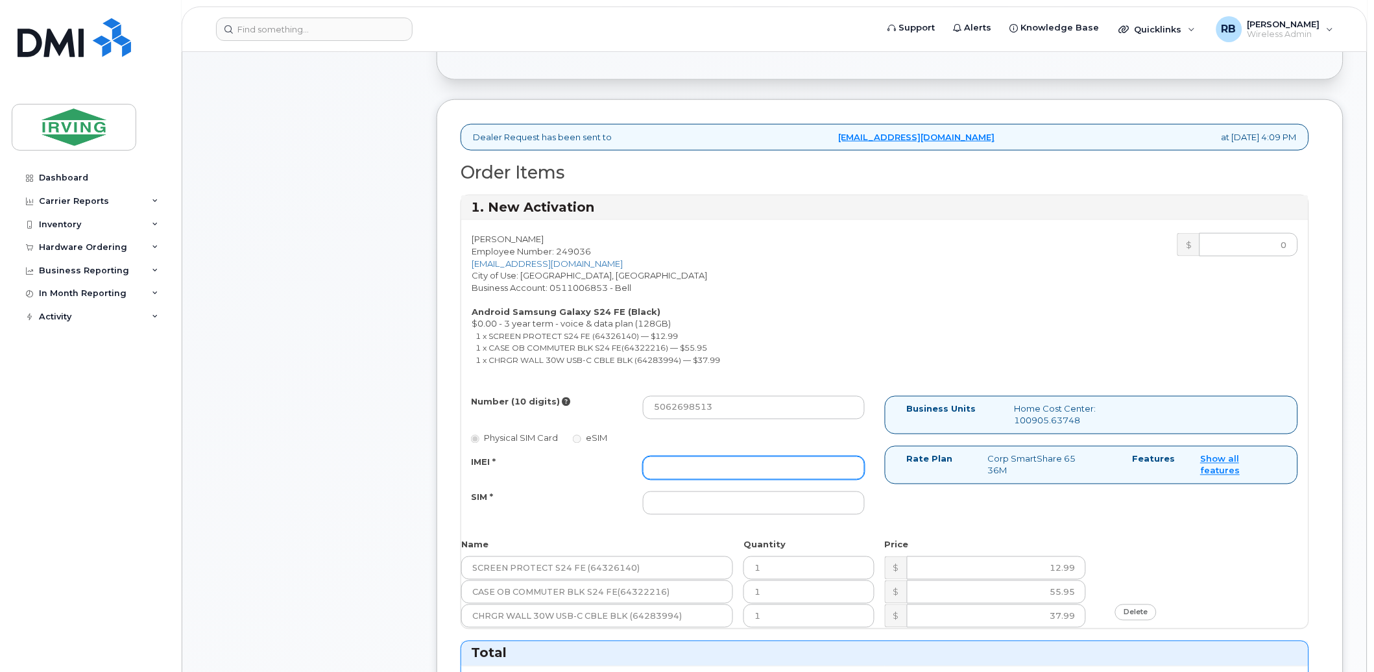
click at [696, 470] on input "IMEI *" at bounding box center [754, 467] width 222 height 23
type input "352693796223325"
click at [698, 500] on input "SIM *" at bounding box center [754, 502] width 222 height 23
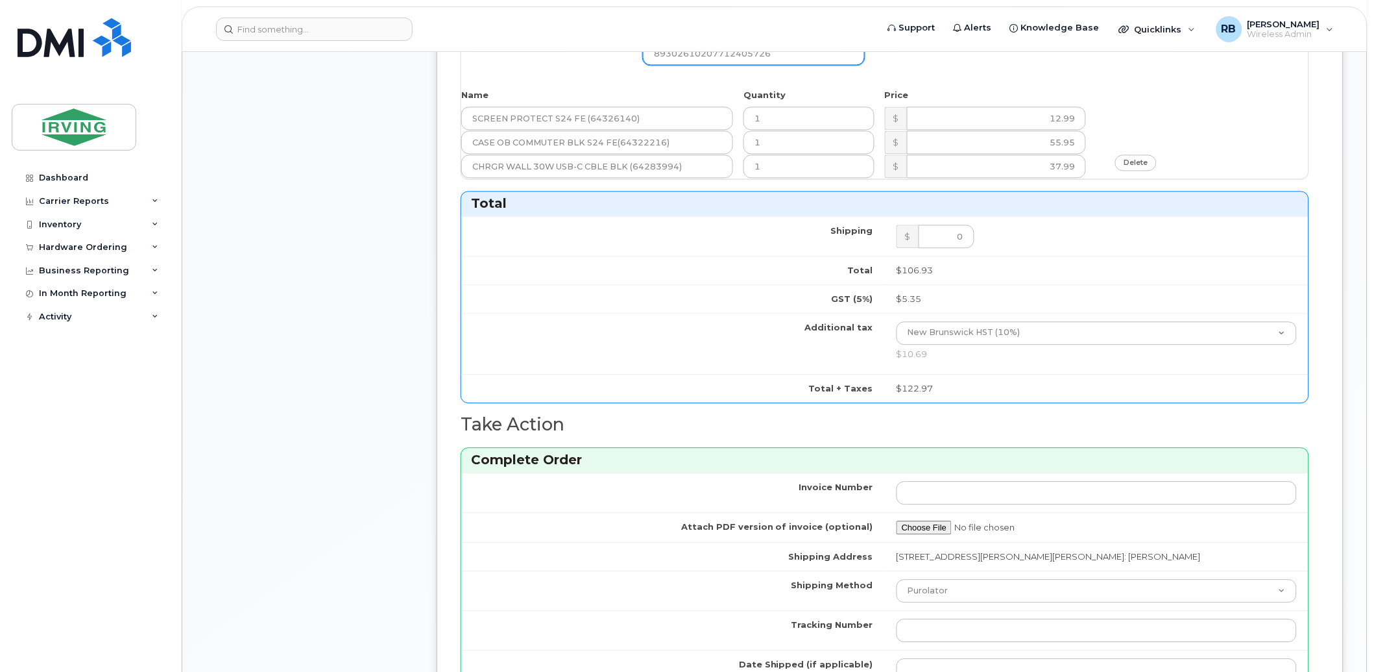
scroll to position [961, 0]
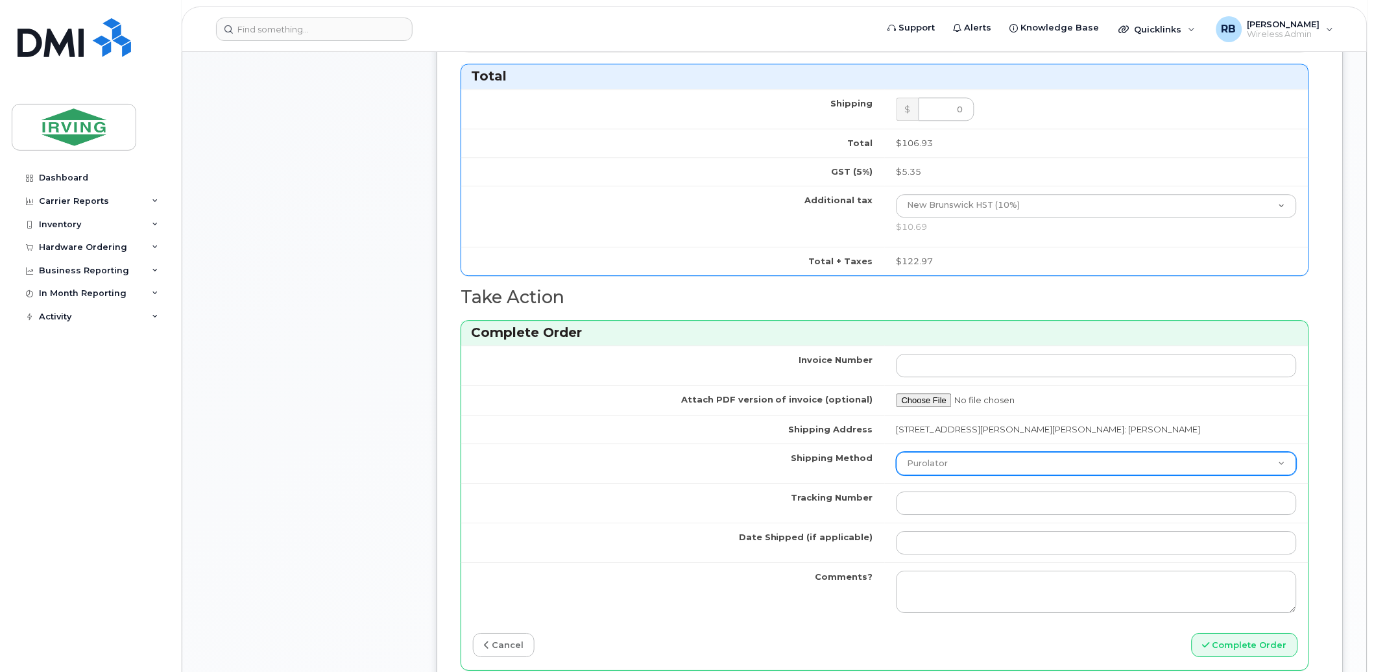
type input "89302610207712405726"
click at [952, 465] on select "Purolator UPS FedEx Canada Post Courier Other Drop Off Pick Up" at bounding box center [1097, 463] width 400 height 23
select select "Drop Off"
click at [897, 452] on select "Purolator UPS FedEx Canada Post Courier Other Drop Off Pick Up" at bounding box center [1097, 463] width 400 height 23
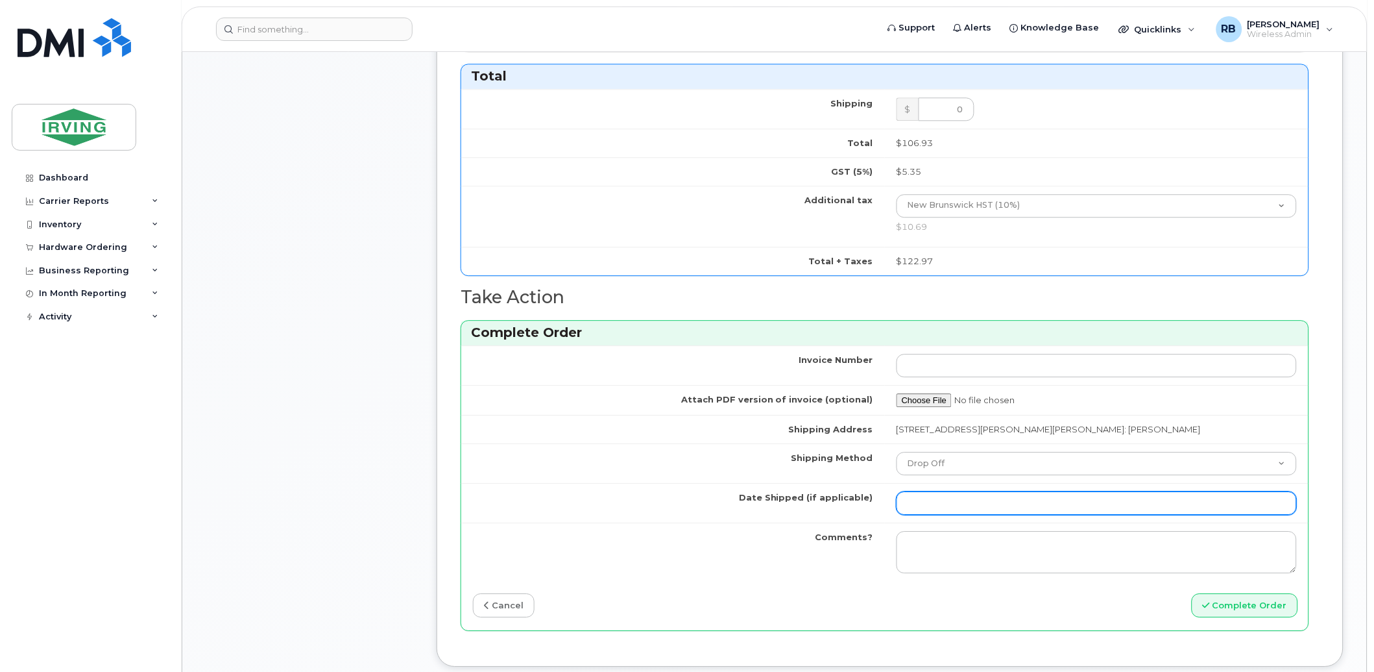
click at [954, 509] on input "Date Shipped (if applicable)" at bounding box center [1097, 502] width 400 height 23
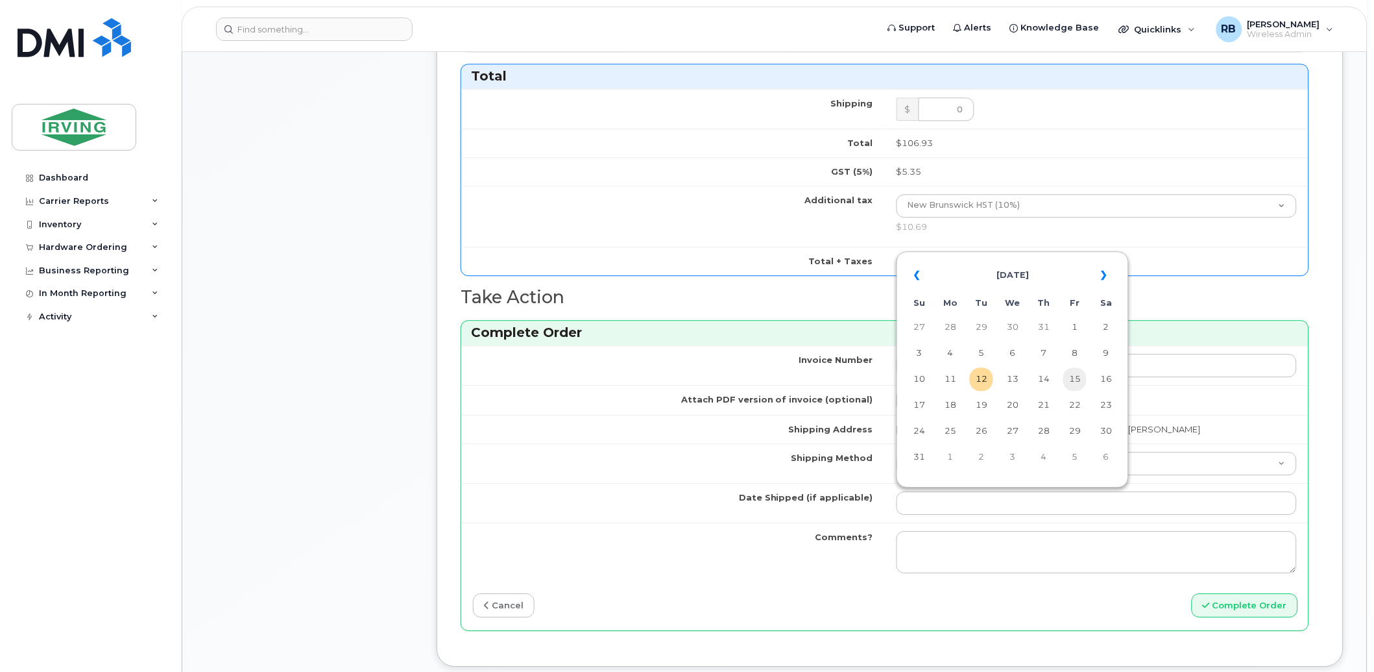
click at [1075, 380] on td "15" at bounding box center [1075, 378] width 23 height 23
type input "[DATE]"
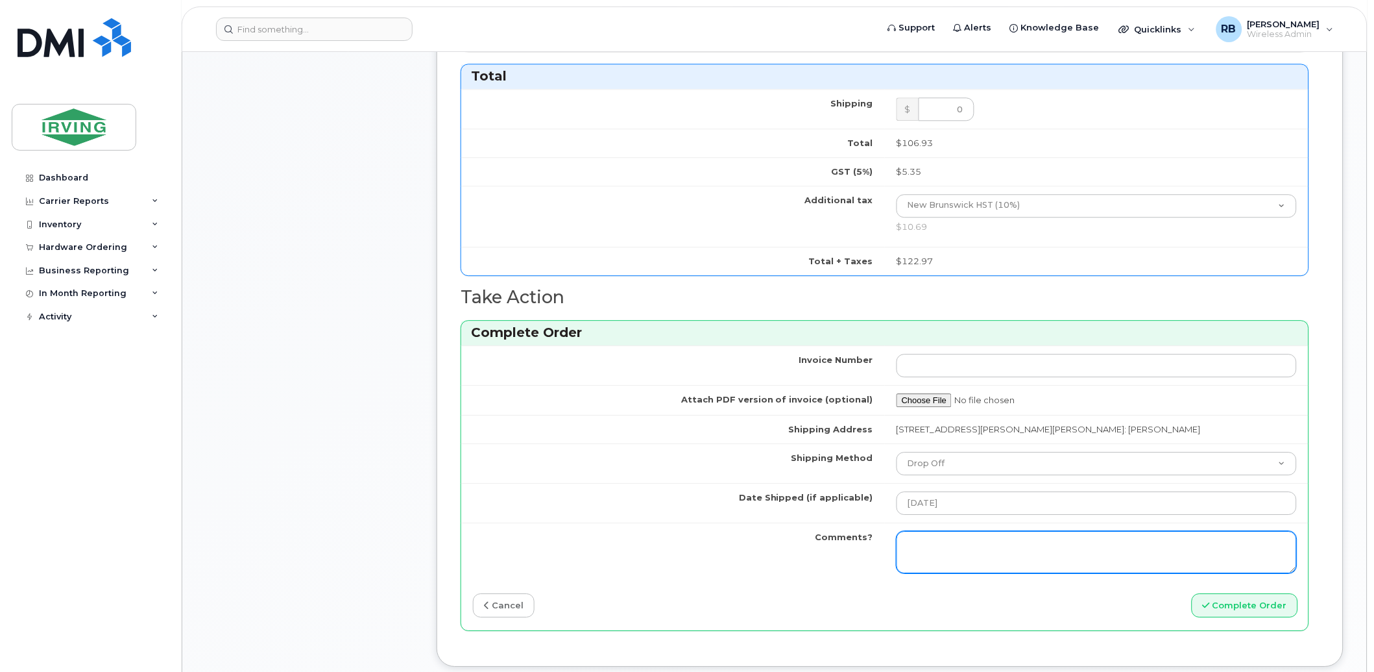
click at [984, 546] on textarea "Comments?" at bounding box center [1097, 552] width 400 height 43
type textarea "O"
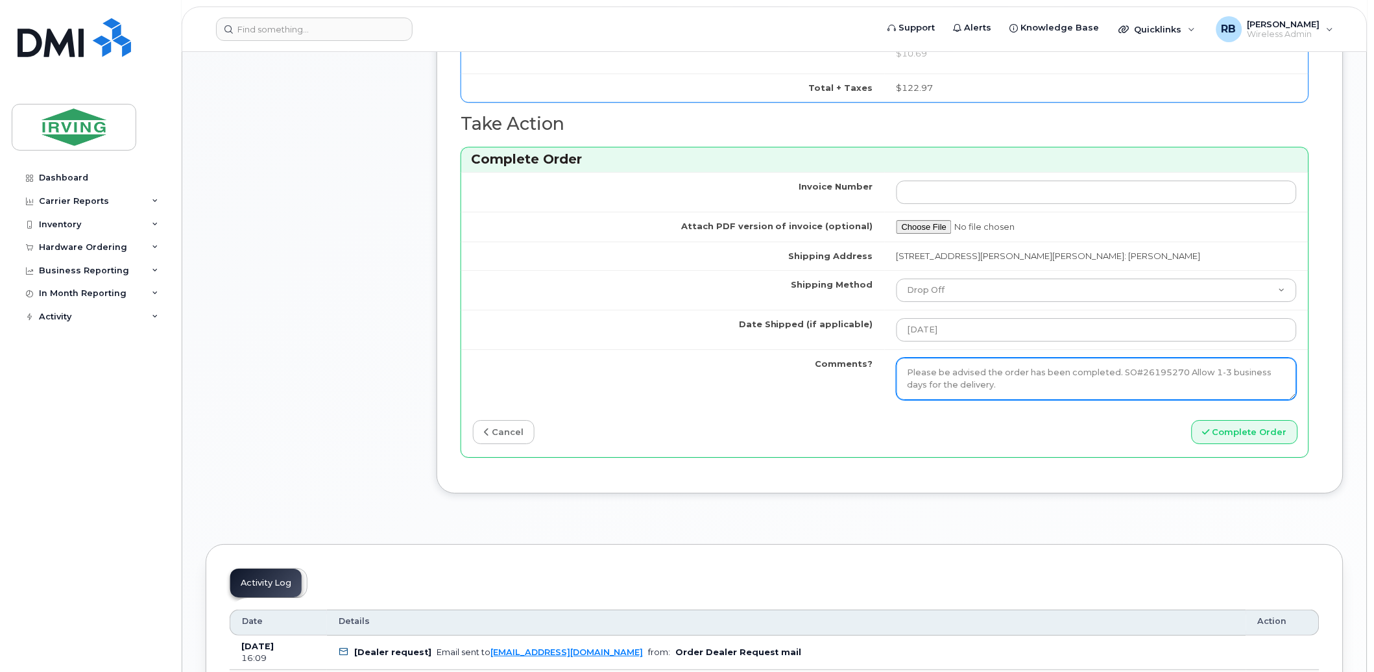
scroll to position [1153, 0]
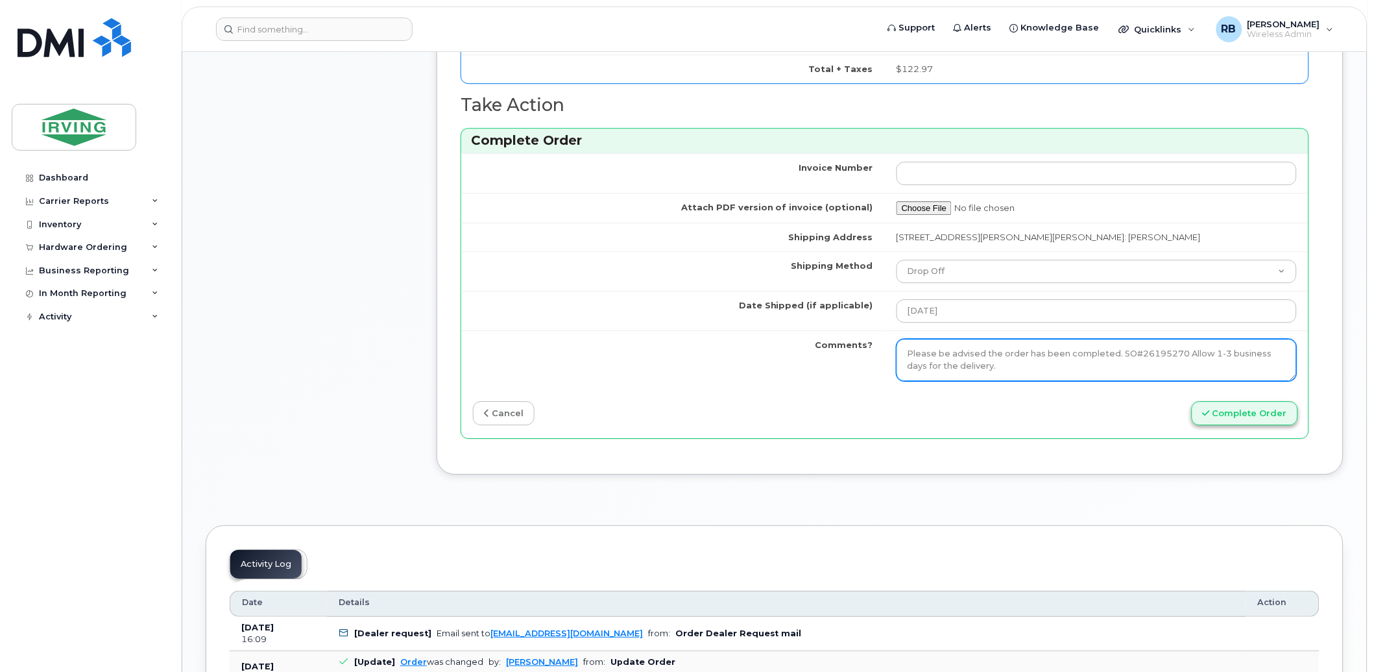
type textarea "Please be advised the order has been completed. SO#26195270 Allow 1-3 business …"
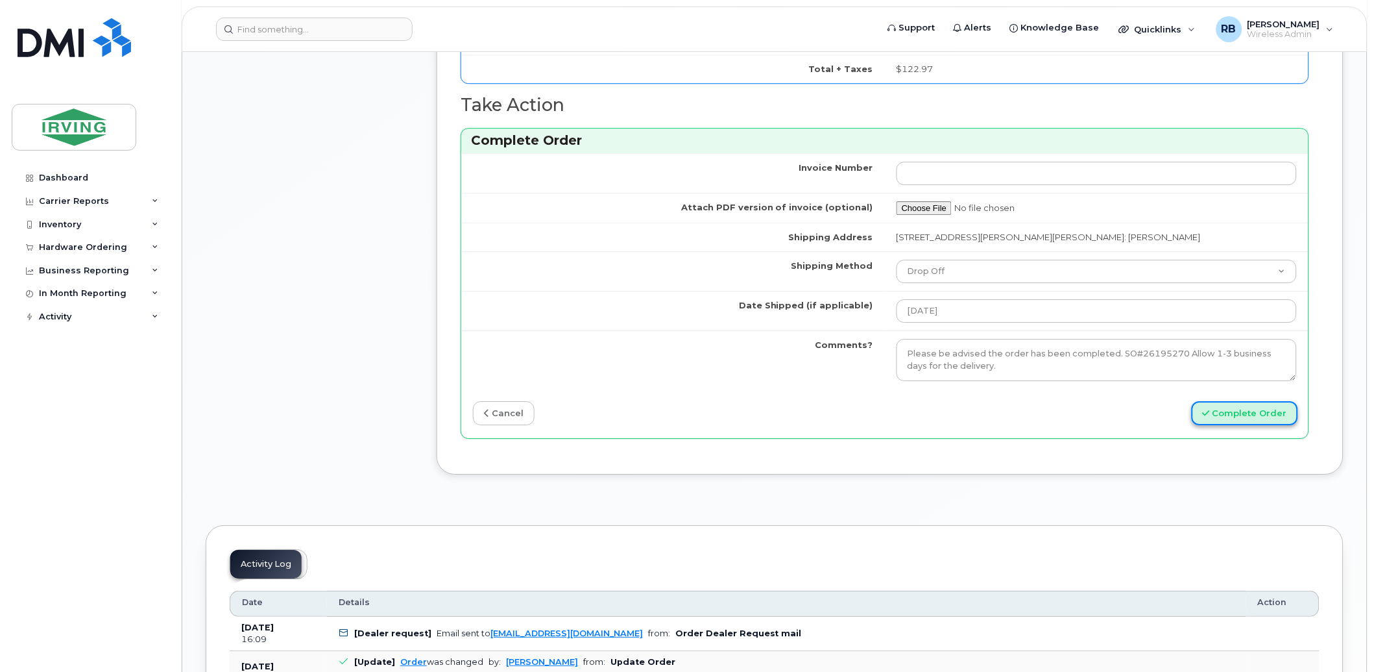
click at [1228, 411] on button "Complete Order" at bounding box center [1245, 413] width 106 height 24
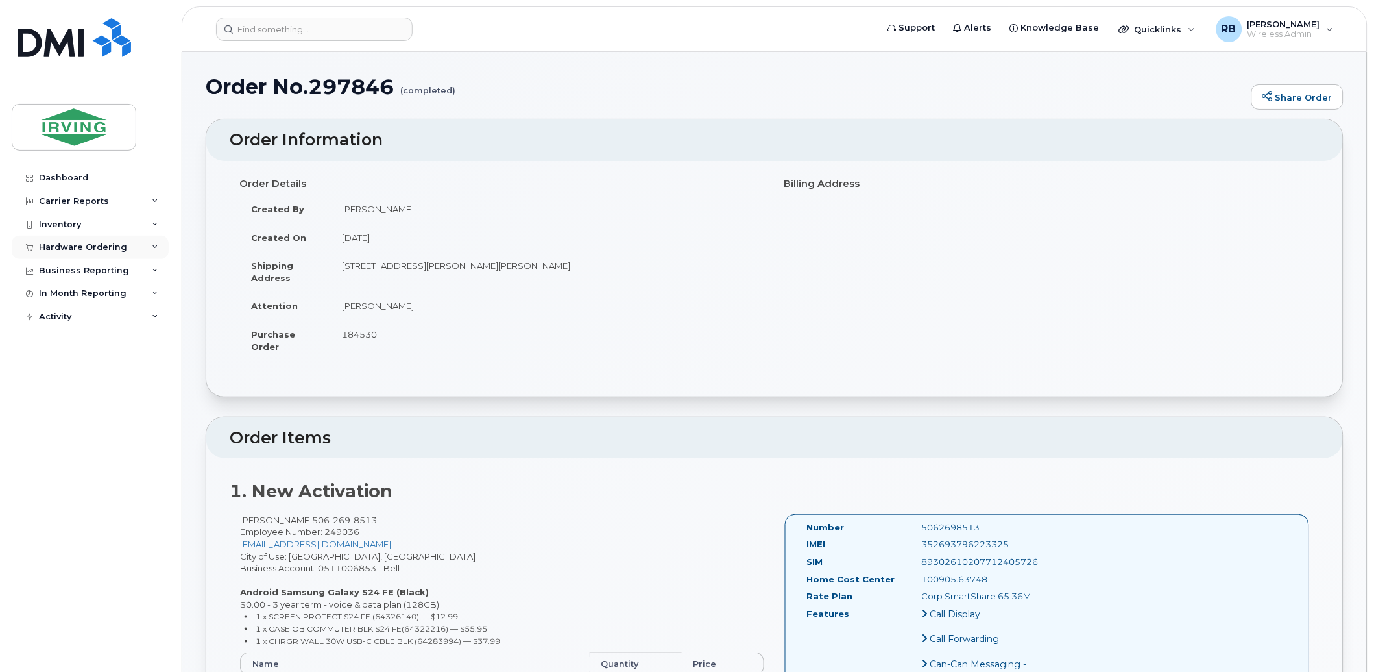
click at [105, 244] on div "Hardware Ordering" at bounding box center [83, 247] width 88 height 10
click at [53, 300] on div "Orders" at bounding box center [61, 296] width 32 height 12
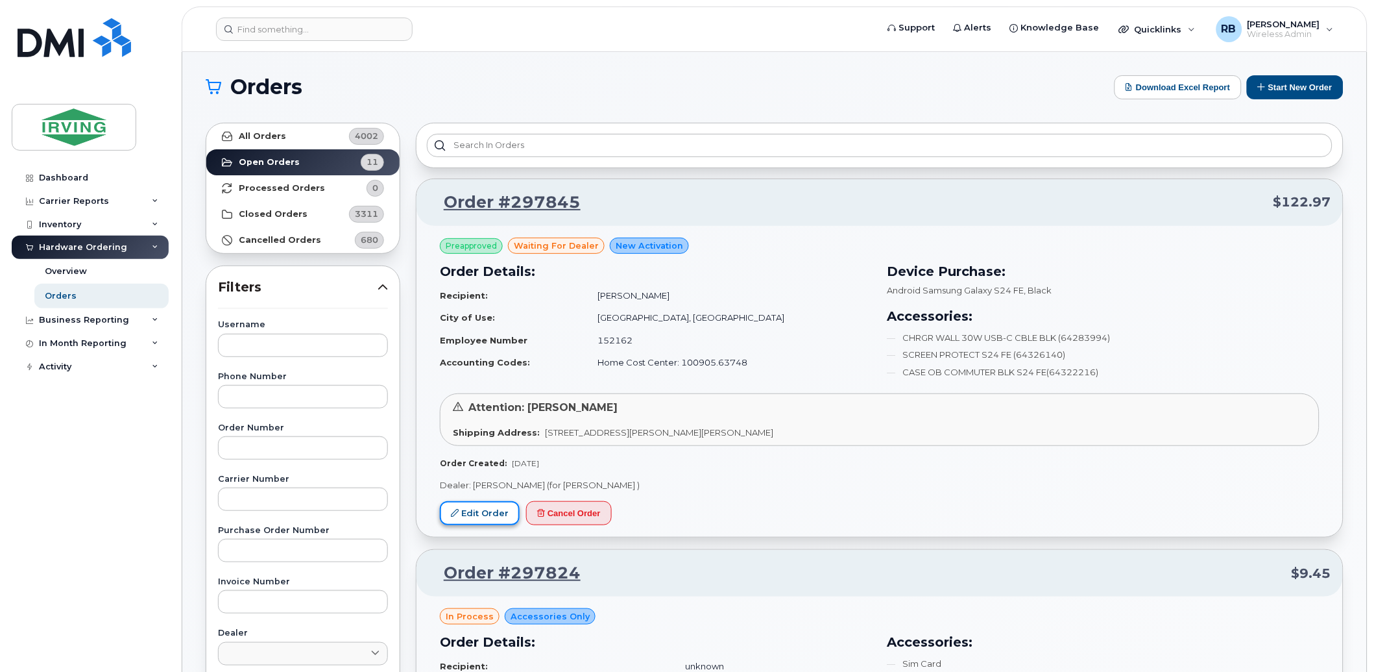
click at [467, 506] on link "Edit Order" at bounding box center [480, 513] width 80 height 24
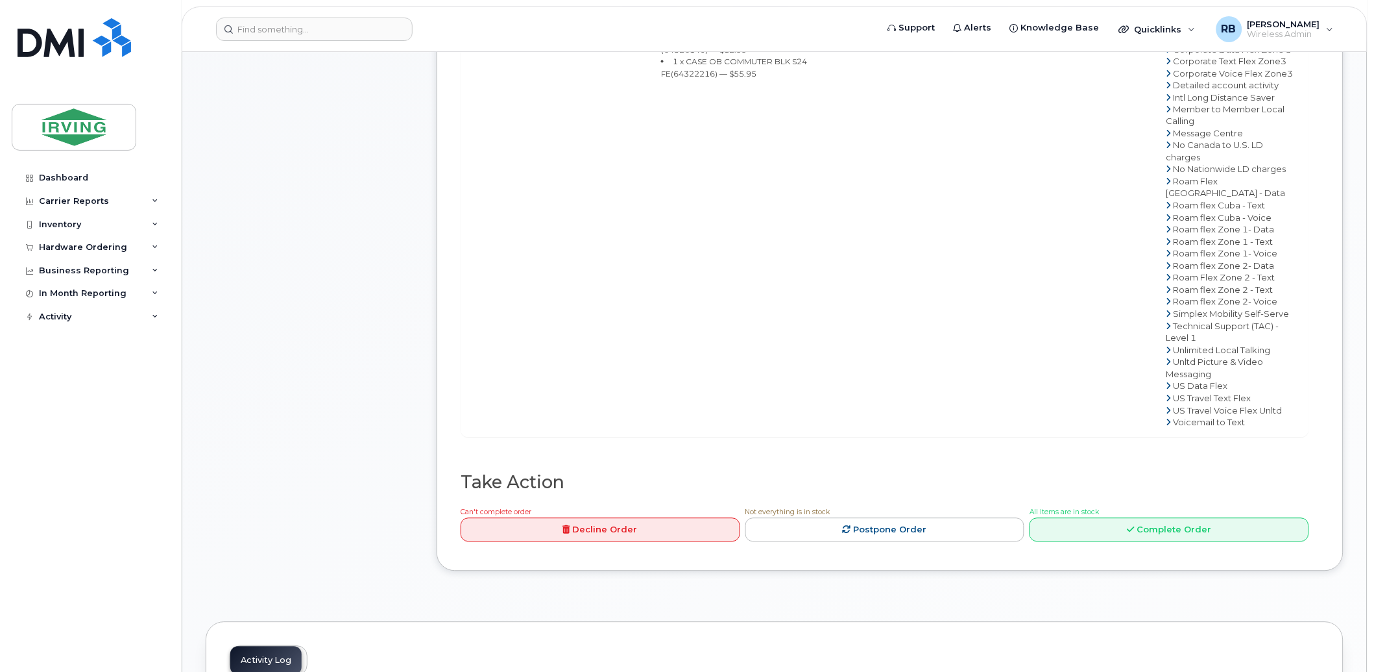
scroll to position [961, 0]
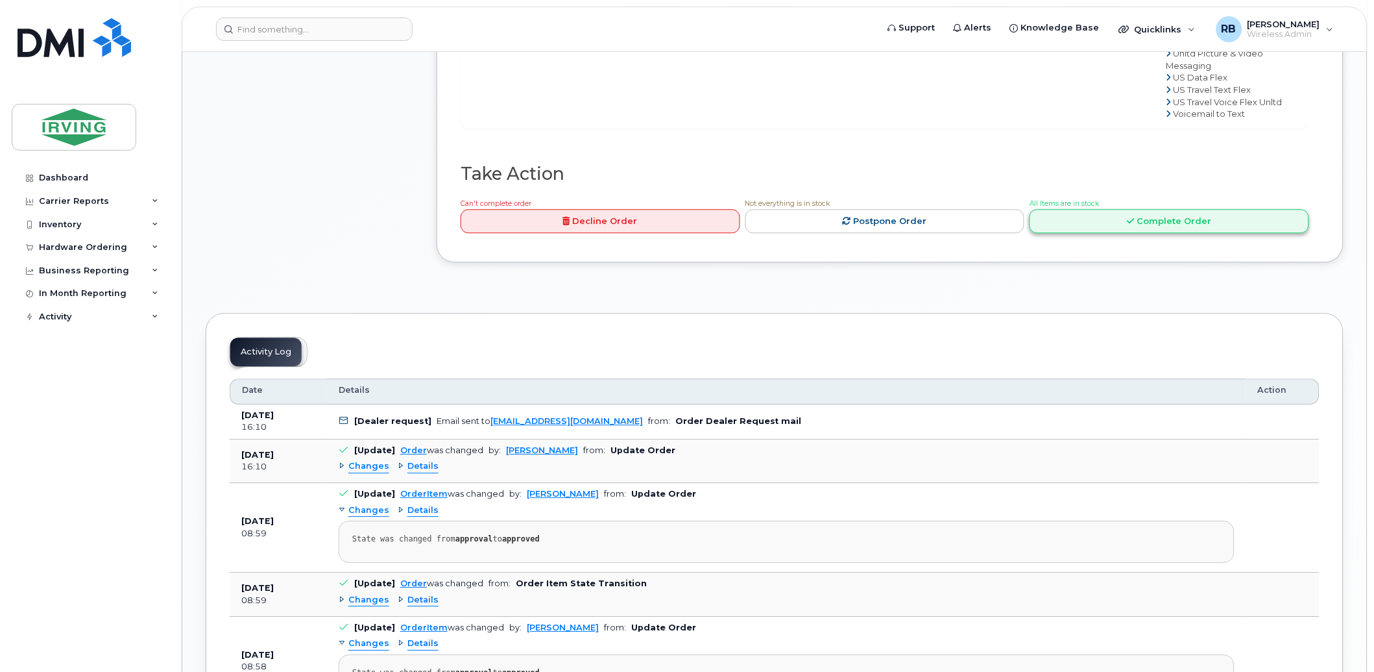
click at [1075, 233] on link "Complete Order" at bounding box center [1170, 221] width 280 height 24
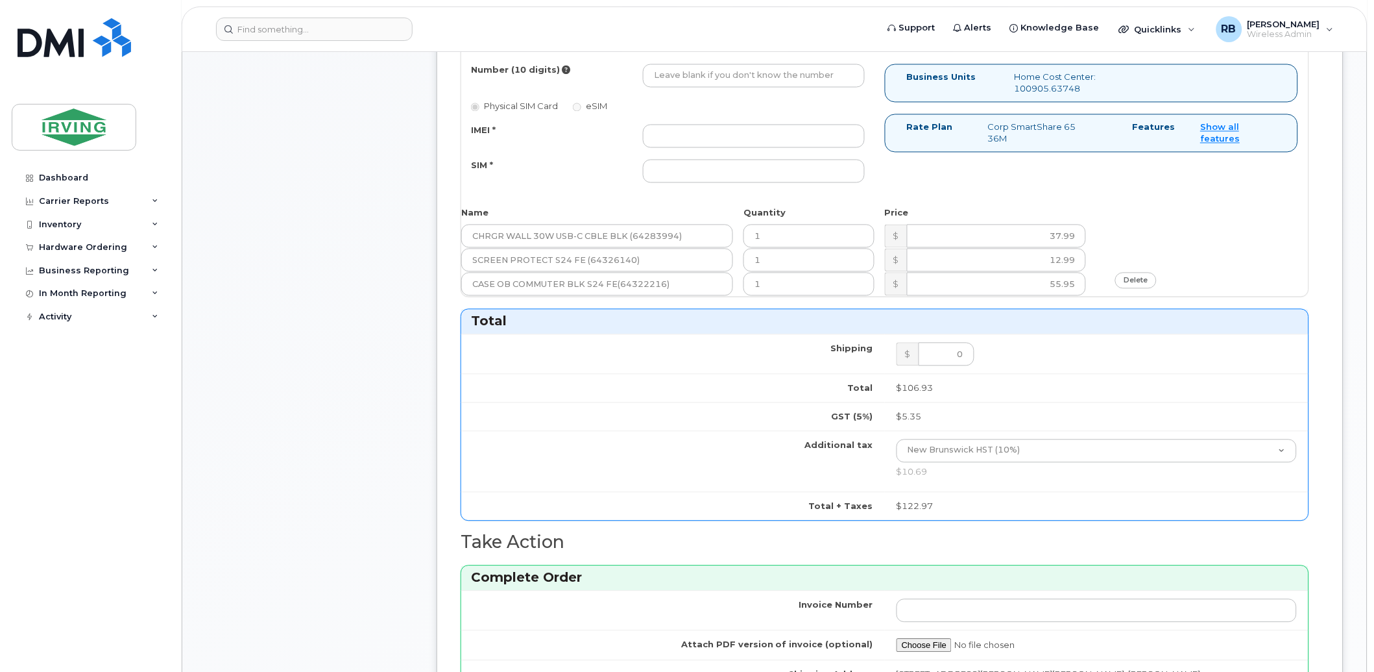
scroll to position [481, 0]
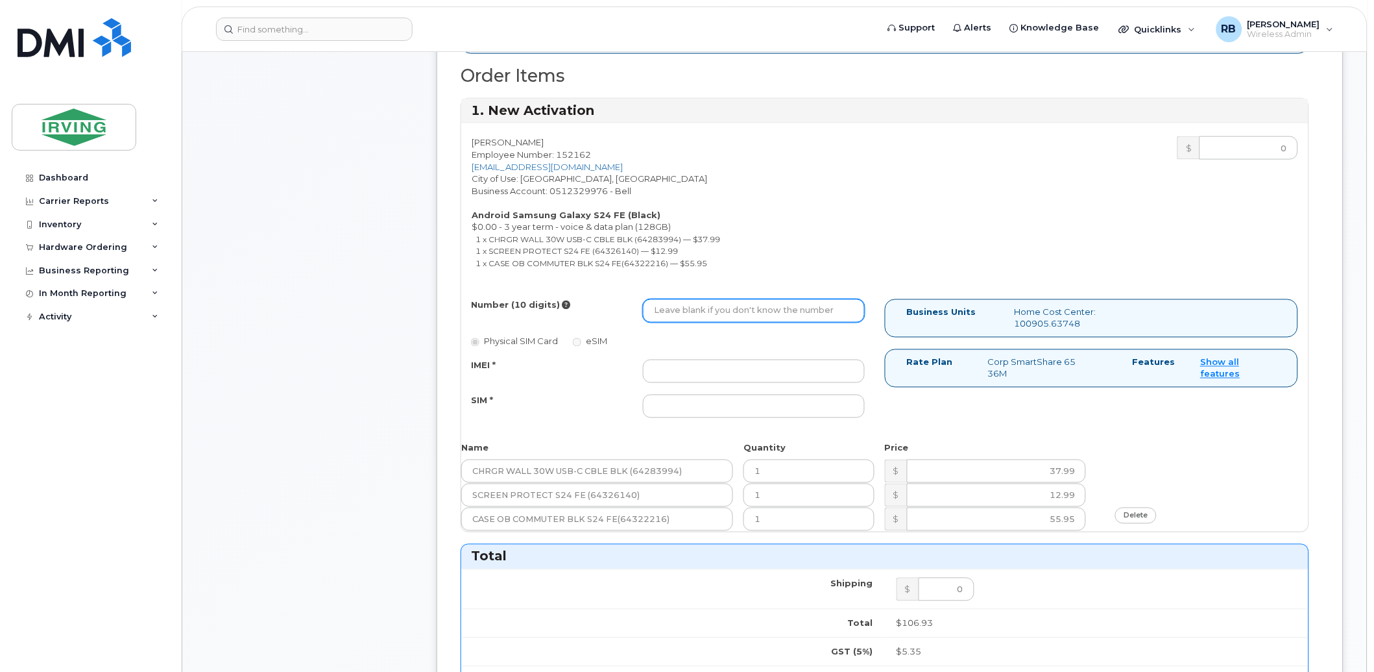
click at [751, 313] on input "Number (10 digits)" at bounding box center [754, 310] width 222 height 23
type input "5063789320"
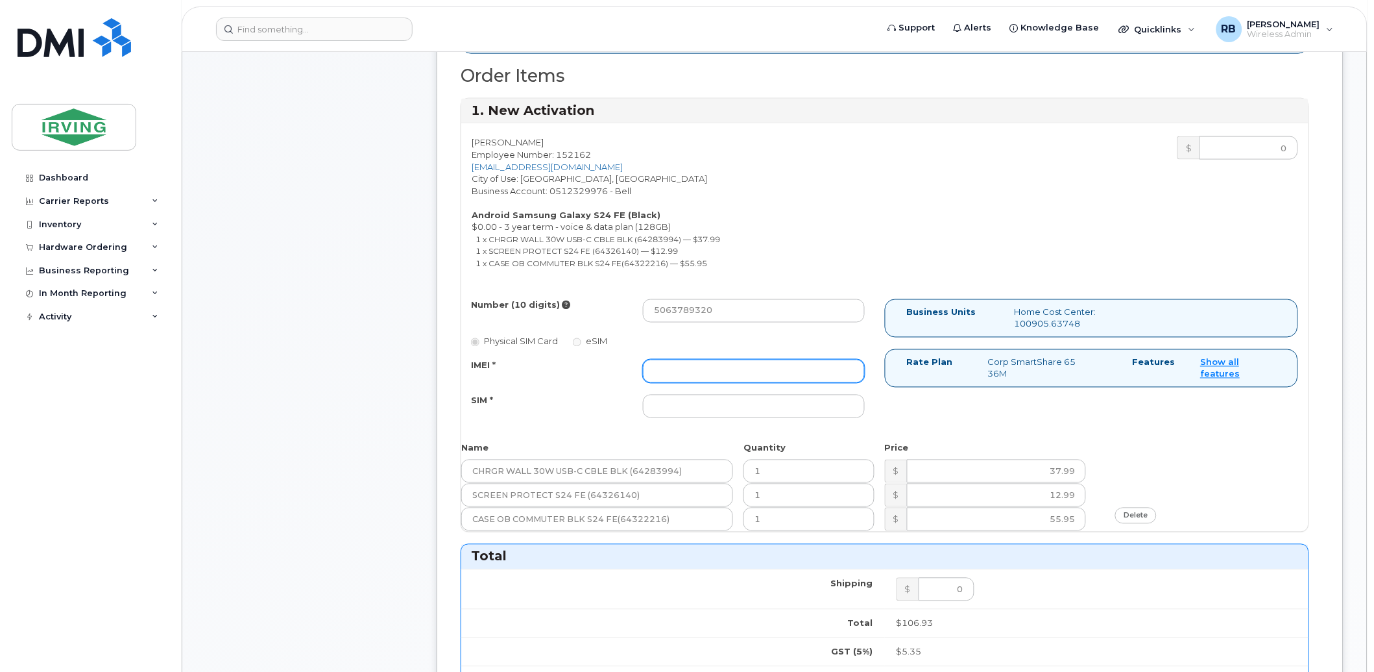
click at [726, 380] on input "IMEI *" at bounding box center [754, 371] width 222 height 23
type input "352693796271902"
click at [663, 407] on input "SIM *" at bounding box center [754, 406] width 222 height 23
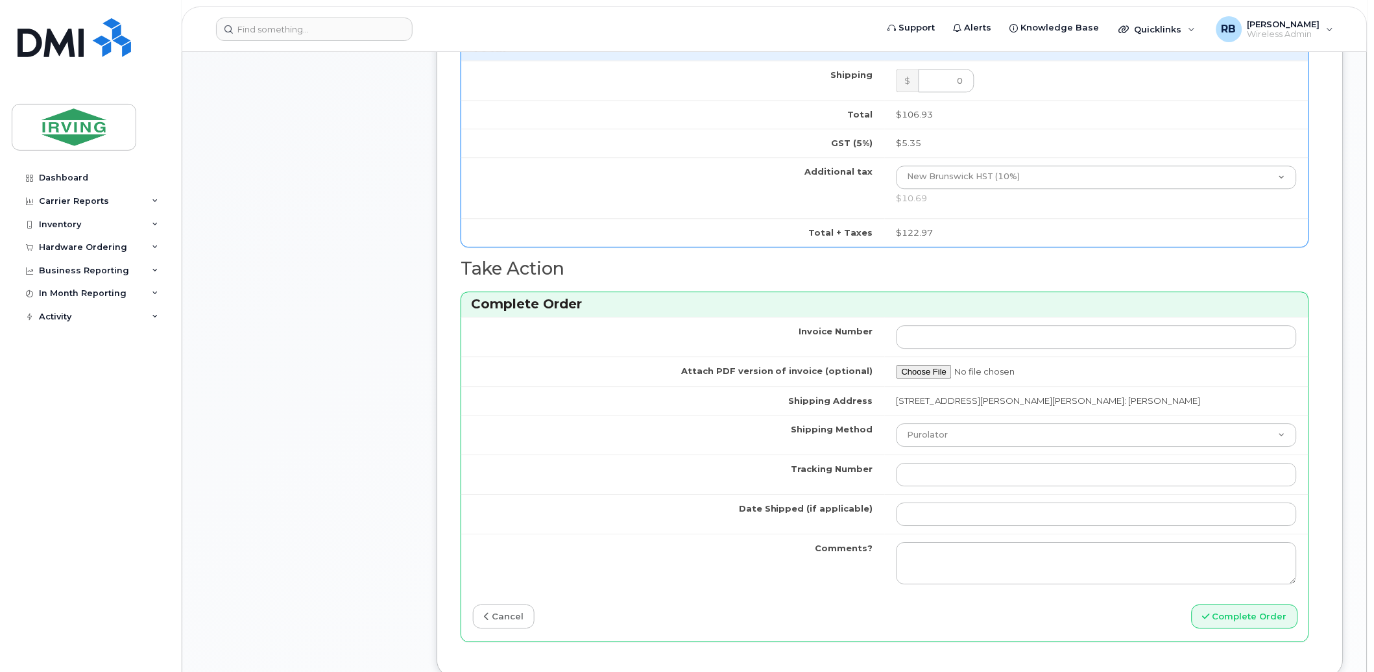
scroll to position [1153, 0]
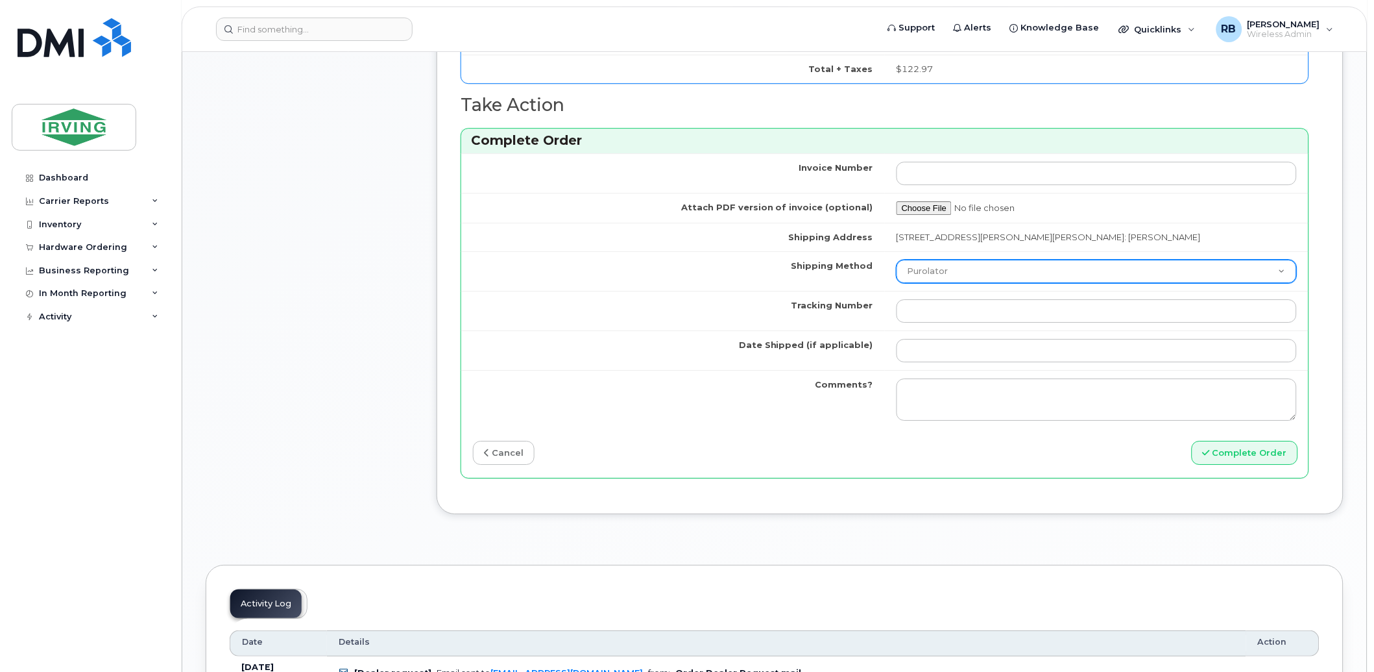
type input "89302610207712405718"
click at [942, 266] on select "Purolator UPS FedEx Canada Post Courier Other Drop Off Pick Up" at bounding box center [1097, 271] width 400 height 23
select select "Drop Off"
click at [897, 260] on select "Purolator UPS FedEx Canada Post Courier Other Drop Off Pick Up" at bounding box center [1097, 271] width 400 height 23
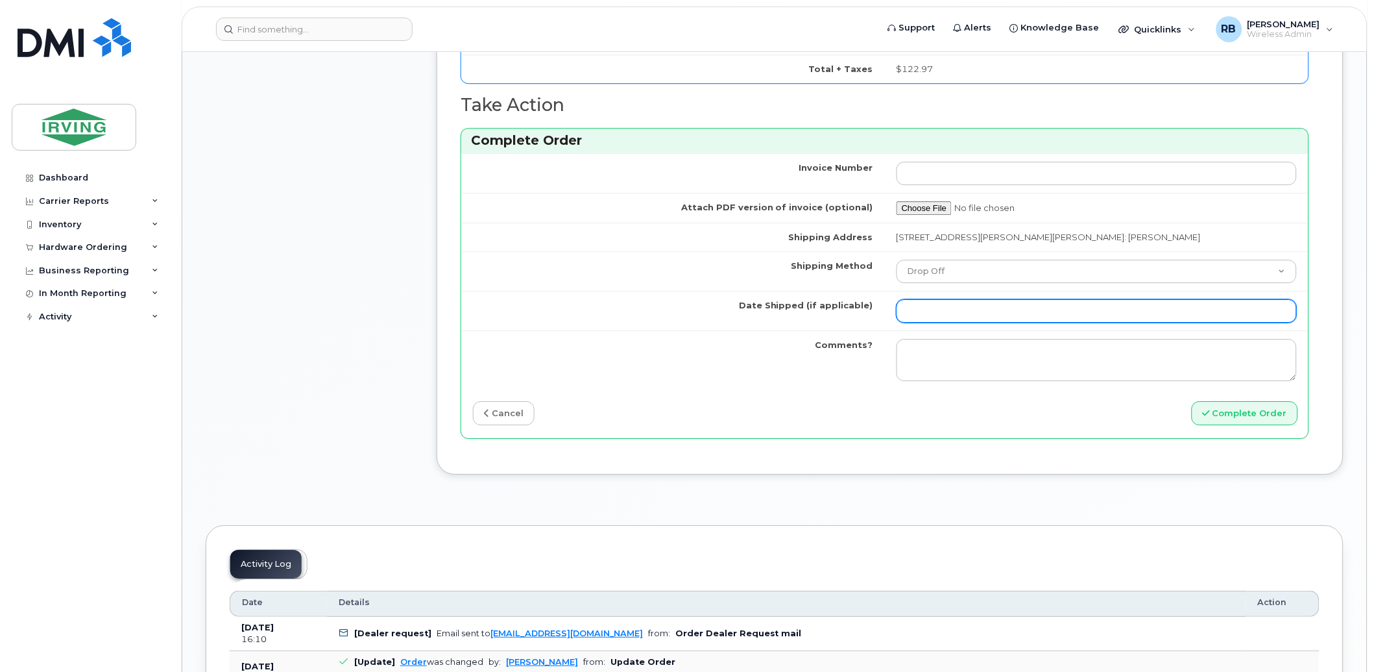
click at [963, 313] on input "Date Shipped (if applicable)" at bounding box center [1097, 310] width 400 height 23
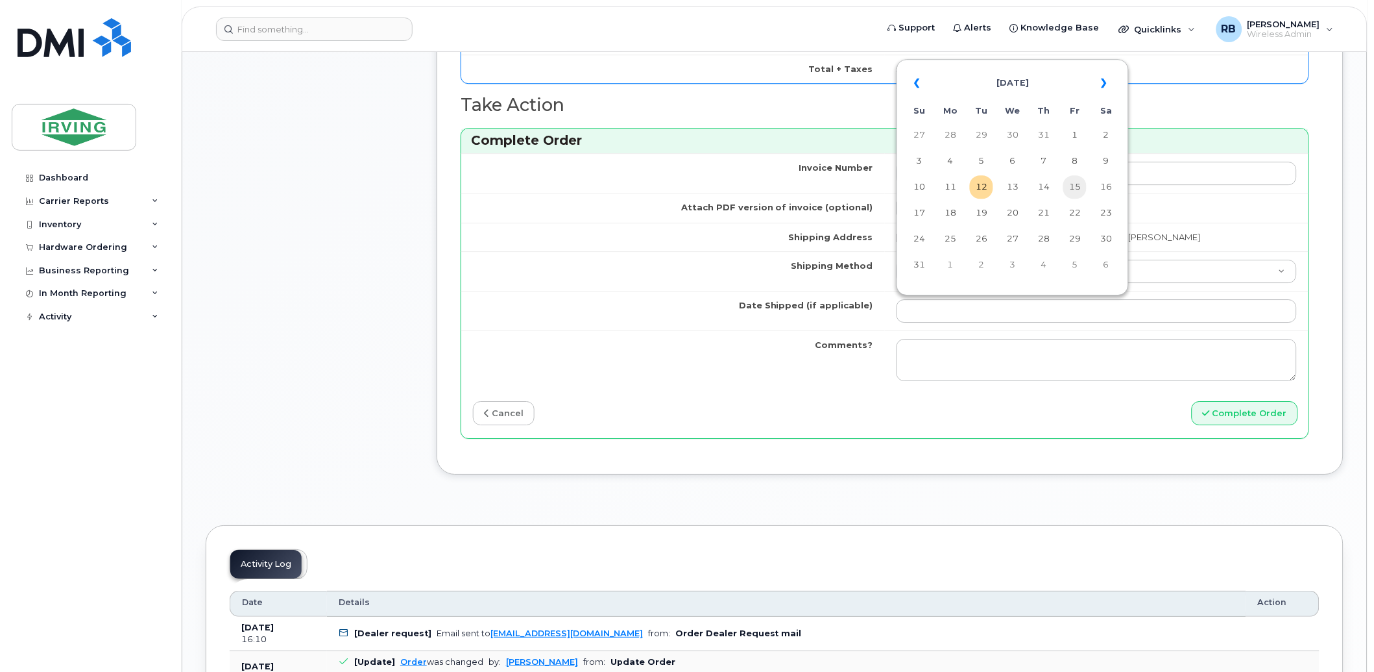
click at [1073, 189] on td "15" at bounding box center [1075, 186] width 23 height 23
type input "2025-08-15"
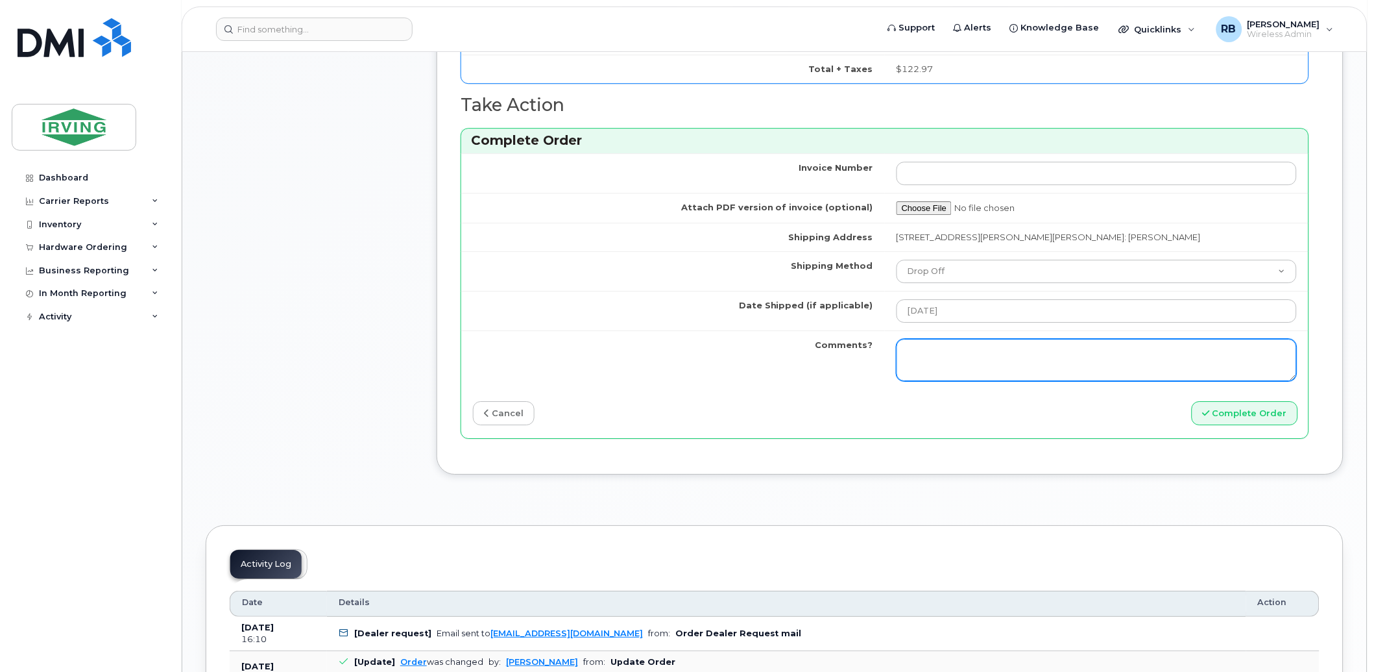
click at [991, 361] on textarea "Comments?" at bounding box center [1097, 360] width 400 height 43
type textarea "Please be advised the order has been completed. SO#26195270 Allow 1-3 business …"
click at [1071, 372] on textarea "Please be advised the order has been completed. SO#26195270 Allow 1-3 business …" at bounding box center [1097, 360] width 400 height 43
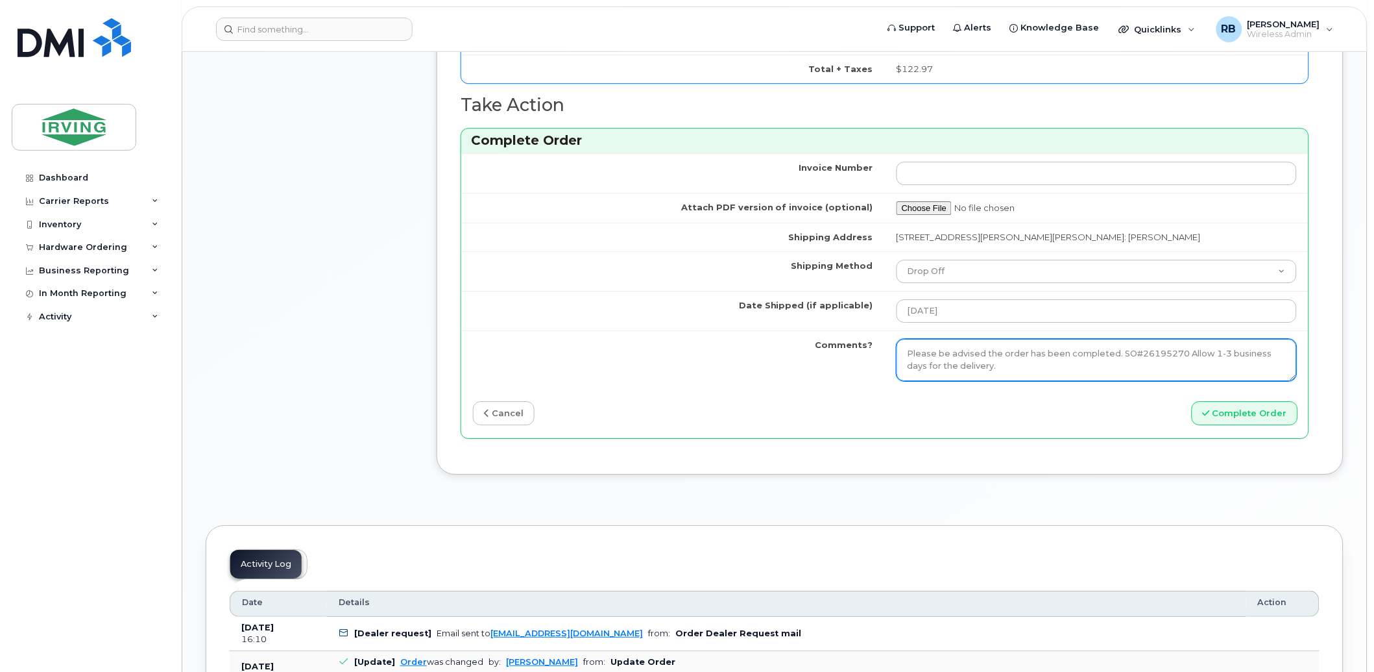
click at [1101, 364] on textarea "Please be advised the order has been completed. SO#26195270 Allow 1-3 business …" at bounding box center [1097, 360] width 400 height 43
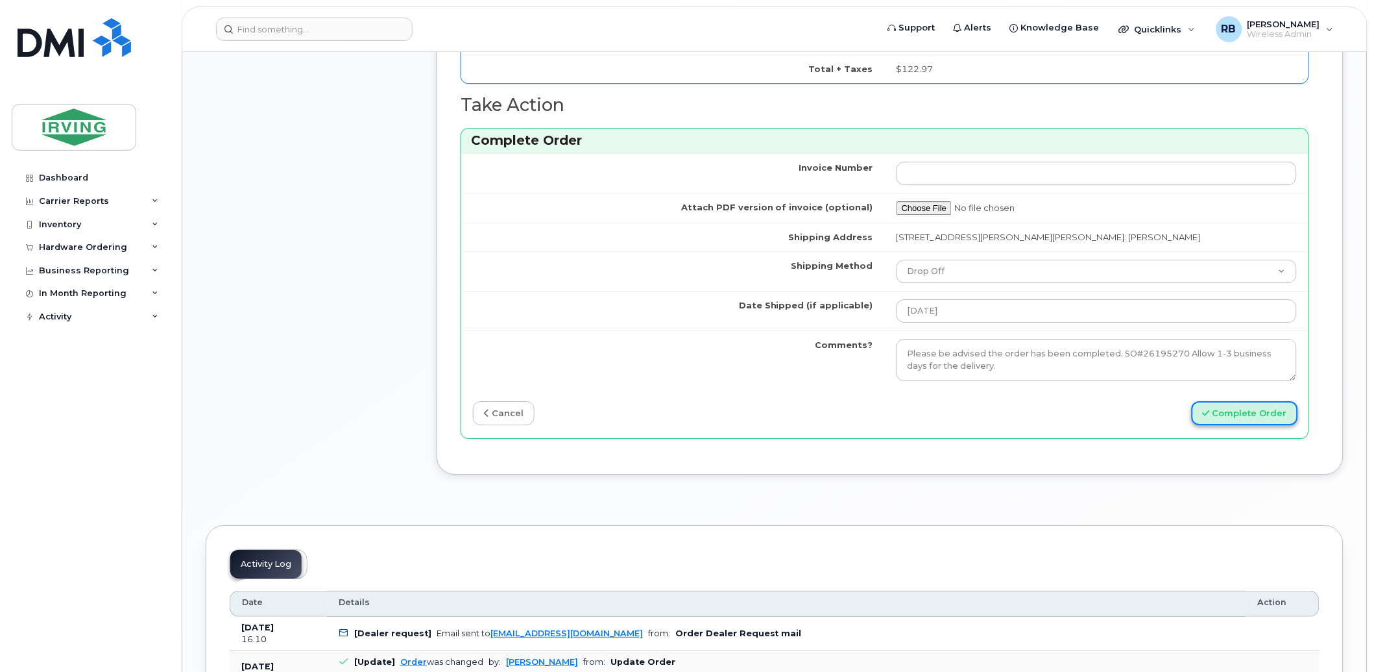
drag, startPoint x: 1272, startPoint y: 416, endPoint x: 1231, endPoint y: 413, distance: 41.0
click at [1272, 416] on button "Complete Order" at bounding box center [1245, 413] width 106 height 24
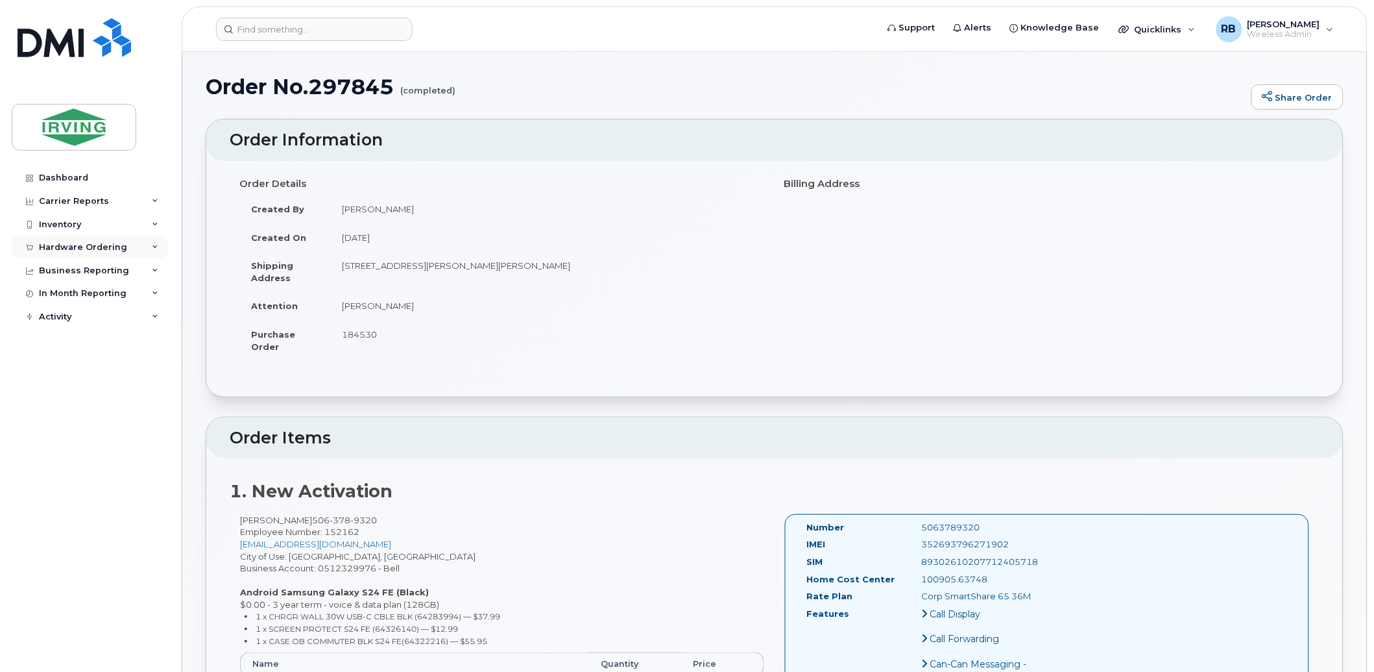
click at [62, 250] on div "Hardware Ordering" at bounding box center [83, 247] width 88 height 10
click at [56, 297] on div "Orders" at bounding box center [61, 296] width 32 height 12
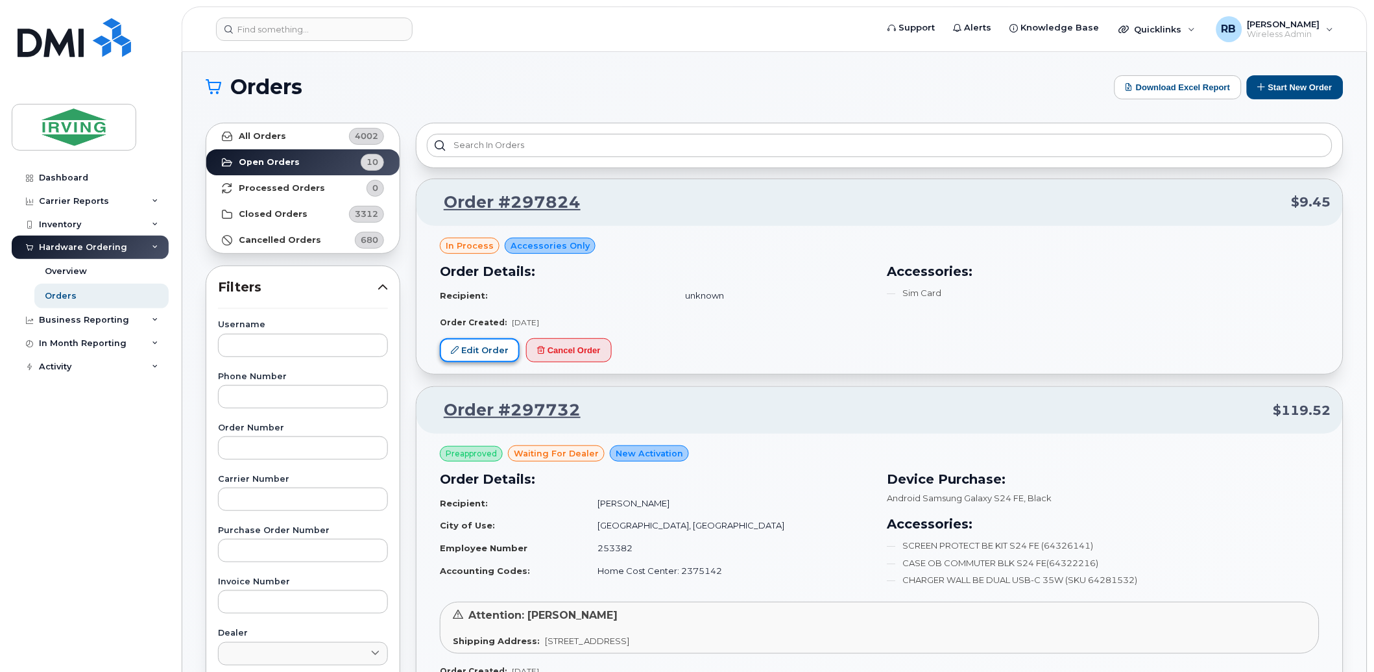
click at [472, 355] on link "Edit Order" at bounding box center [480, 350] width 80 height 24
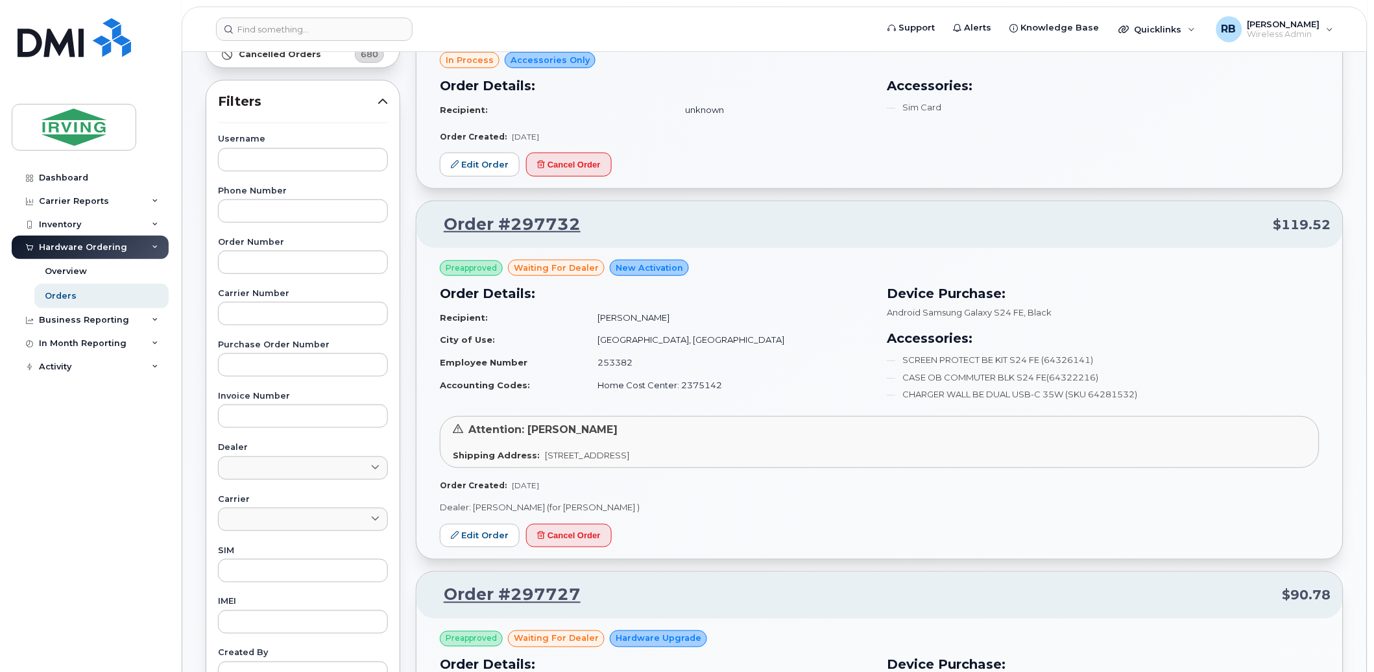
scroll to position [192, 0]
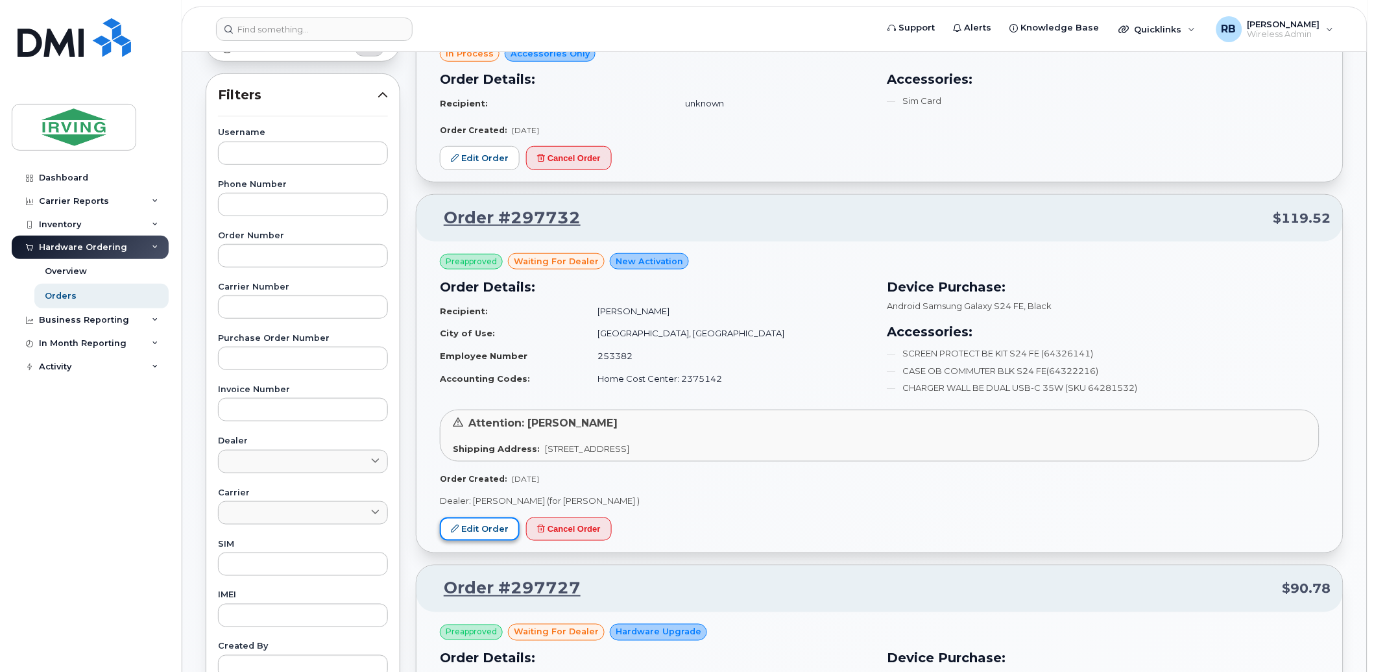
click at [485, 528] on link "Edit Order" at bounding box center [480, 529] width 80 height 24
click at [400, 208] on div "Username Phone Number Order Number Carrier Number Purchase Order Number Invoice…" at bounding box center [302, 428] width 201 height 601
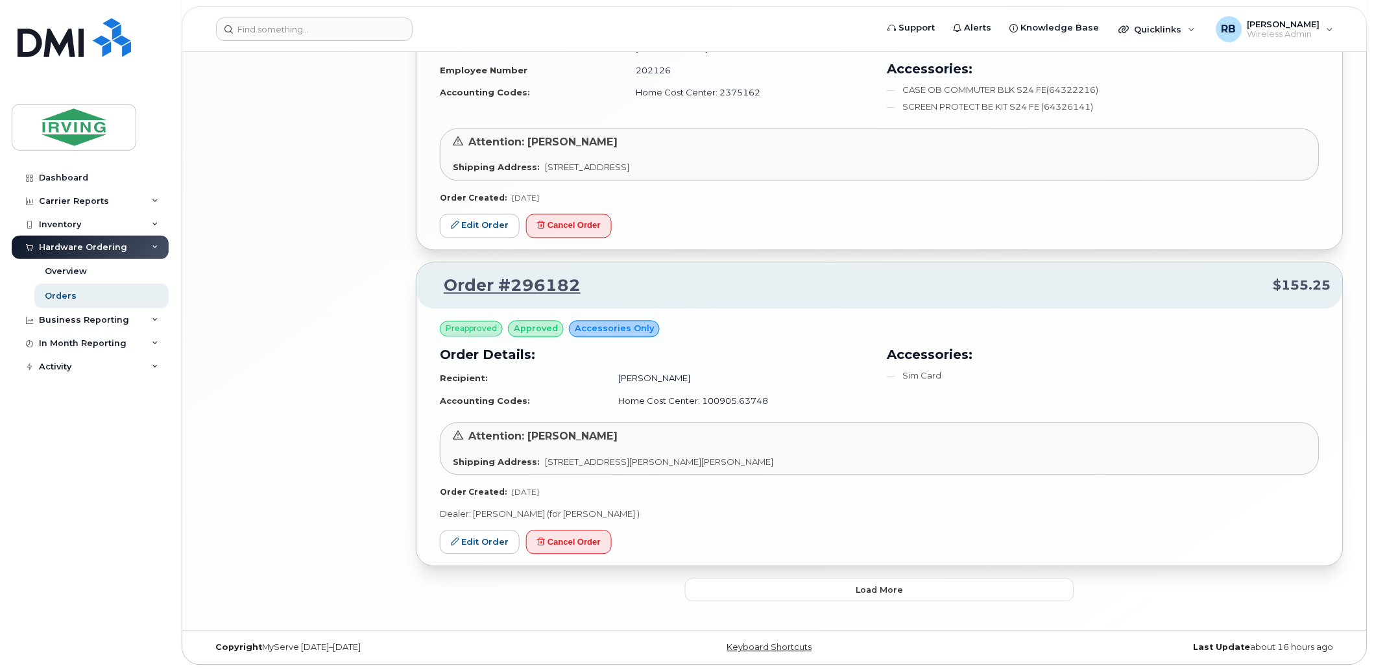
scroll to position [2217, 0]
click at [755, 595] on button "Load more" at bounding box center [879, 589] width 389 height 23
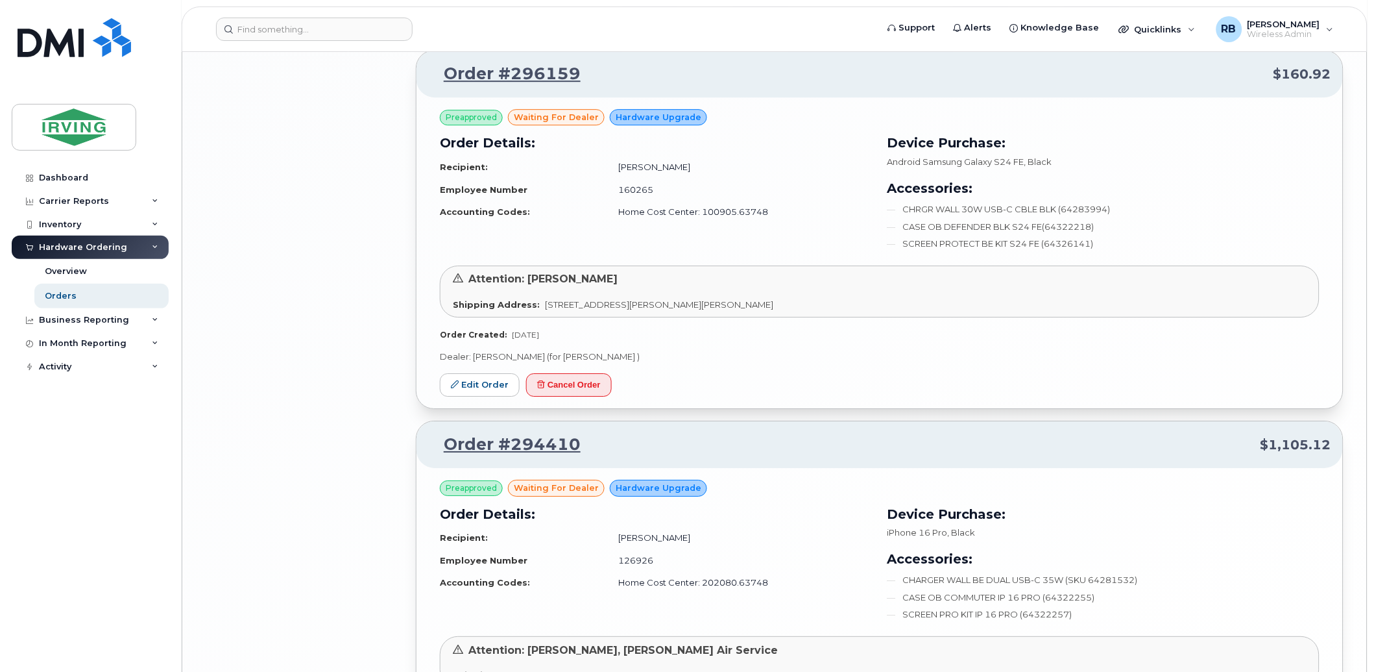
scroll to position [2698, 0]
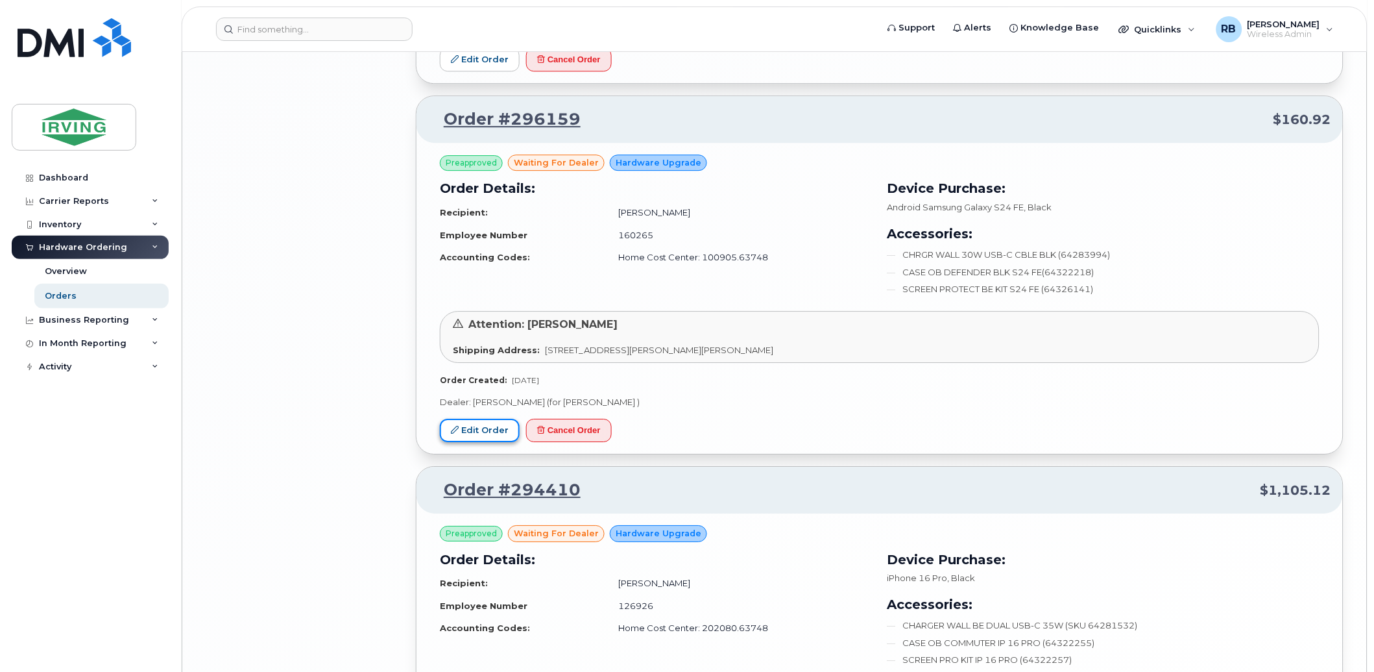
click at [465, 439] on link "Edit Order" at bounding box center [480, 431] width 80 height 24
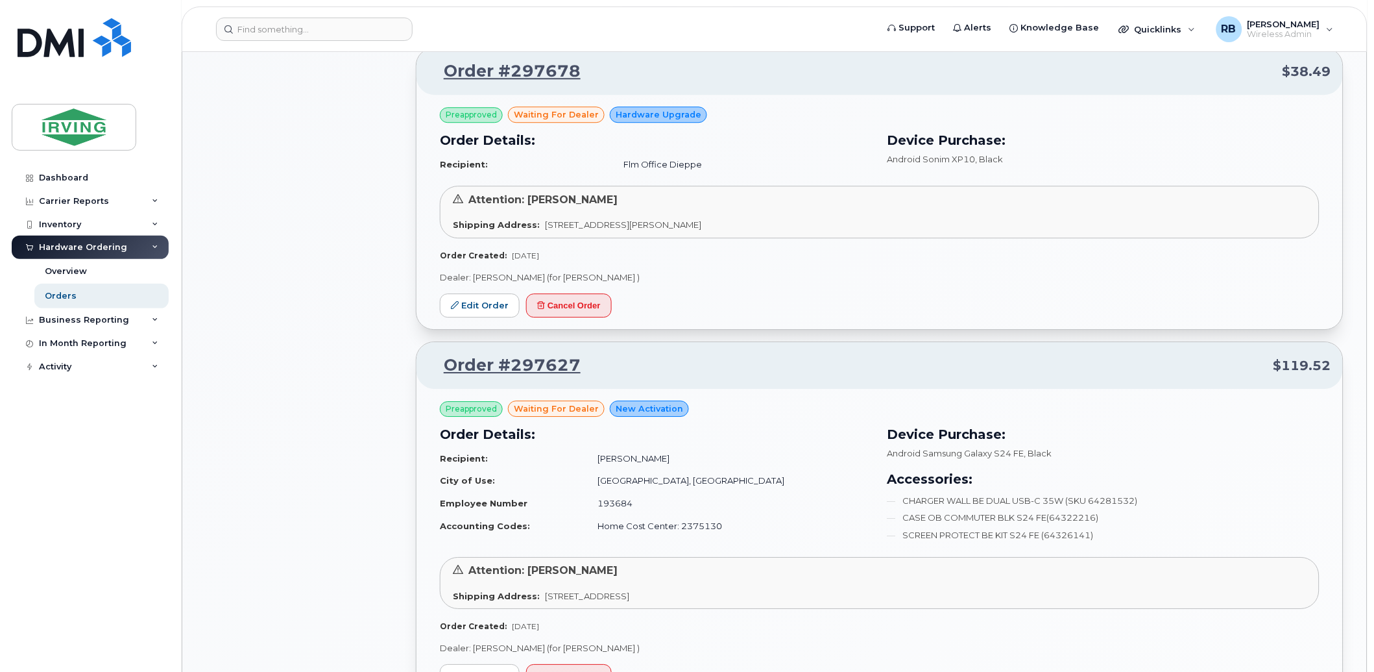
scroll to position [968, 0]
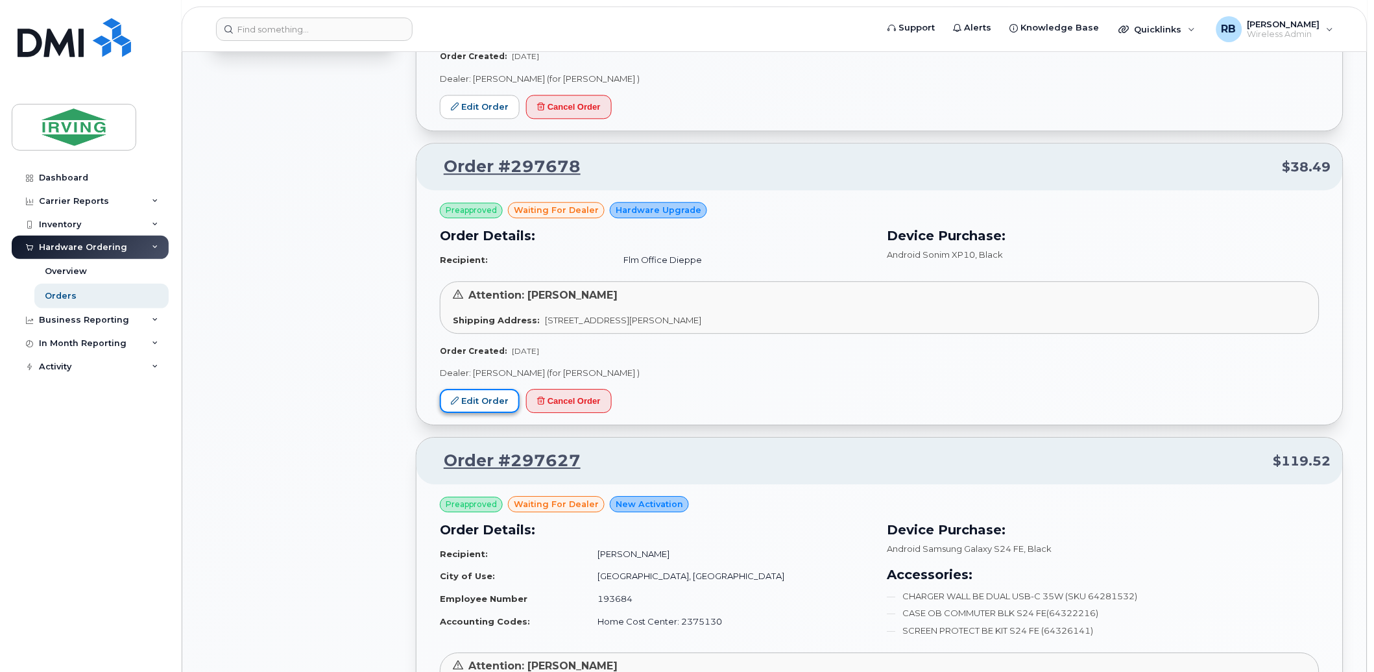
click at [483, 408] on link "Edit Order" at bounding box center [480, 401] width 80 height 24
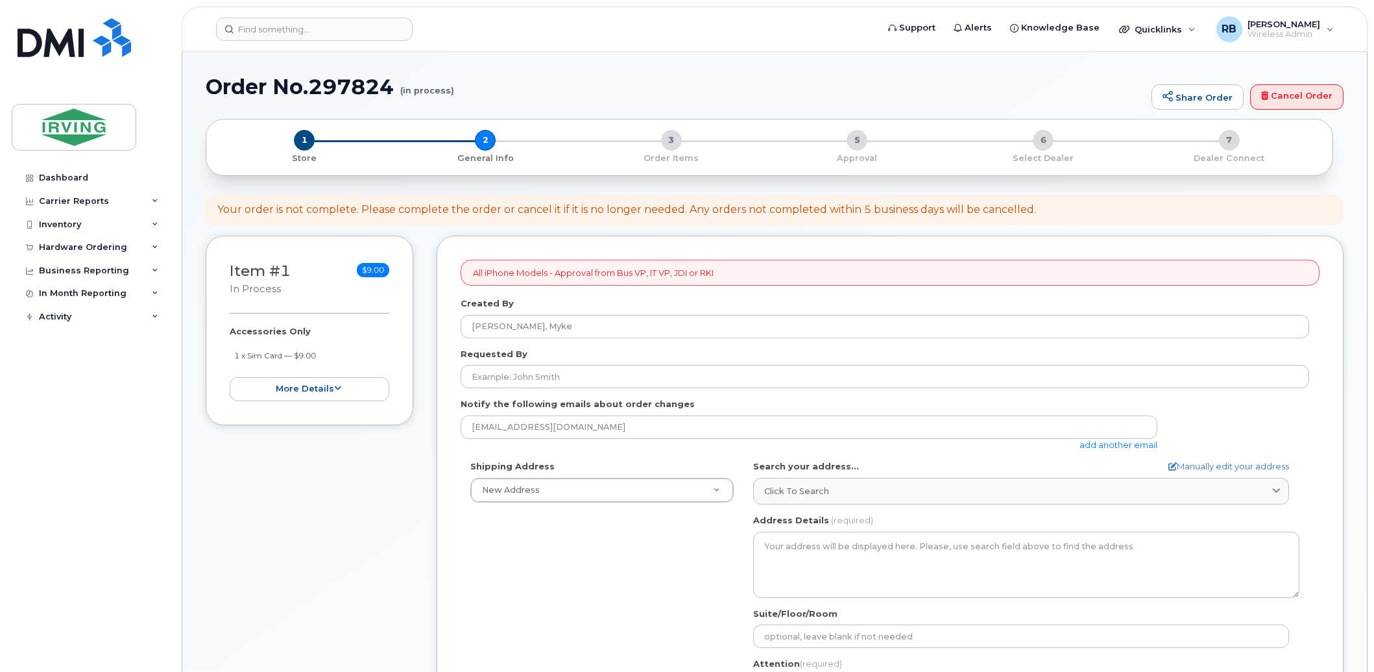
select select
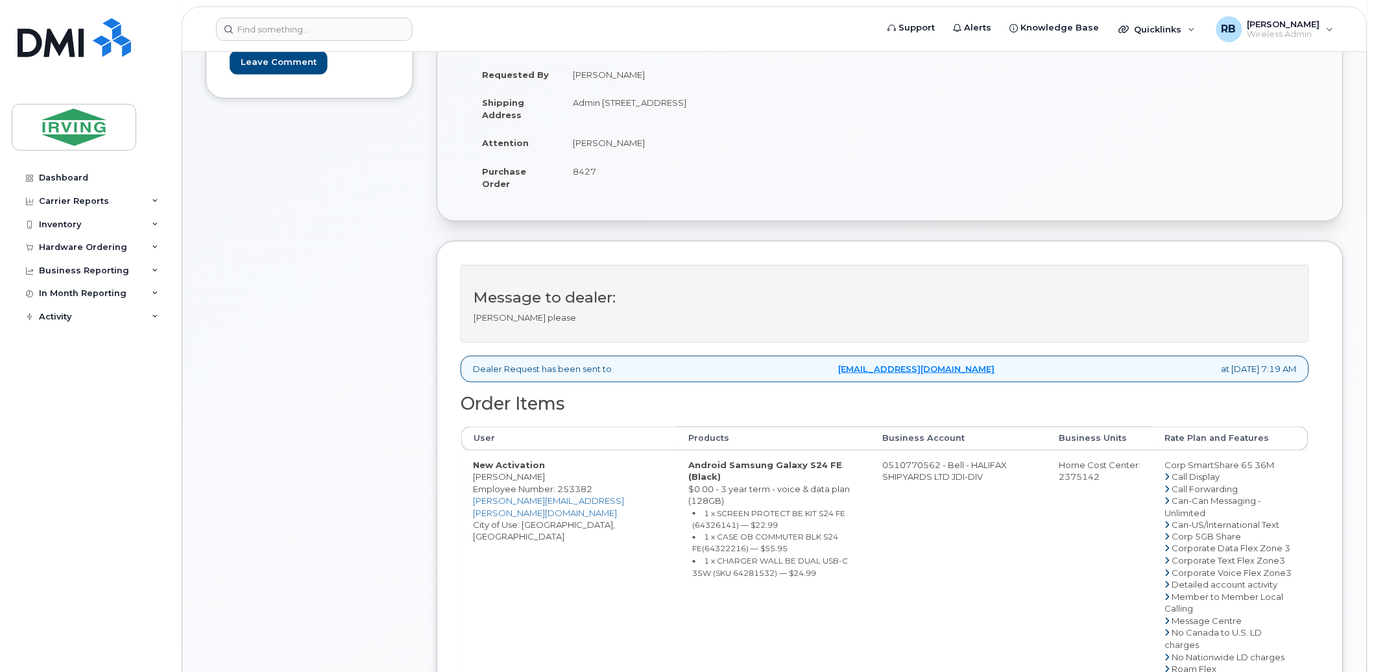
scroll to position [288, 0]
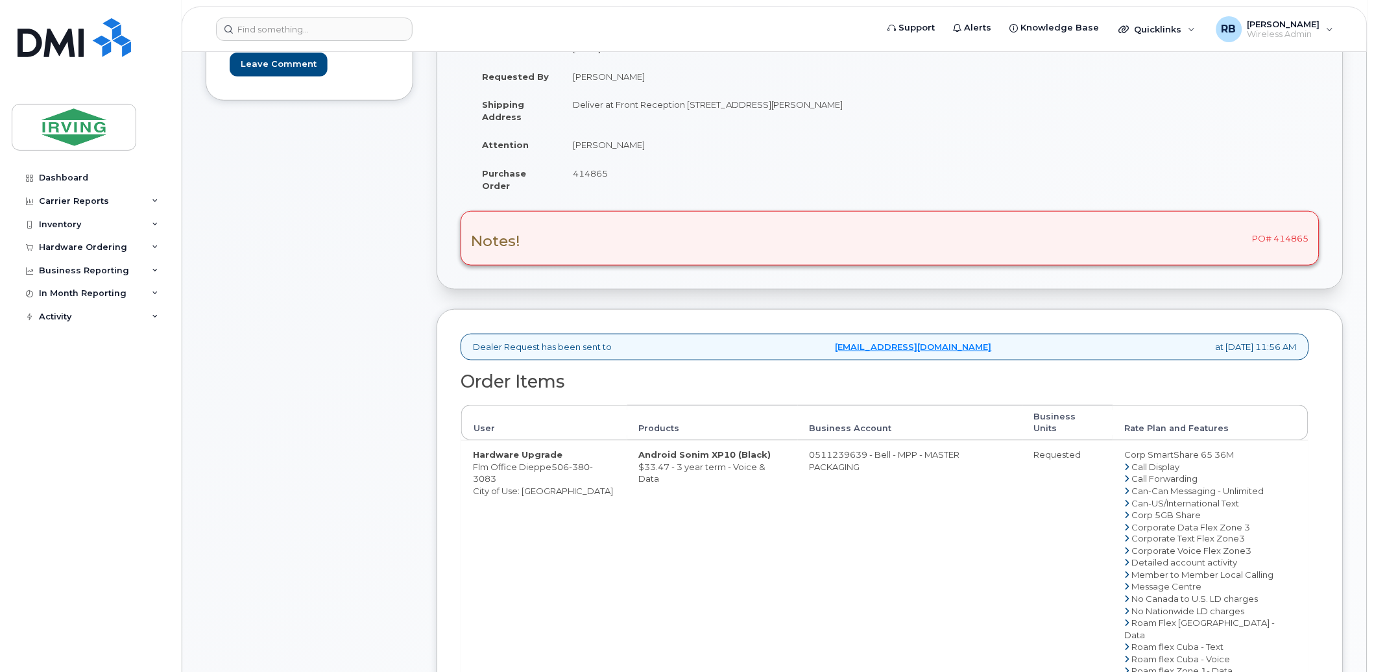
scroll to position [288, 0]
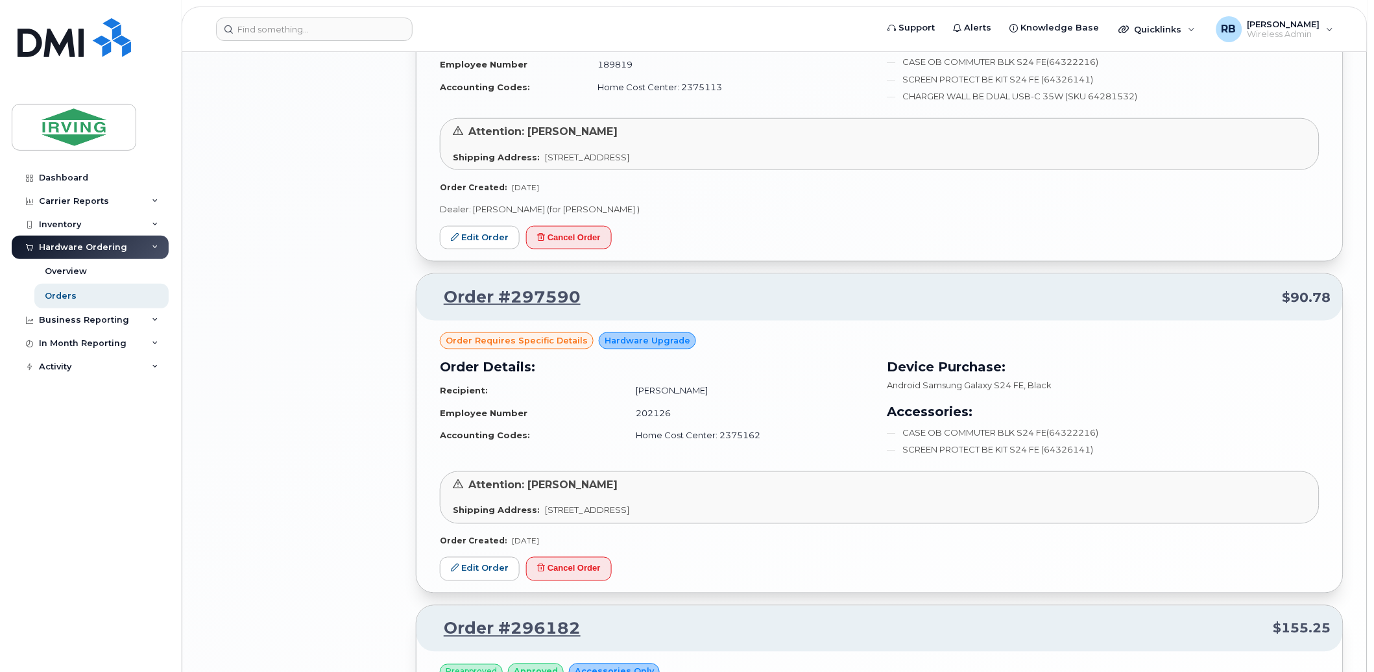
scroll to position [1923, 0]
